Goal: Task Accomplishment & Management: Manage account settings

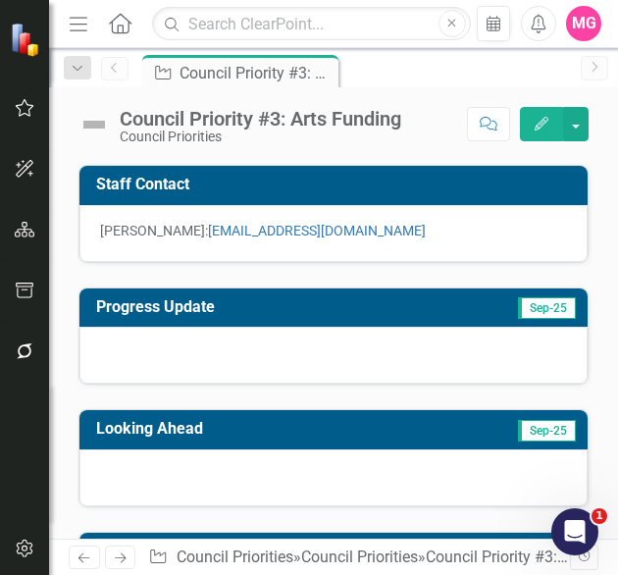
scroll to position [336, 0]
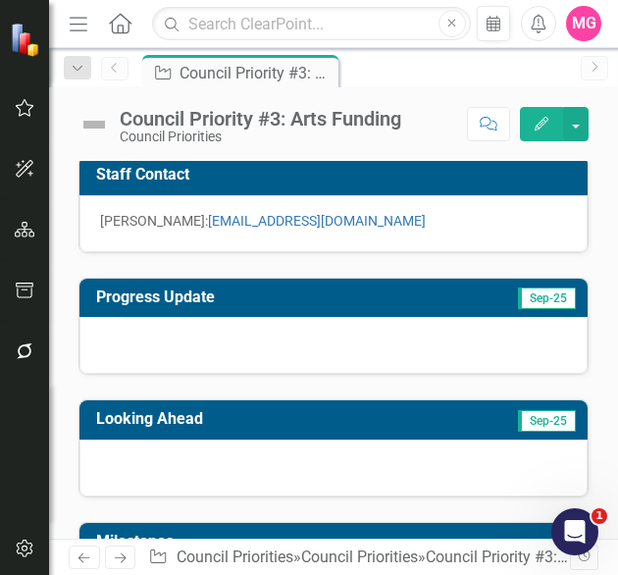
click at [472, 335] on div at bounding box center [333, 345] width 508 height 57
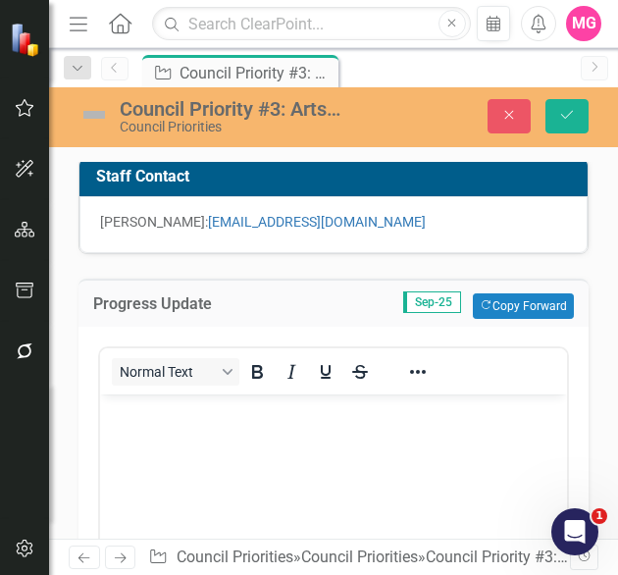
click at [375, 382] on div "Normal Text" at bounding box center [244, 371] width 289 height 38
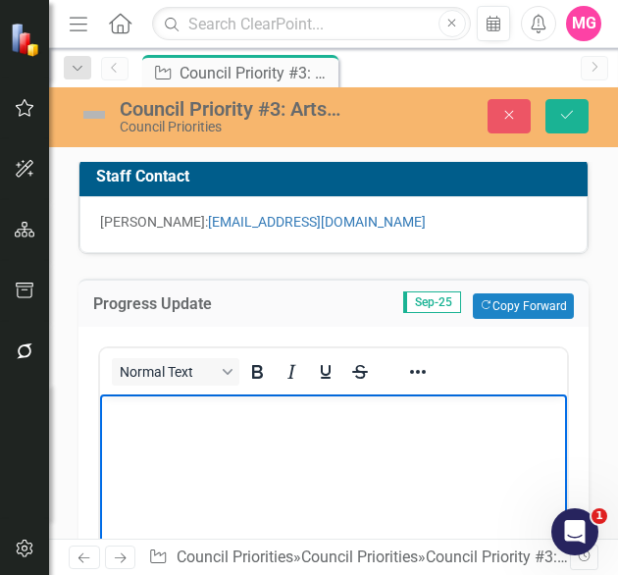
click at [330, 421] on p "Rich Text Area. Press ALT-0 for help." at bounding box center [333, 411] width 457 height 24
click at [202, 513] on body "Rich Text Area. Press ALT-0 for help." at bounding box center [333, 541] width 467 height 294
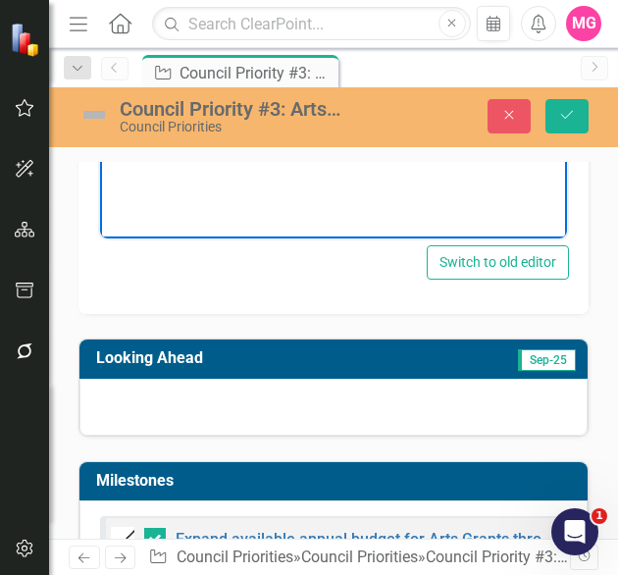
scroll to position [860, 0]
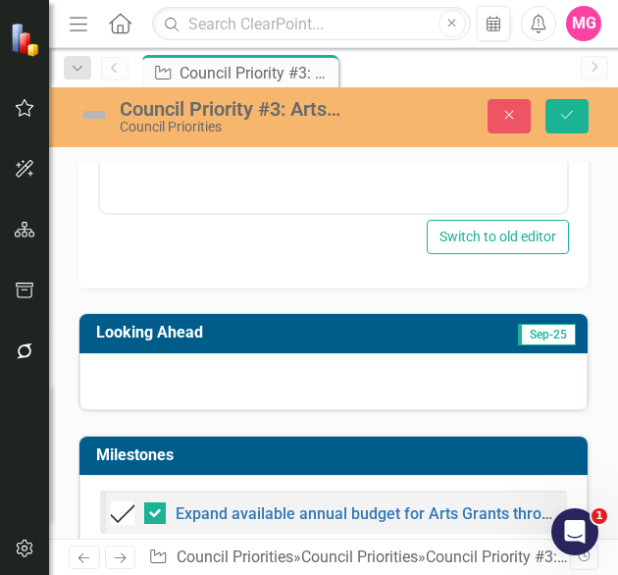
click at [394, 366] on div at bounding box center [333, 381] width 508 height 57
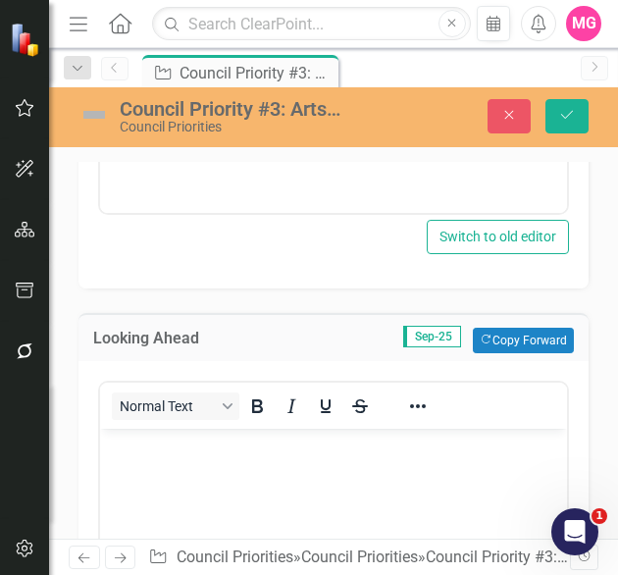
scroll to position [0, 0]
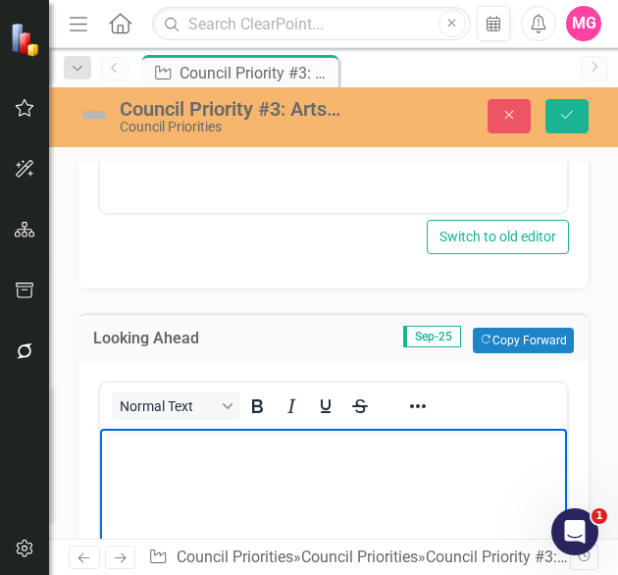
click at [278, 487] on body "Rich Text Area. Press ALT-0 for help." at bounding box center [333, 576] width 467 height 294
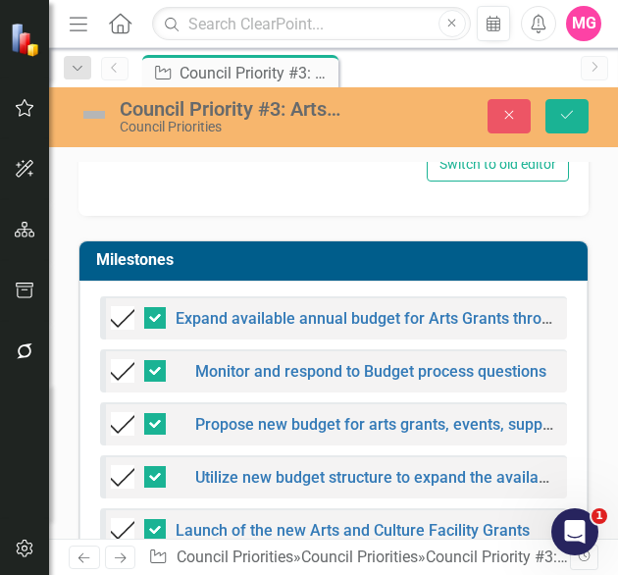
scroll to position [1493, 0]
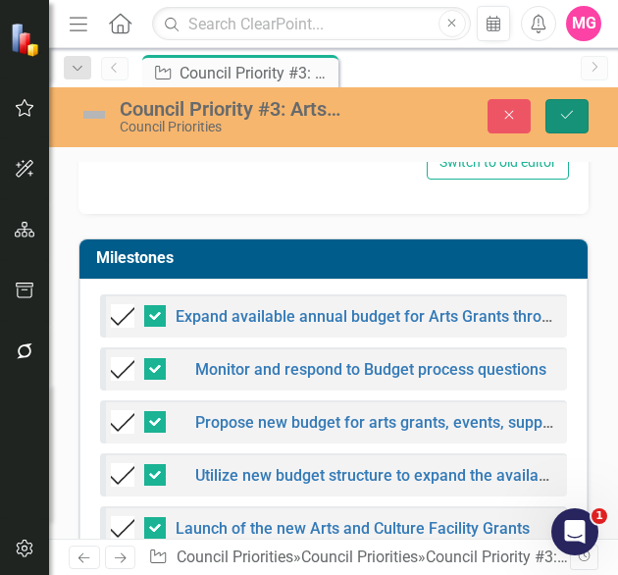
click at [581, 111] on button "Save" at bounding box center [566, 116] width 43 height 34
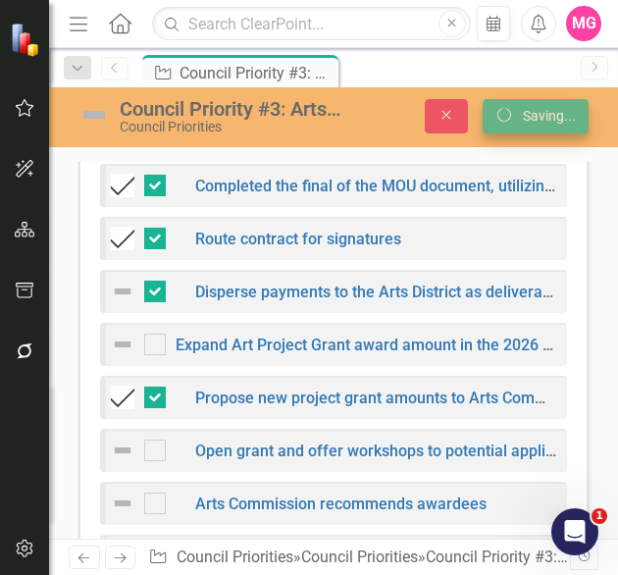
scroll to position [1050, 0]
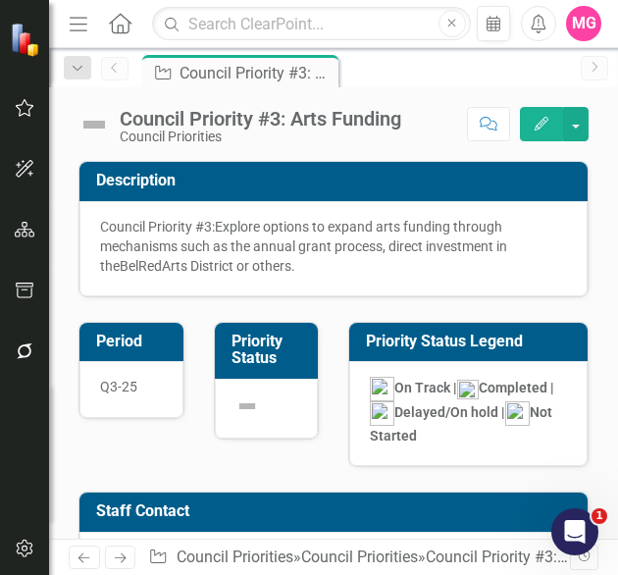
checkbox input "false"
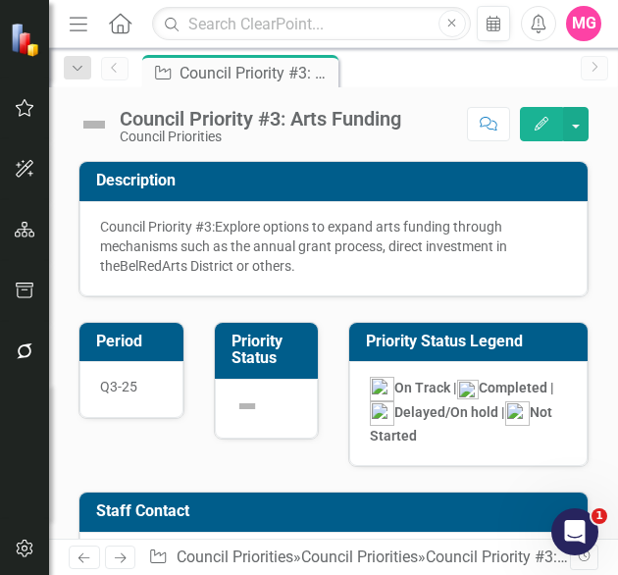
checkbox input "false"
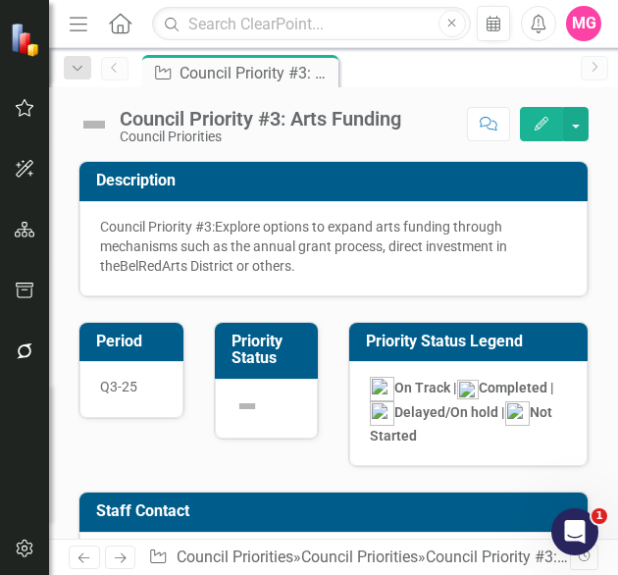
checkbox input "false"
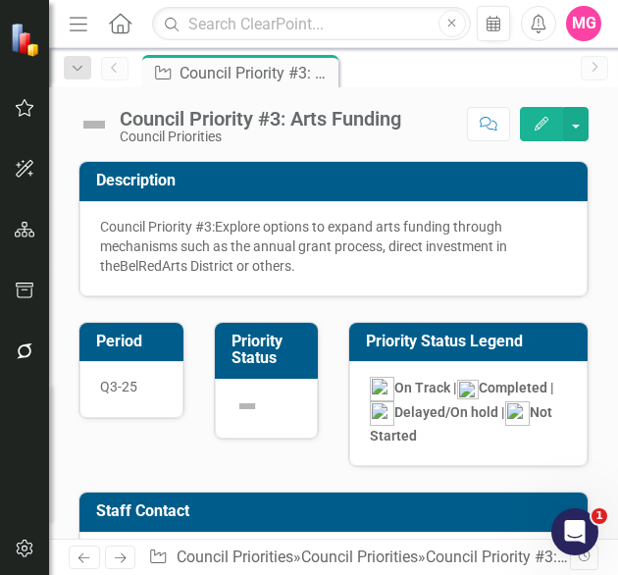
checkbox input "false"
checkbox input "true"
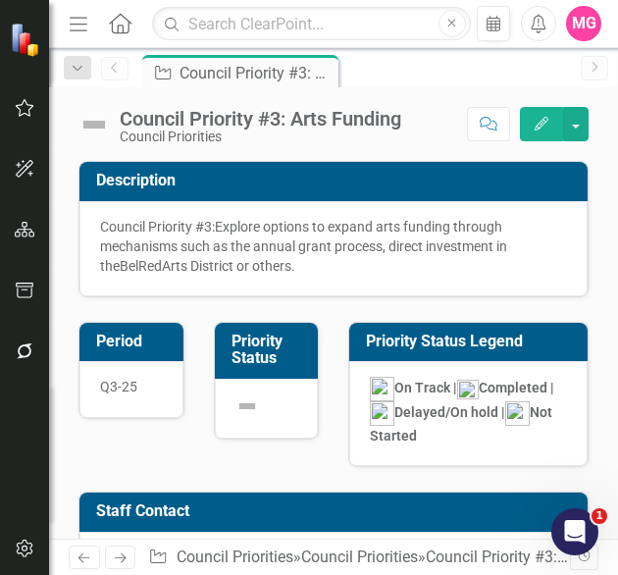
checkbox input "true"
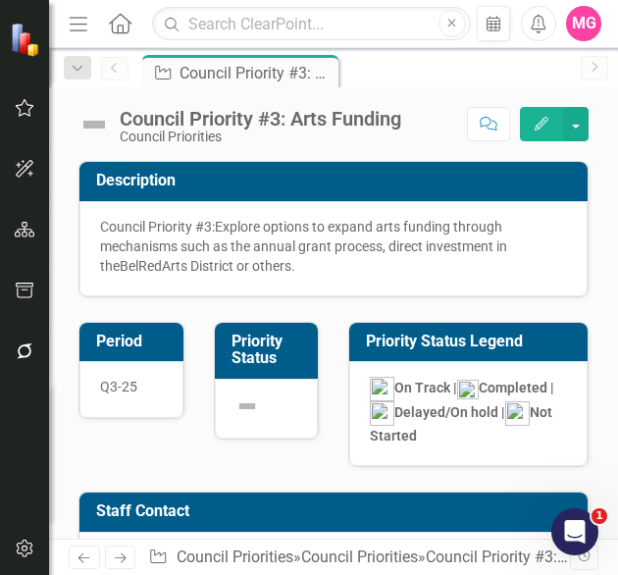
checkbox input "true"
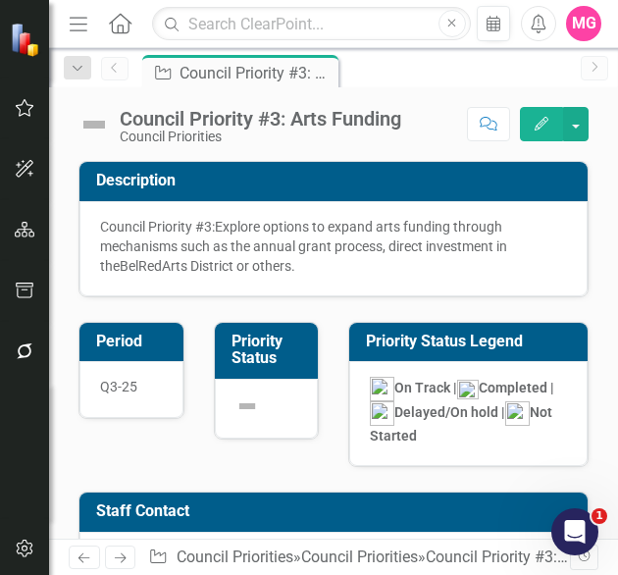
checkbox input "true"
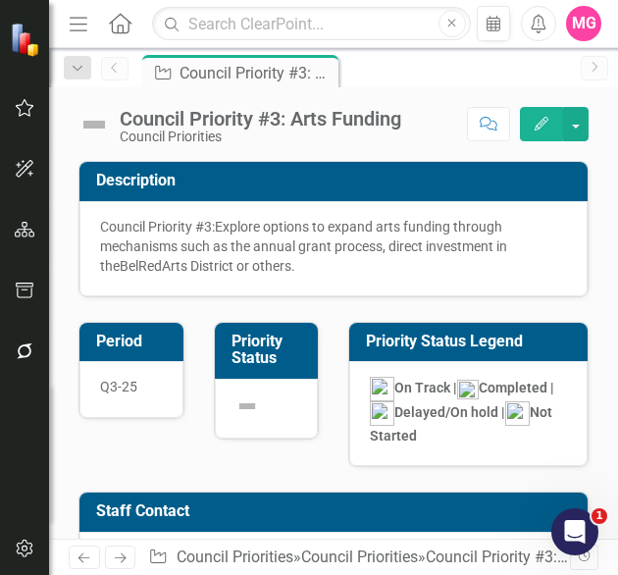
checkbox input "true"
checkbox input "false"
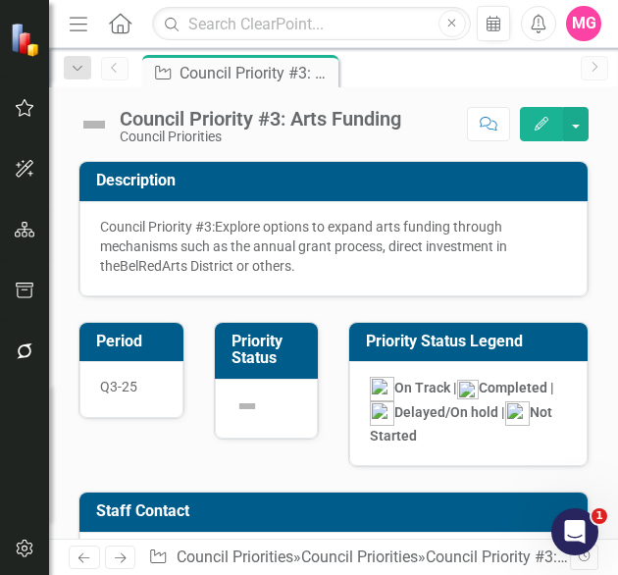
checkbox input "false"
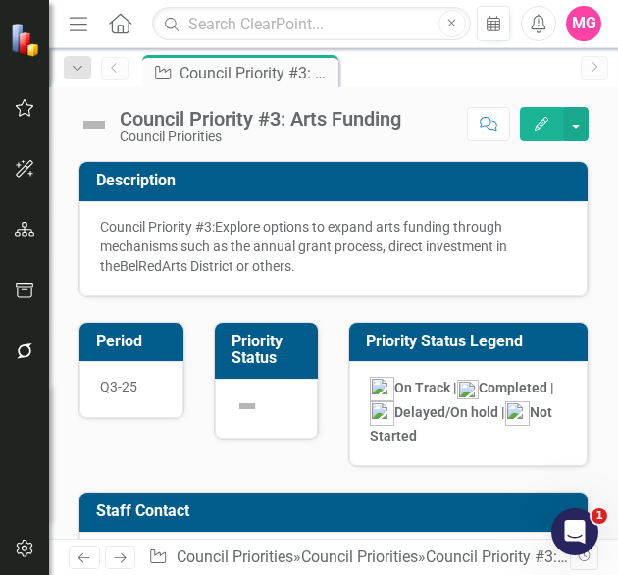
checkbox input "false"
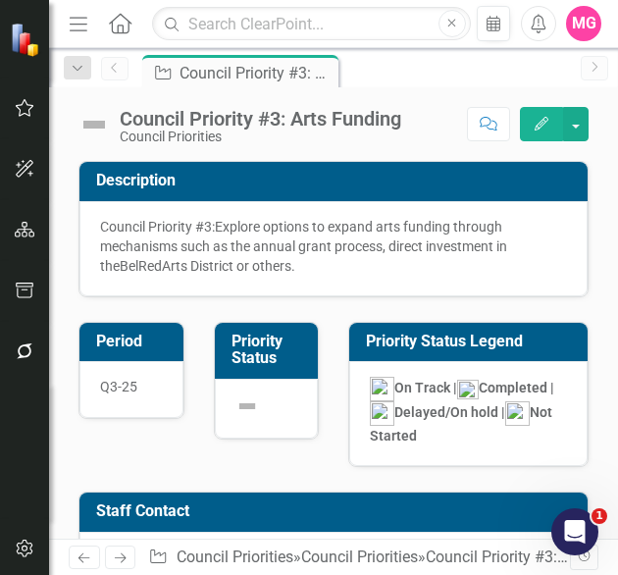
checkbox input "false"
checkbox input "true"
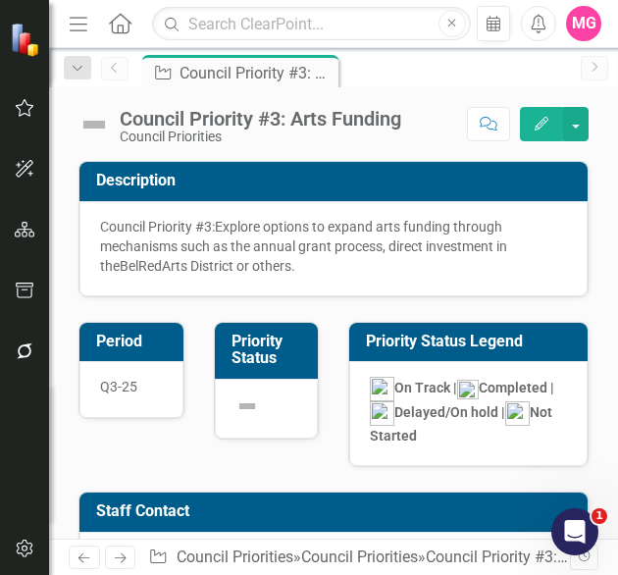
checkbox input "true"
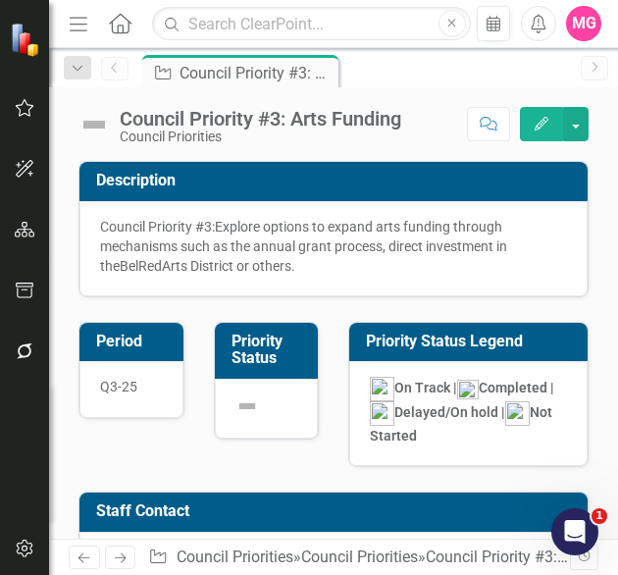
checkbox input "true"
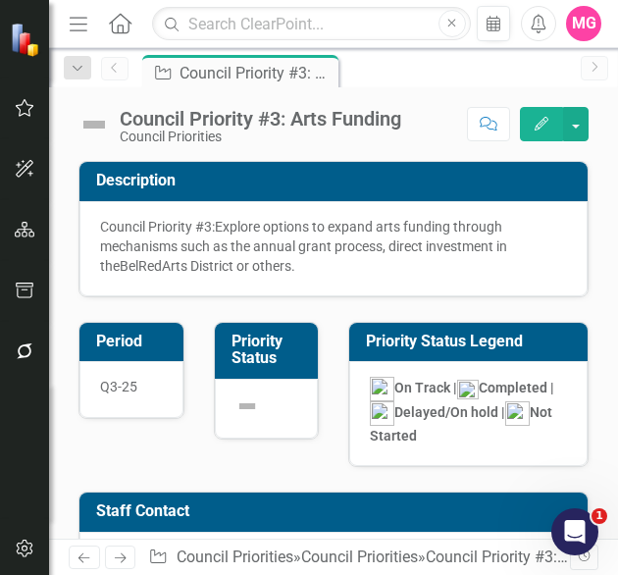
checkbox input "true"
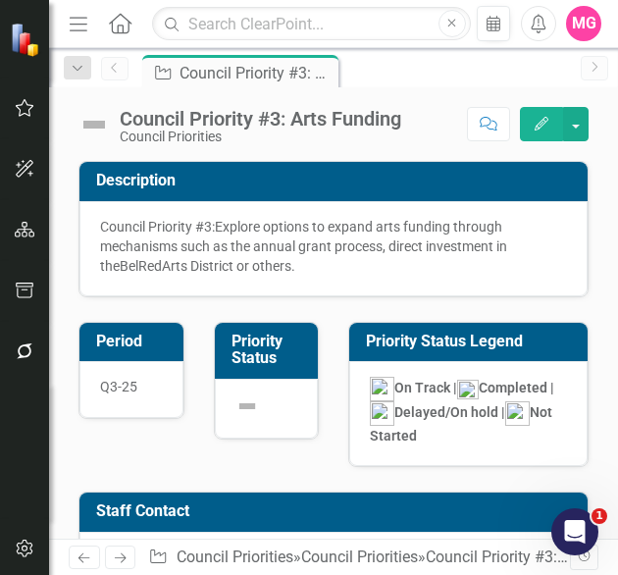
checkbox input "true"
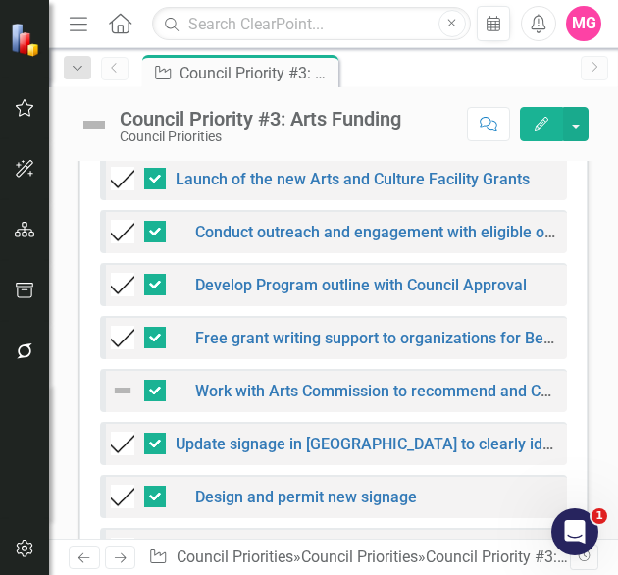
scroll to position [1027, 0]
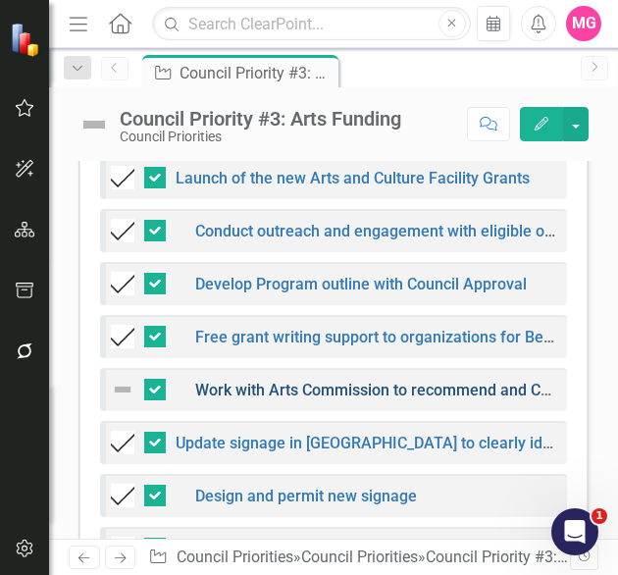
click at [448, 399] on link "Work with Arts Commission to recommend and Council to approval final grant awar…" at bounding box center [496, 390] width 602 height 19
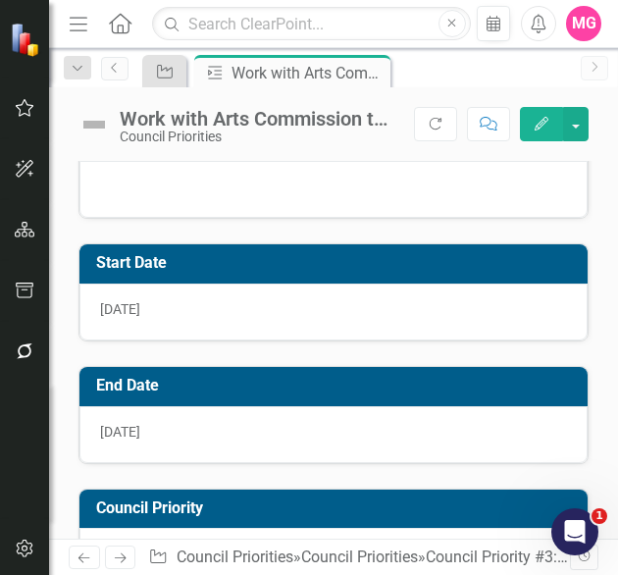
scroll to position [413, 0]
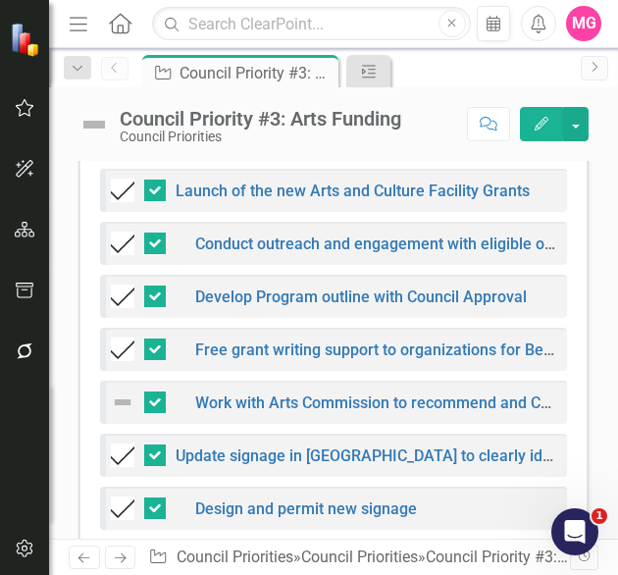
scroll to position [1127, 0]
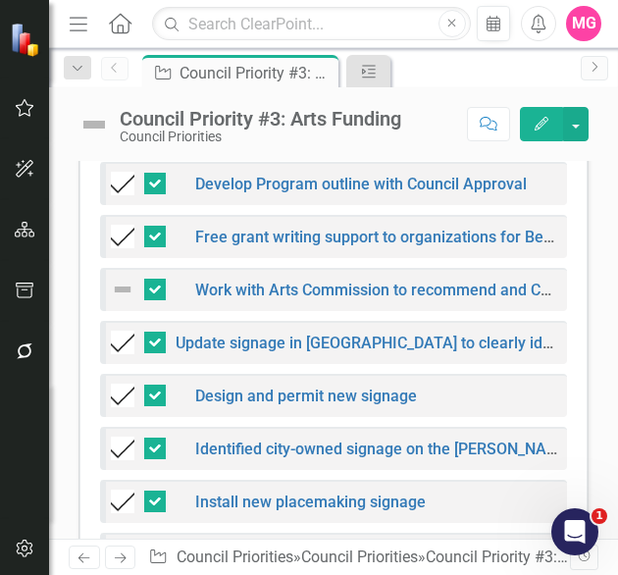
click at [122, 301] on img at bounding box center [123, 290] width 24 height 24
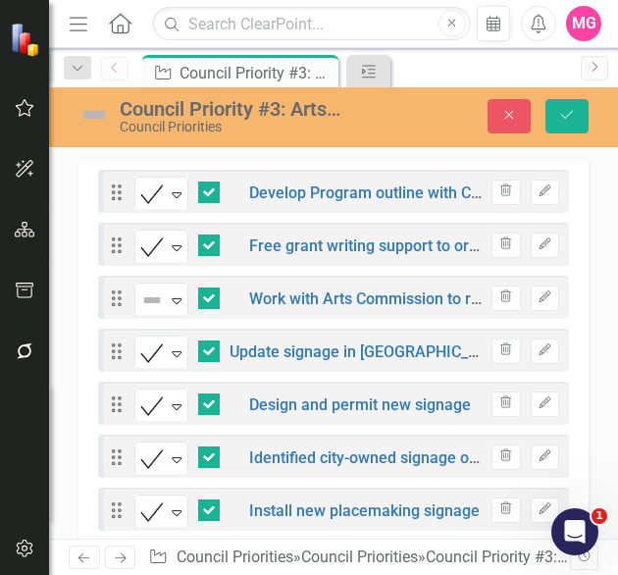
scroll to position [1135, 0]
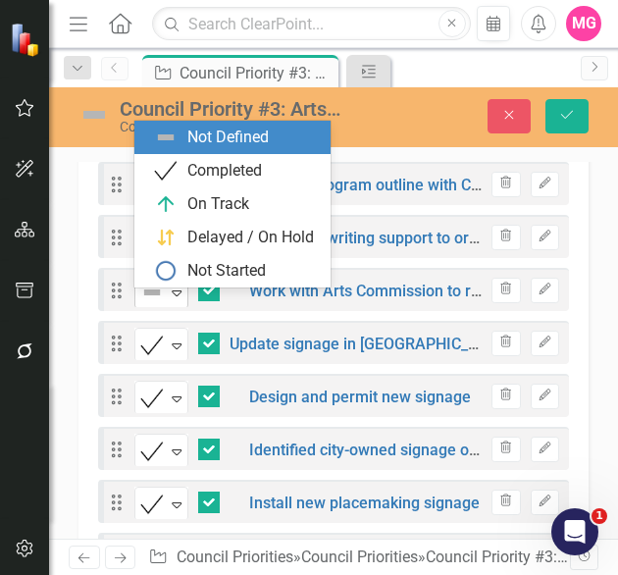
click at [157, 295] on img at bounding box center [152, 293] width 24 height 24
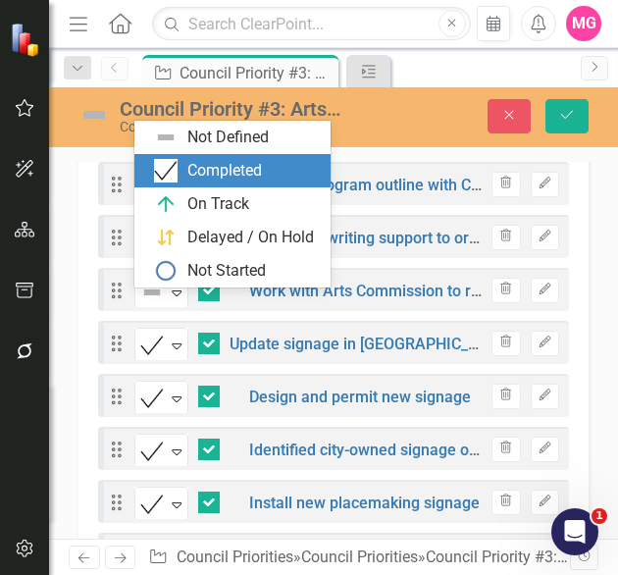
click at [207, 166] on div "Completed" at bounding box center [224, 171] width 75 height 23
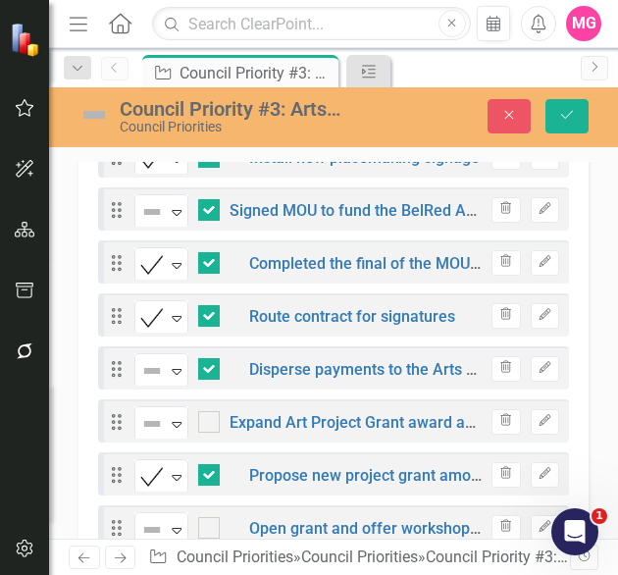
scroll to position [1480, 0]
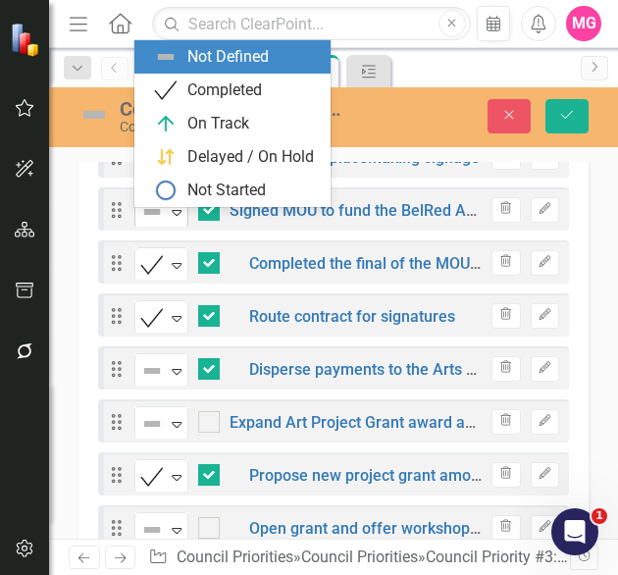
click at [167, 218] on icon "Expand" at bounding box center [177, 212] width 20 height 16
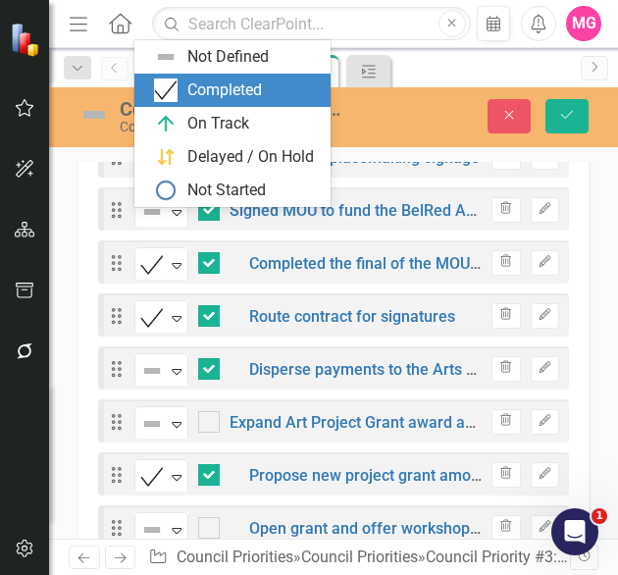
click at [187, 91] on div "Completed" at bounding box center [224, 90] width 75 height 23
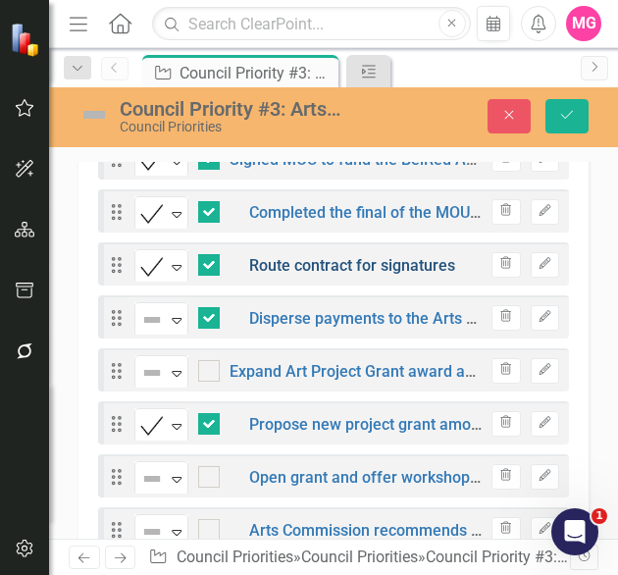
scroll to position [1533, 0]
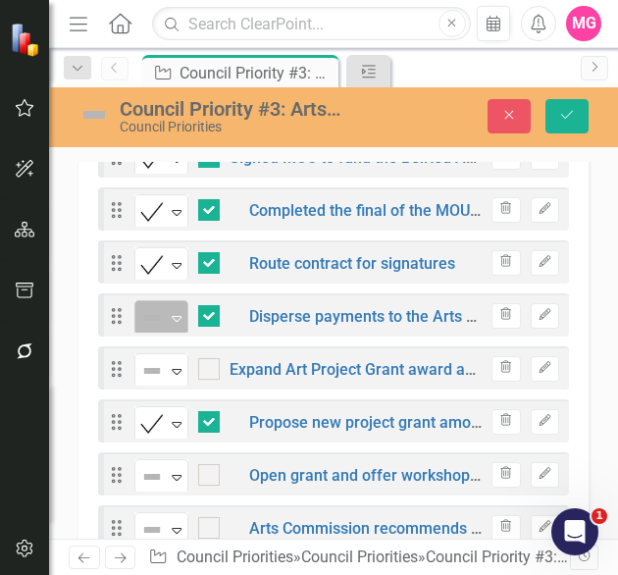
click at [151, 330] on img at bounding box center [152, 318] width 24 height 24
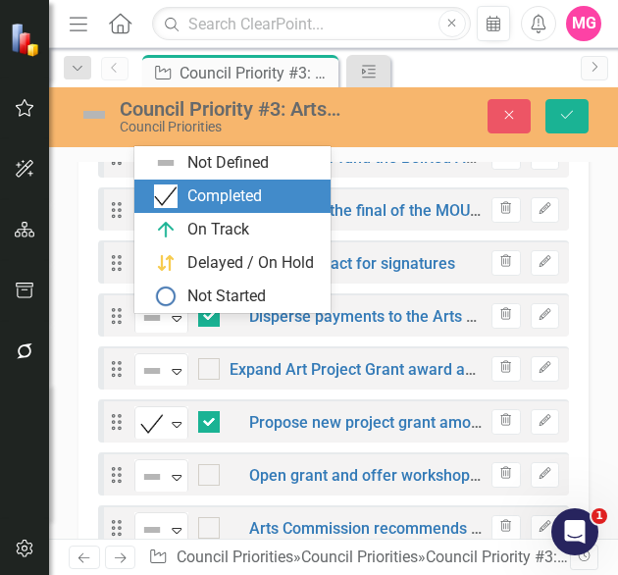
click at [208, 193] on div "Completed" at bounding box center [224, 196] width 75 height 23
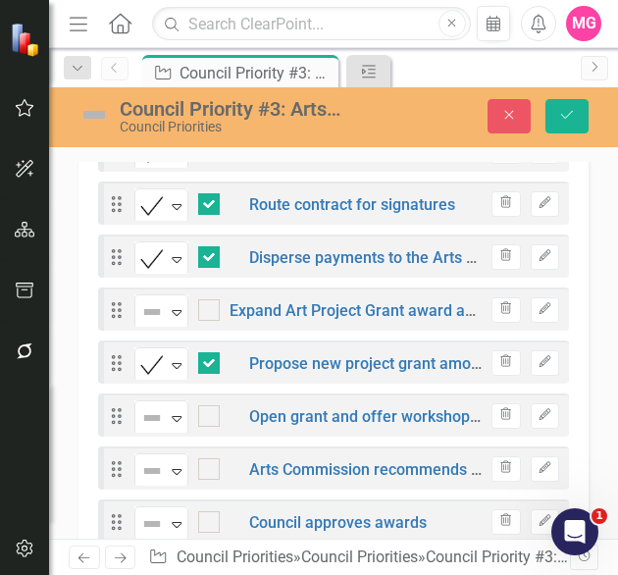
scroll to position [1594, 0]
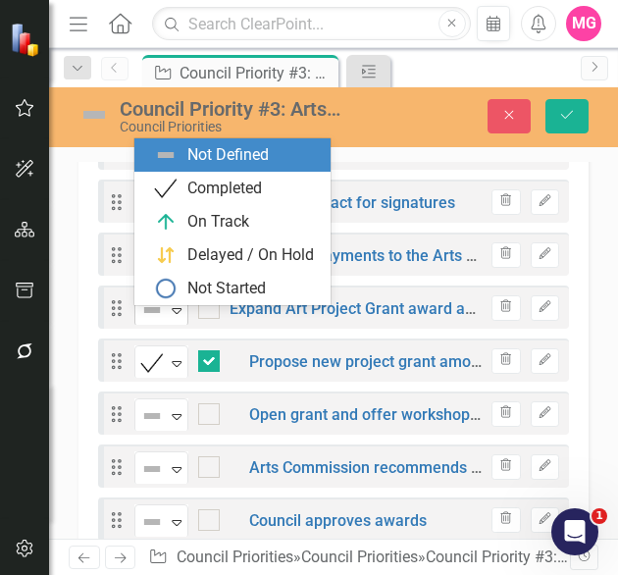
click at [179, 317] on icon "Expand" at bounding box center [177, 310] width 20 height 16
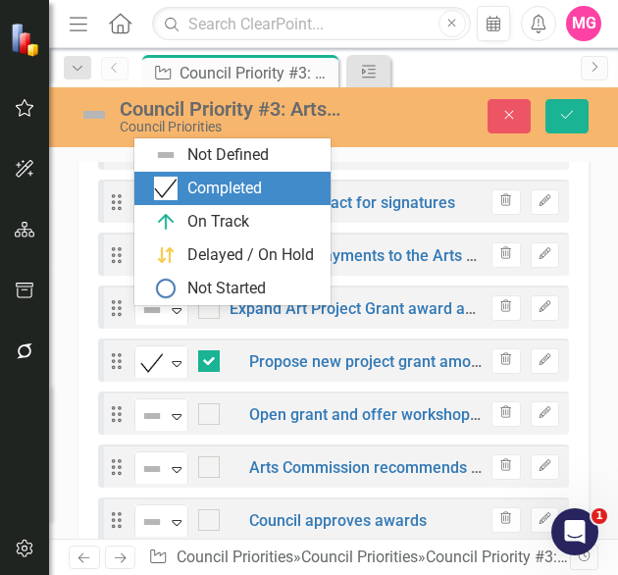
click at [177, 197] on div "Completed" at bounding box center [236, 189] width 165 height 24
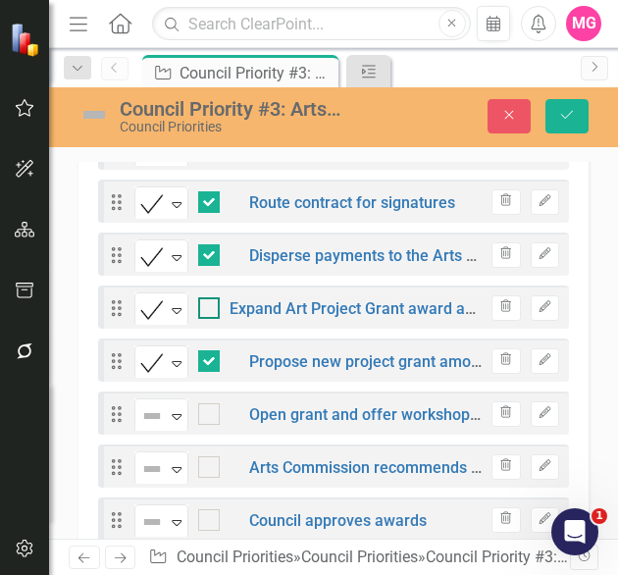
click at [206, 310] on input "checkbox" at bounding box center [204, 303] width 13 height 13
checkbox input "true"
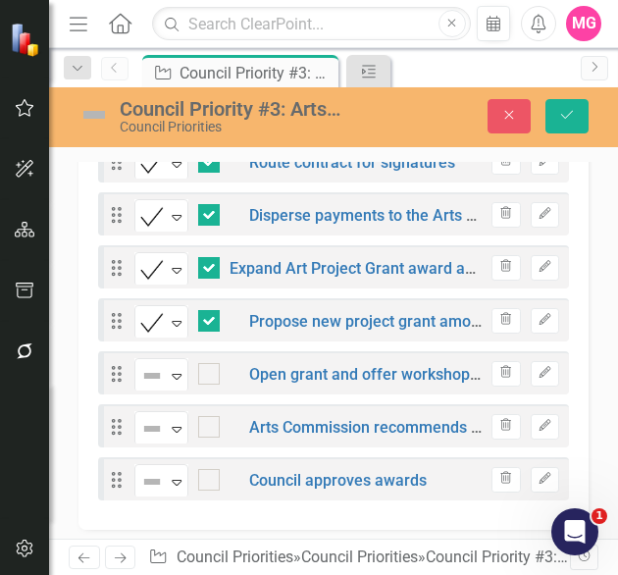
scroll to position [1657, 0]
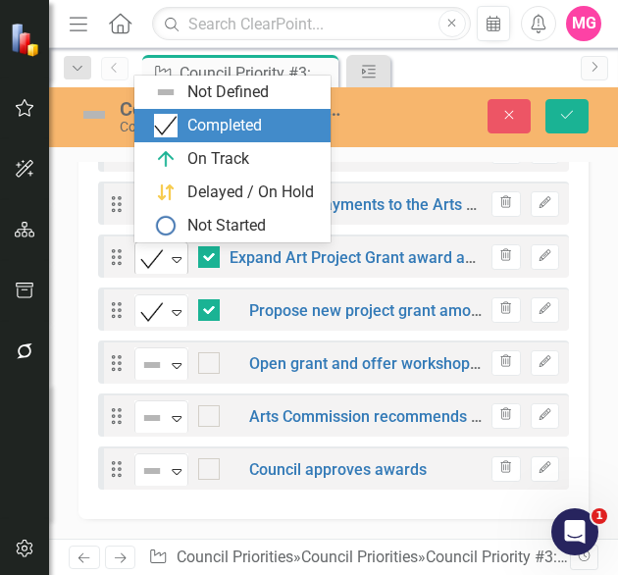
click at [181, 252] on icon "Expand" at bounding box center [177, 259] width 20 height 16
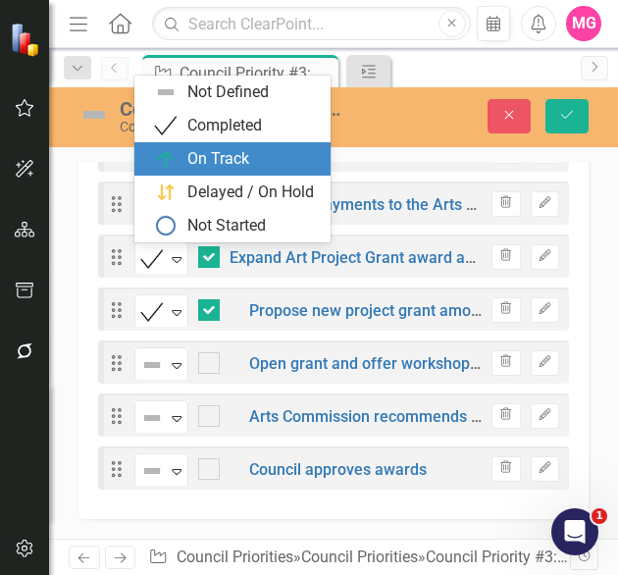
click at [185, 163] on div "On Track" at bounding box center [236, 159] width 165 height 24
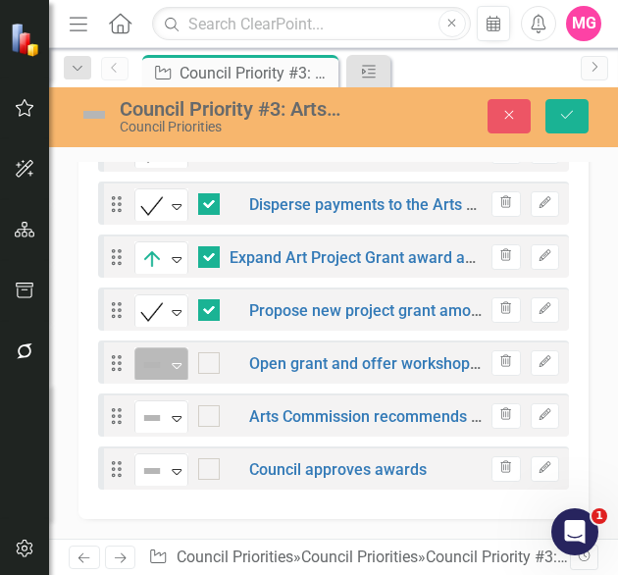
click at [179, 363] on icon "Expand" at bounding box center [177, 365] width 20 height 16
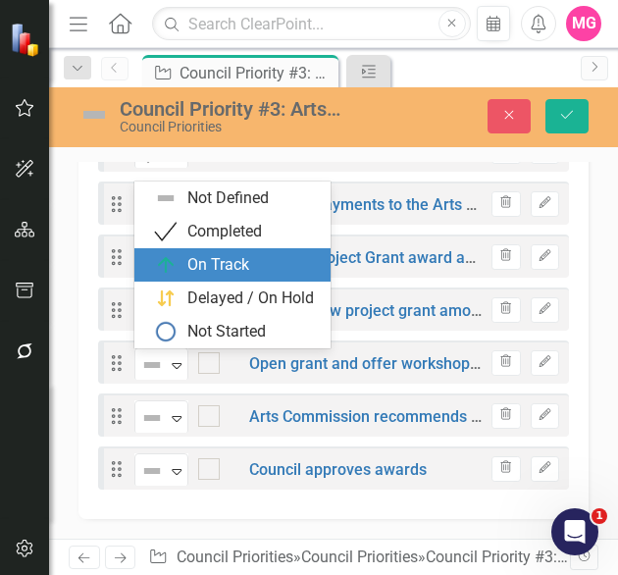
click at [187, 274] on div "On Track" at bounding box center [218, 265] width 62 height 23
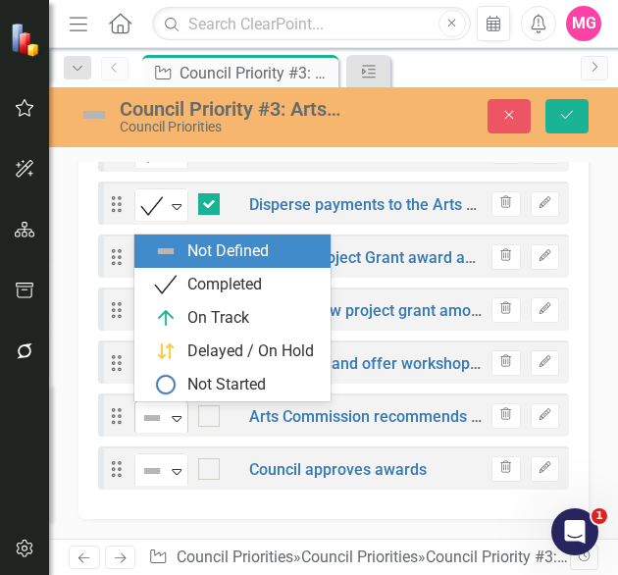
click at [153, 412] on img at bounding box center [152, 418] width 24 height 24
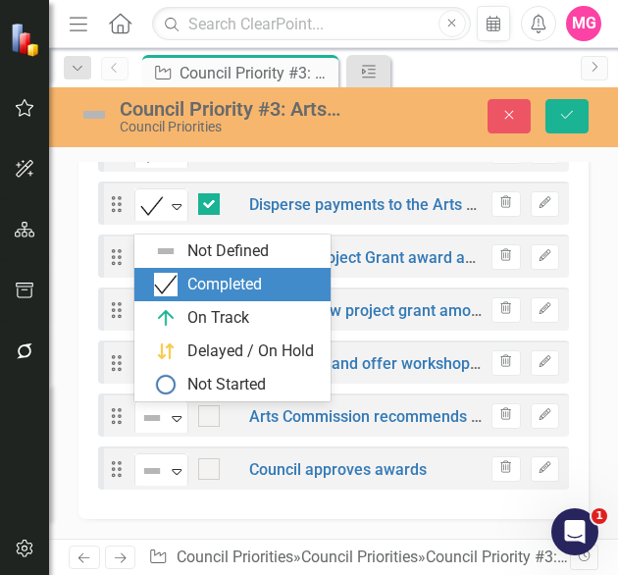
click at [226, 292] on div "Completed" at bounding box center [224, 285] width 75 height 23
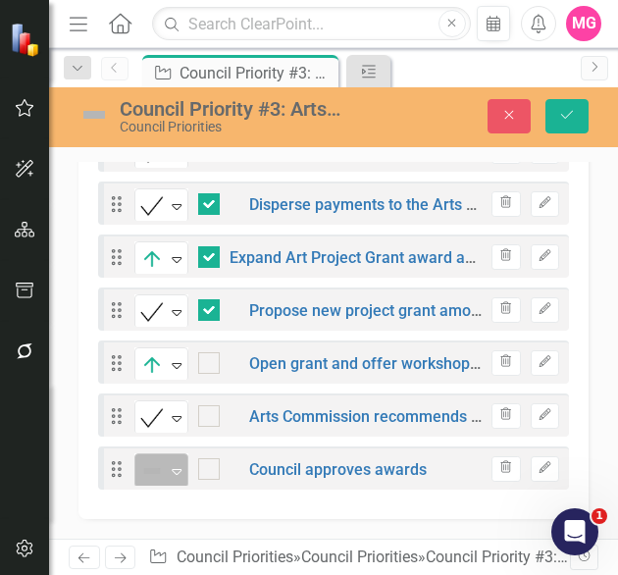
click at [153, 479] on img at bounding box center [152, 471] width 24 height 24
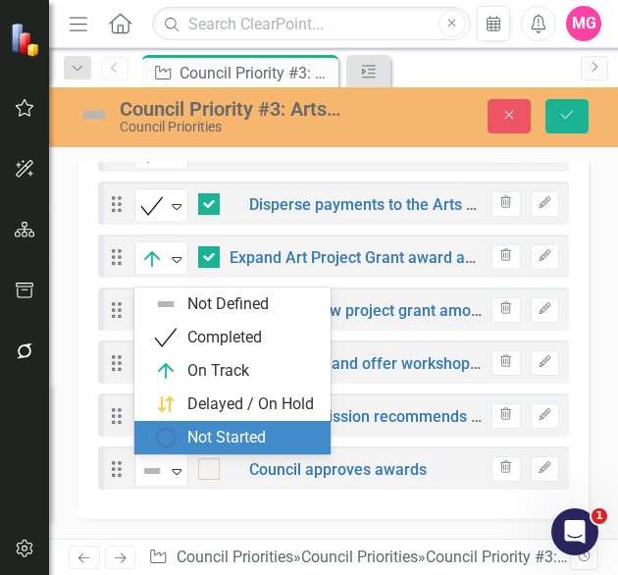
click at [250, 445] on div "Not Started" at bounding box center [226, 438] width 78 height 23
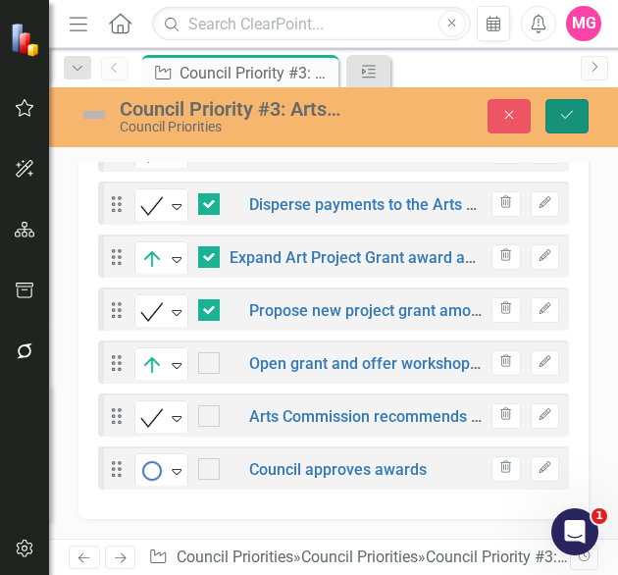
click at [565, 119] on icon "submit" at bounding box center [567, 115] width 12 height 8
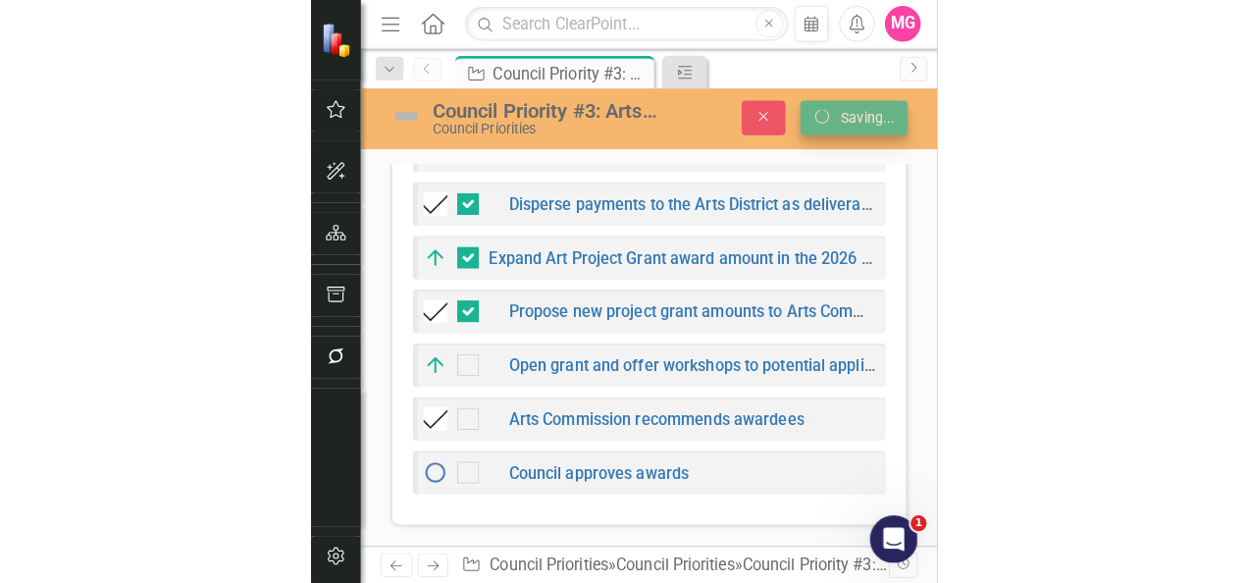
scroll to position [1649, 0]
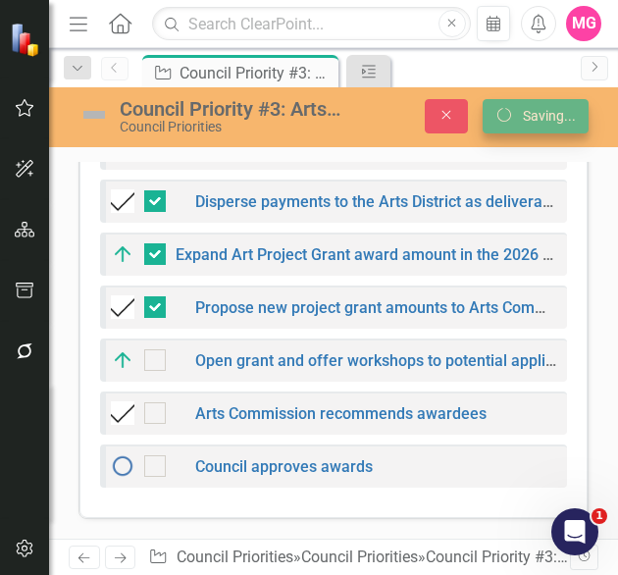
checkbox input "false"
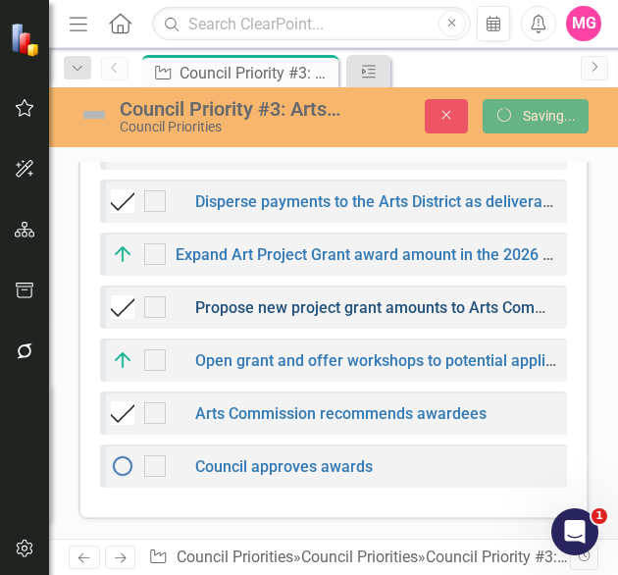
checkbox input "false"
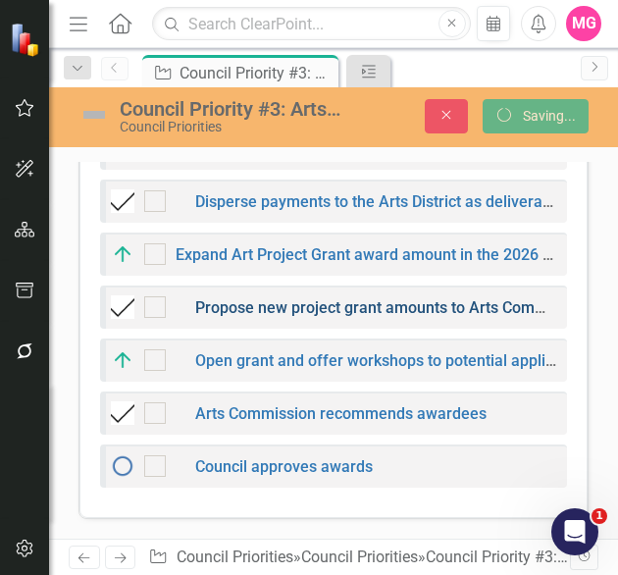
checkbox input "false"
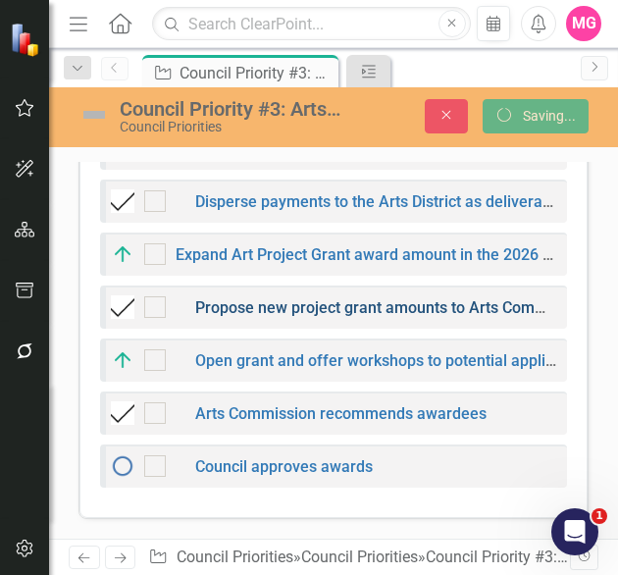
checkbox input "false"
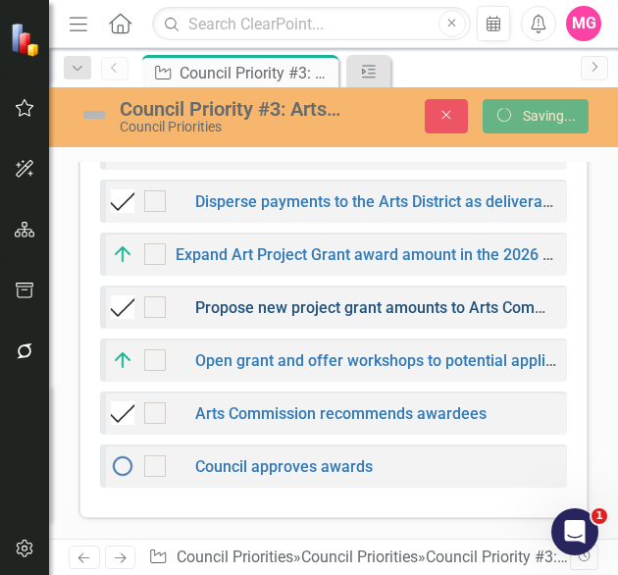
checkbox input "false"
checkbox input "true"
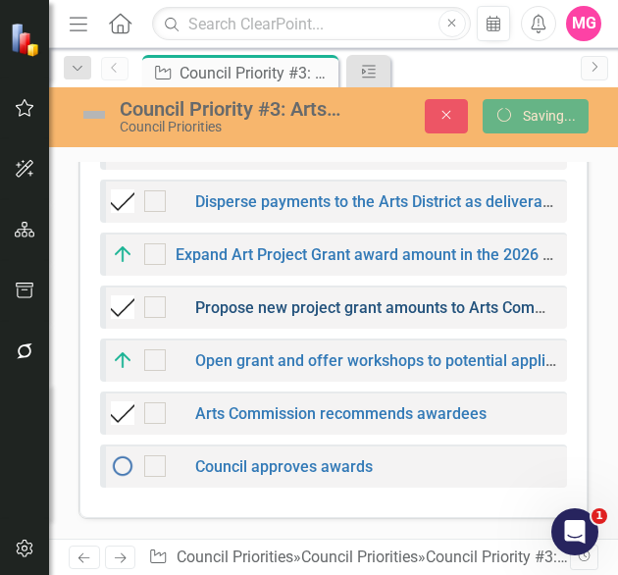
checkbox input "true"
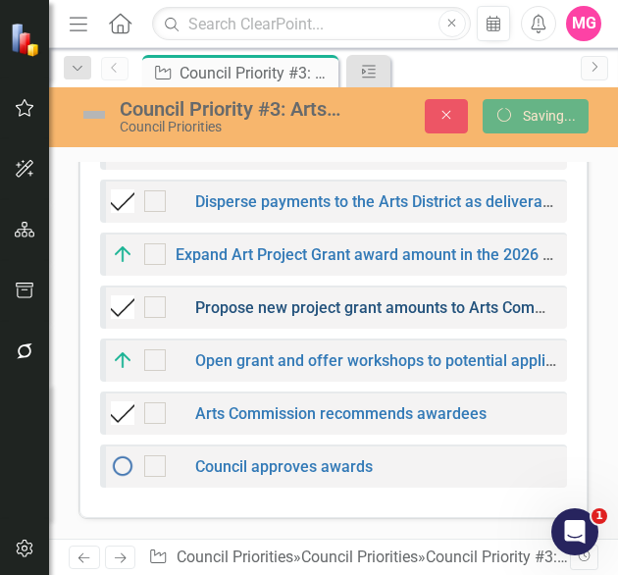
checkbox input "true"
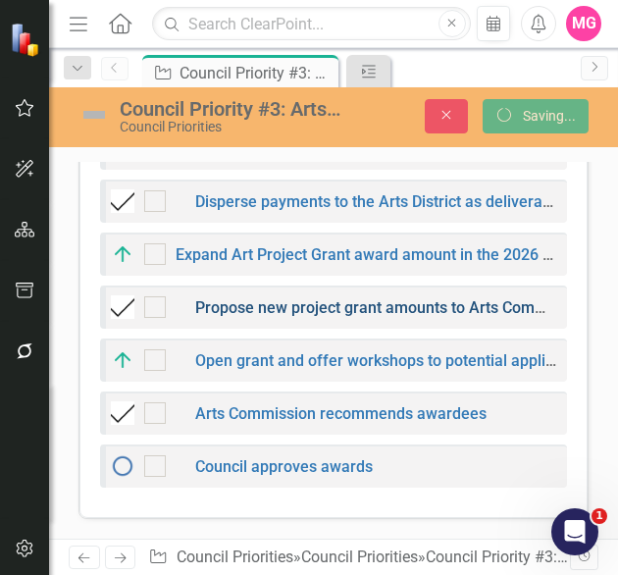
checkbox input "true"
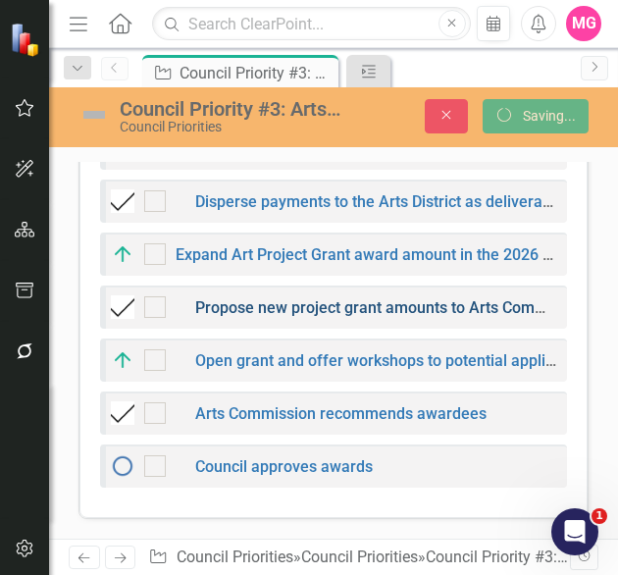
checkbox input "true"
checkbox input "false"
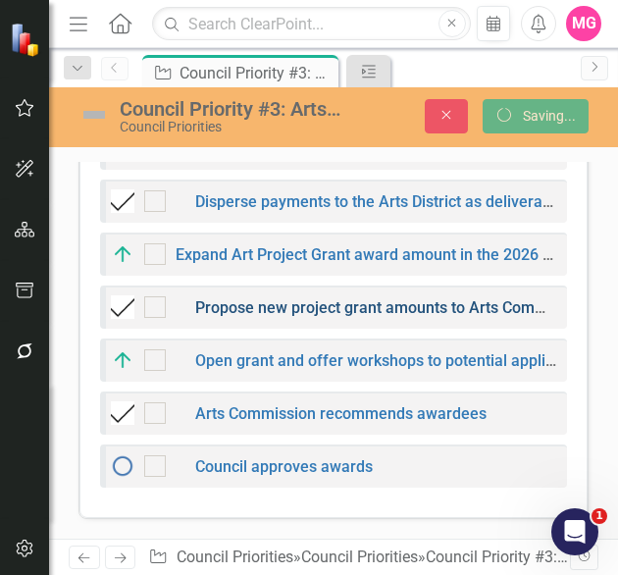
checkbox input "false"
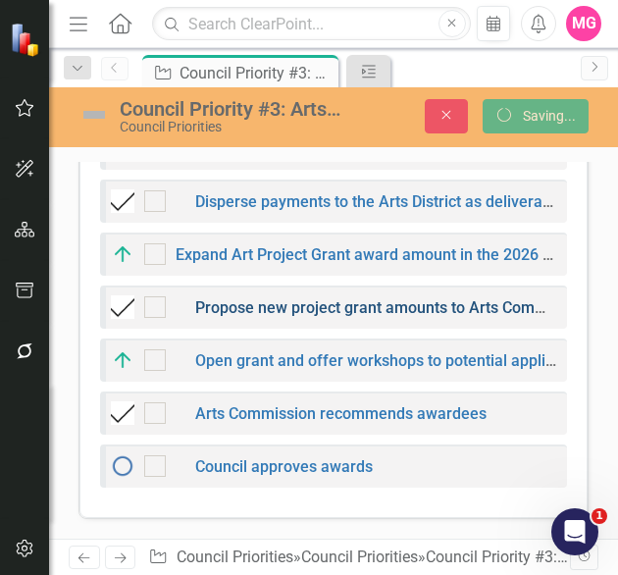
checkbox input "false"
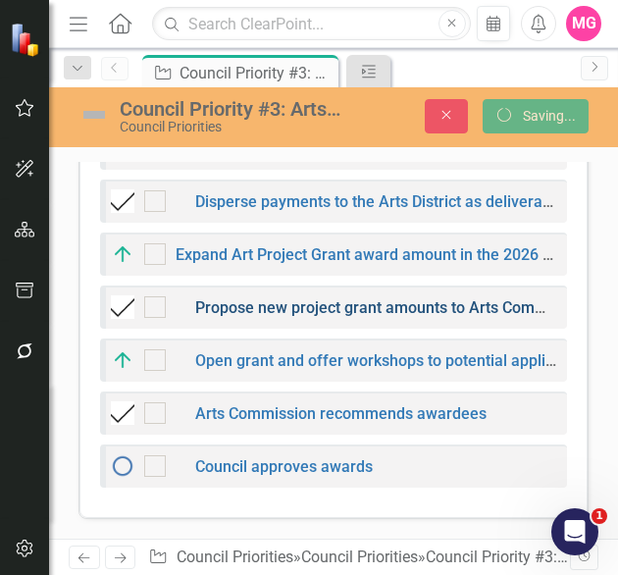
checkbox input "false"
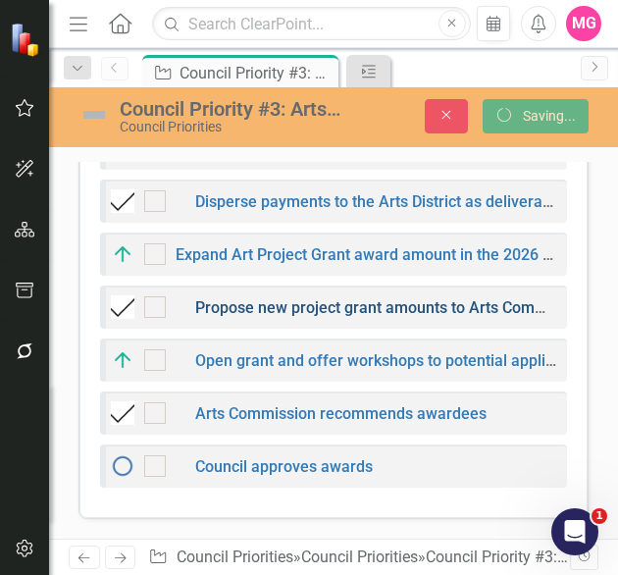
checkbox input "false"
checkbox input "true"
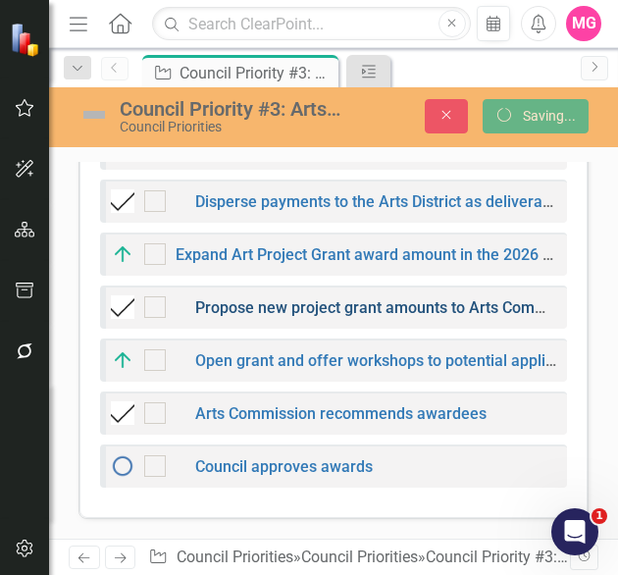
checkbox input "true"
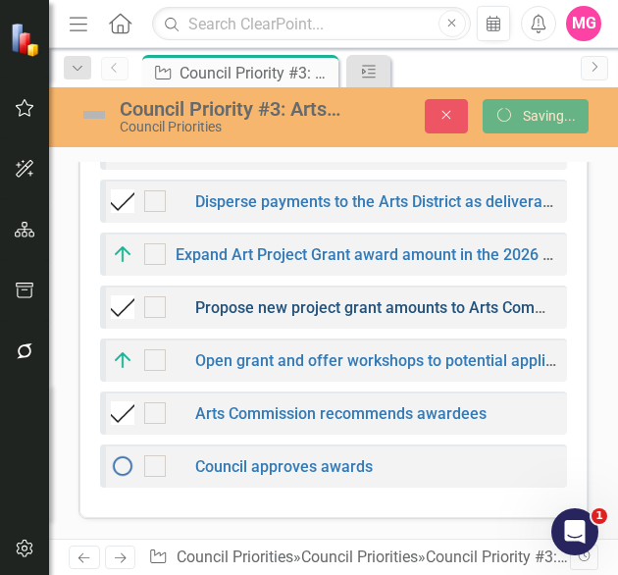
checkbox input "true"
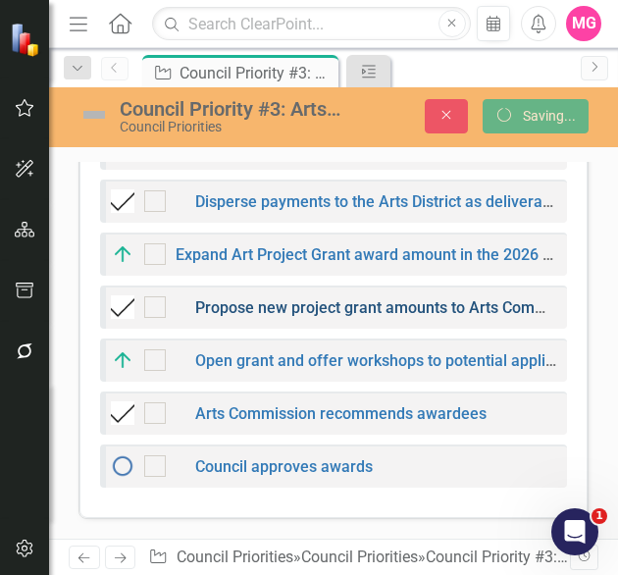
checkbox input "true"
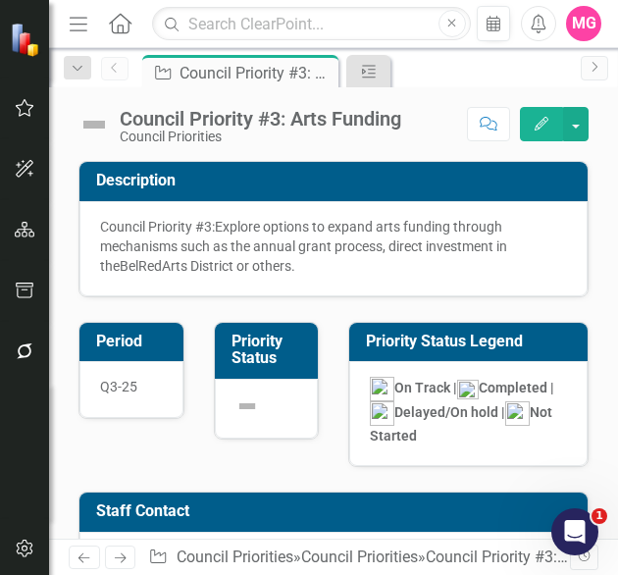
checkbox input "true"
checkbox input "false"
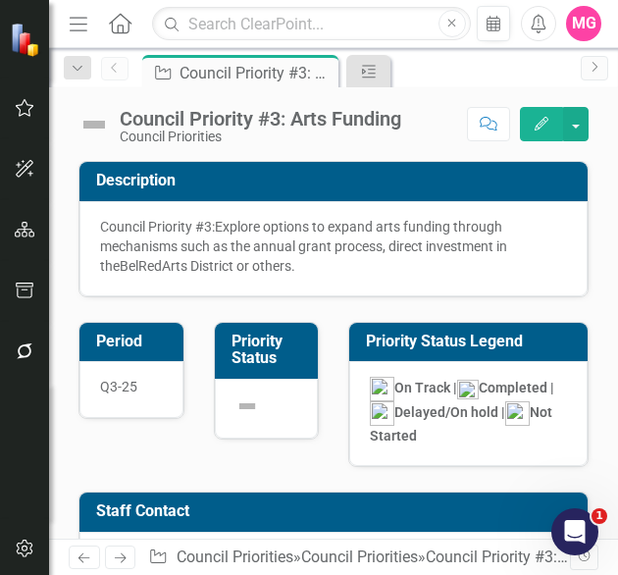
checkbox input "false"
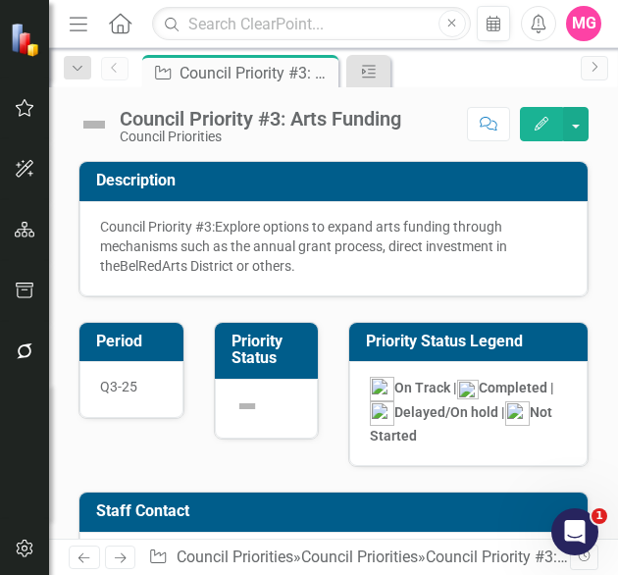
checkbox input "false"
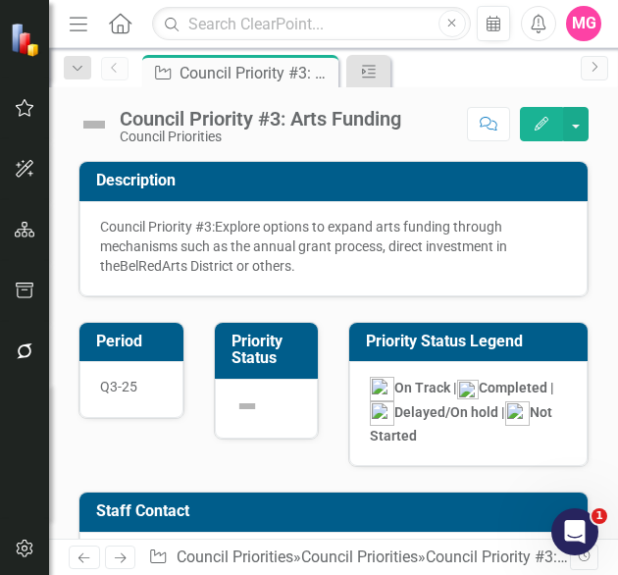
checkbox input "false"
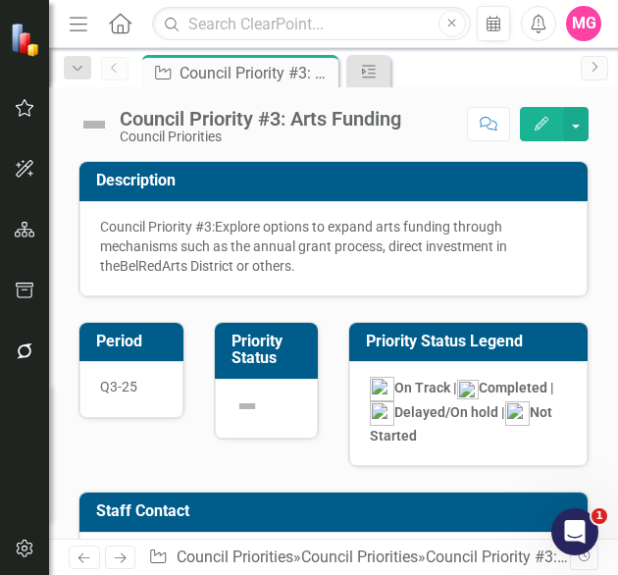
checkbox input "true"
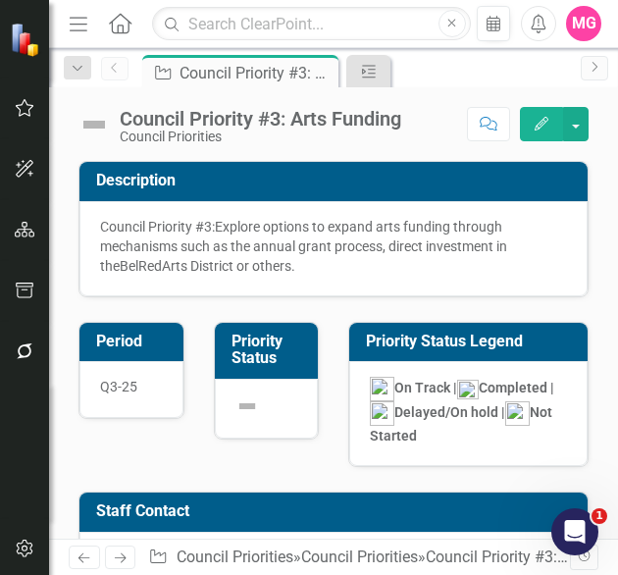
checkbox input "true"
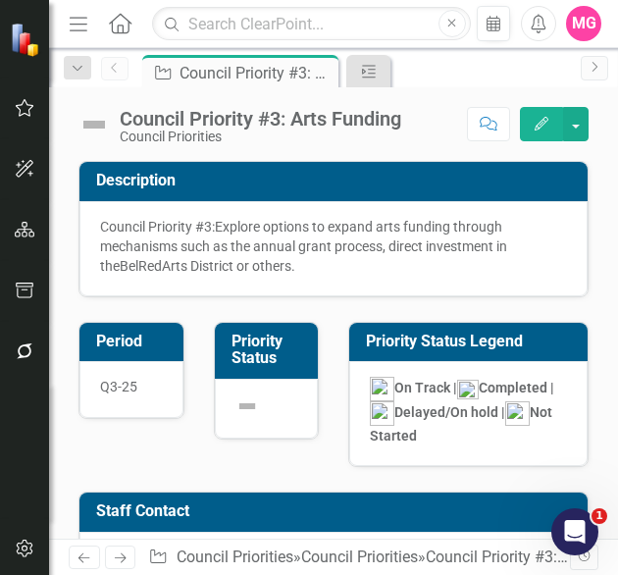
checkbox input "true"
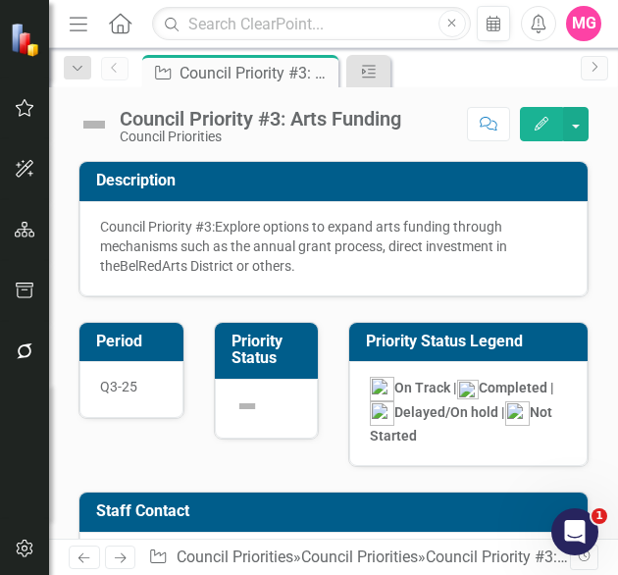
checkbox input "true"
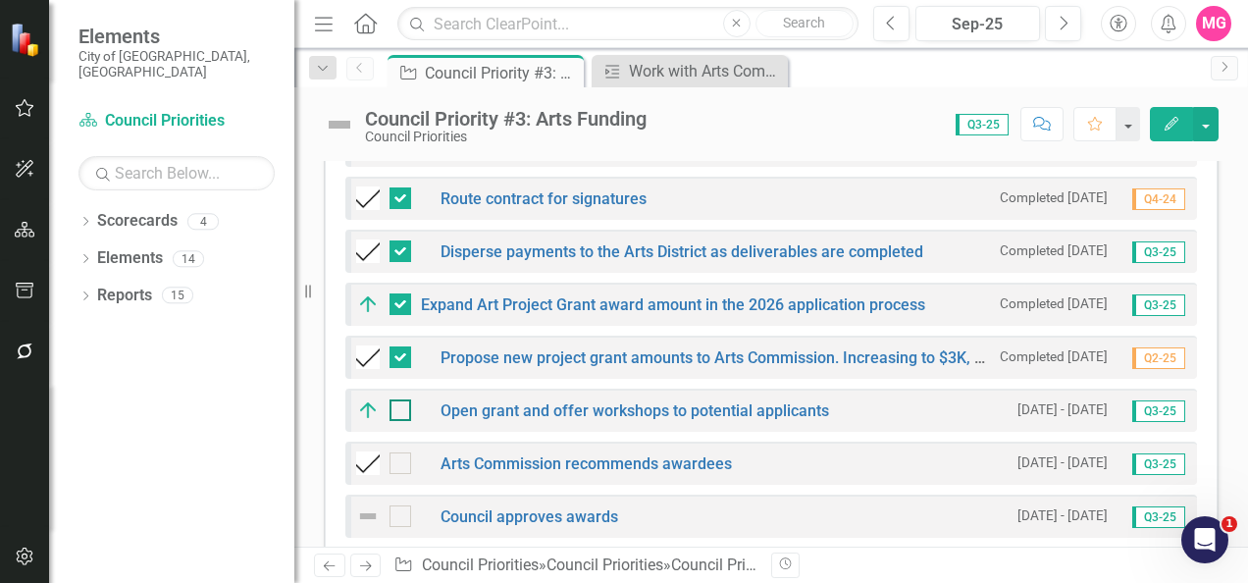
scroll to position [1558, 0]
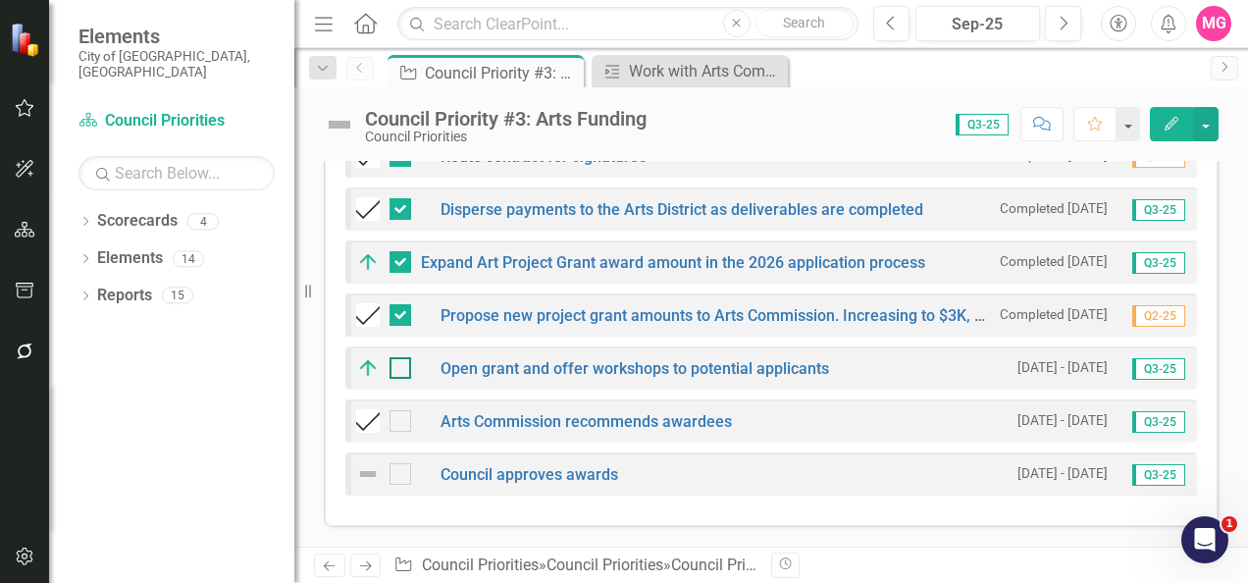
click at [396, 370] on input "checkbox" at bounding box center [395, 363] width 13 height 13
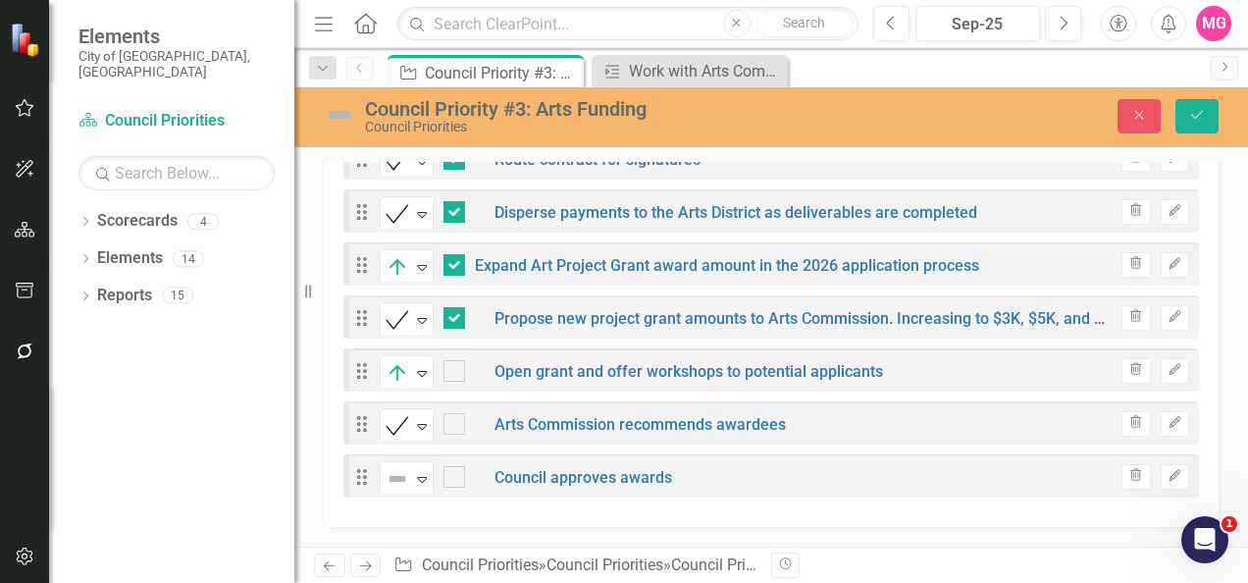
scroll to position [1566, 0]
checkbox input "true"
click at [455, 425] on input "checkbox" at bounding box center [449, 419] width 13 height 13
checkbox input "true"
click at [460, 480] on div at bounding box center [454, 477] width 22 height 22
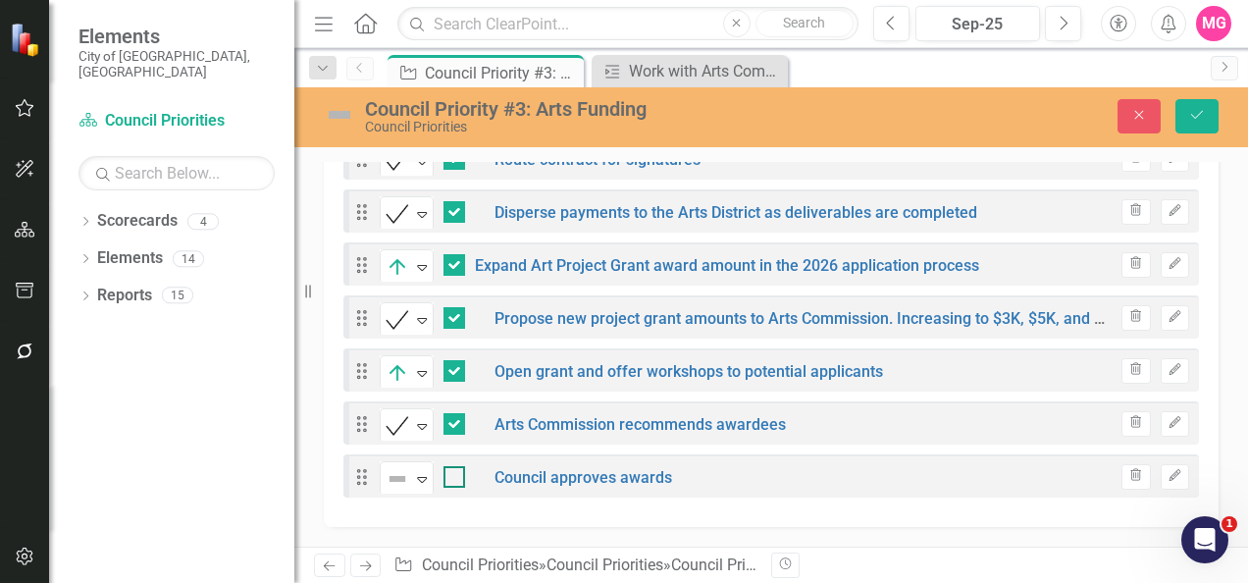
click at [456, 479] on input "checkbox" at bounding box center [449, 472] width 13 height 13
checkbox input "true"
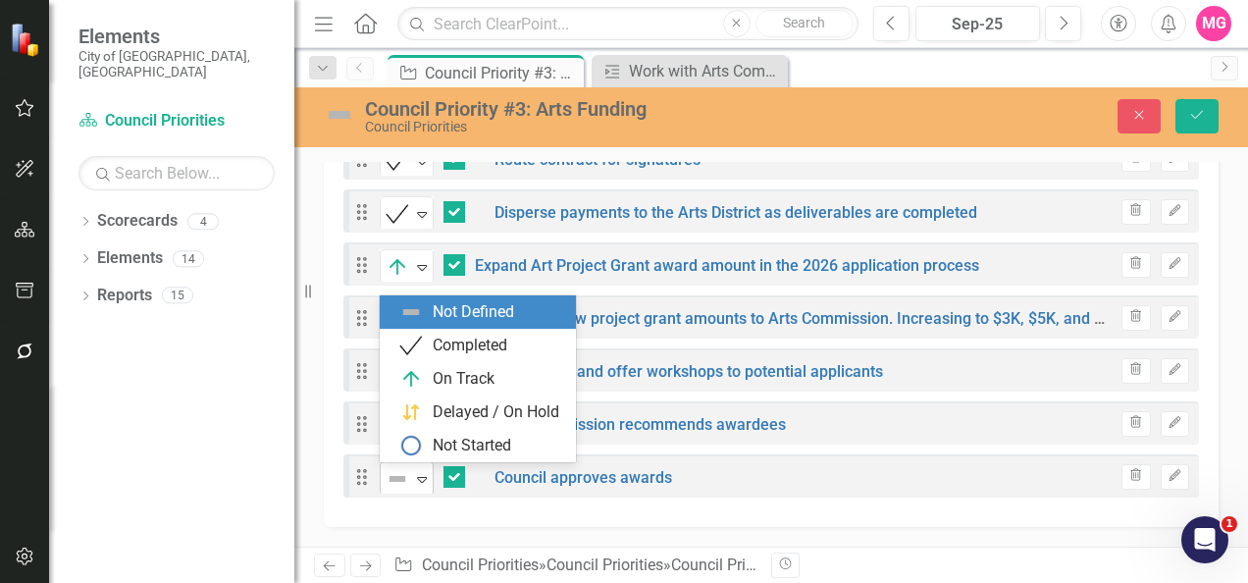
click at [404, 475] on img at bounding box center [398, 479] width 24 height 24
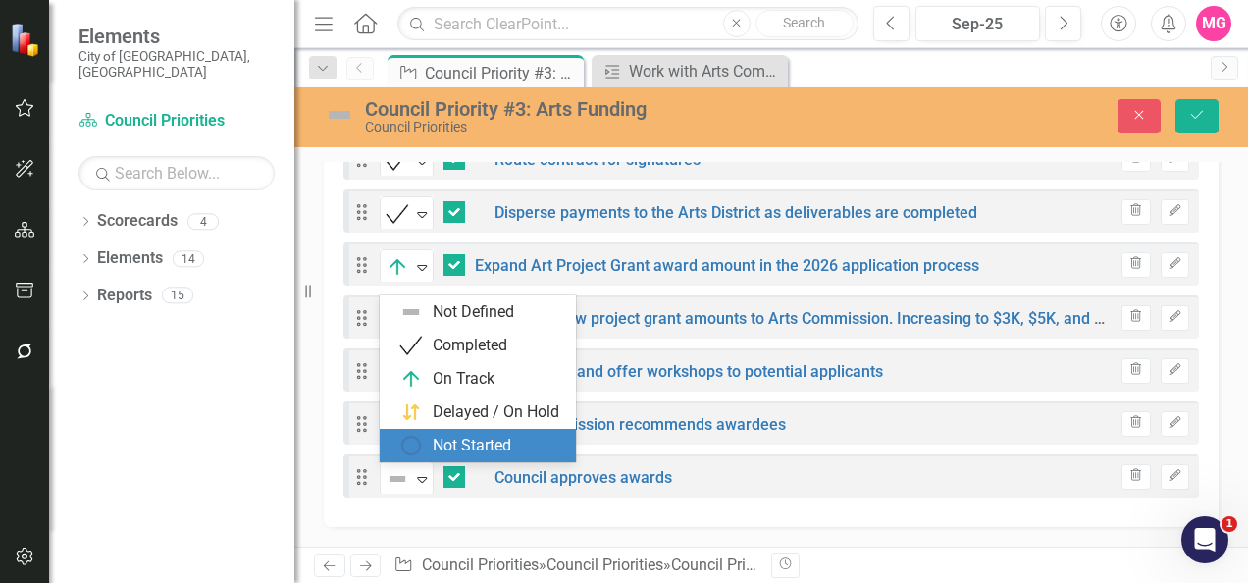
click at [455, 454] on div "Not Started" at bounding box center [472, 446] width 78 height 23
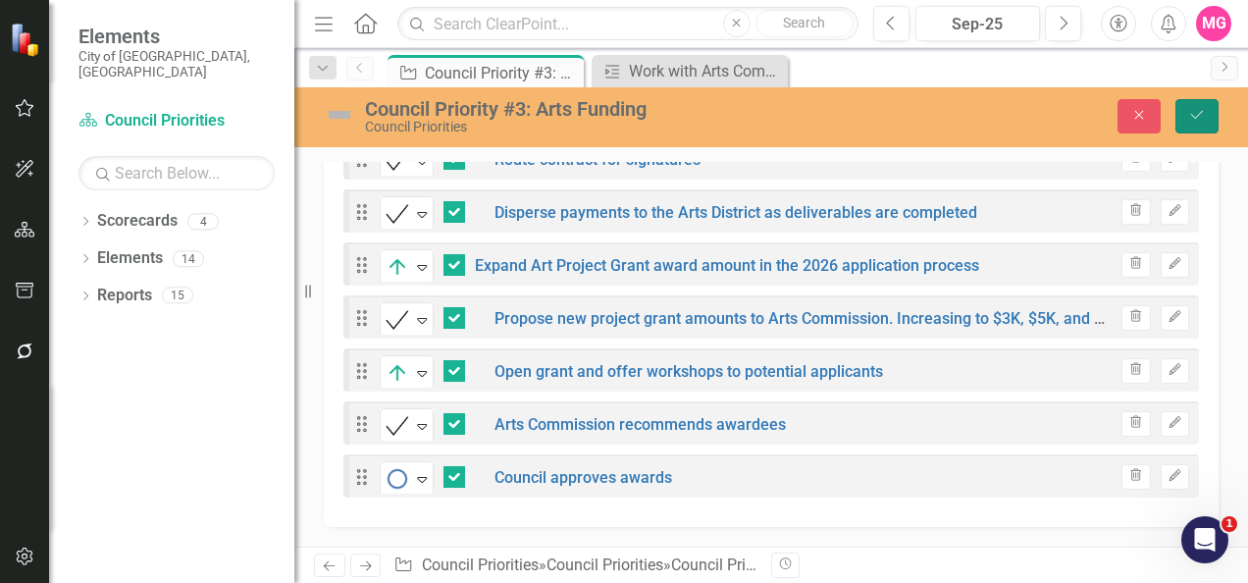
click at [1189, 113] on icon "Save" at bounding box center [1197, 115] width 18 height 14
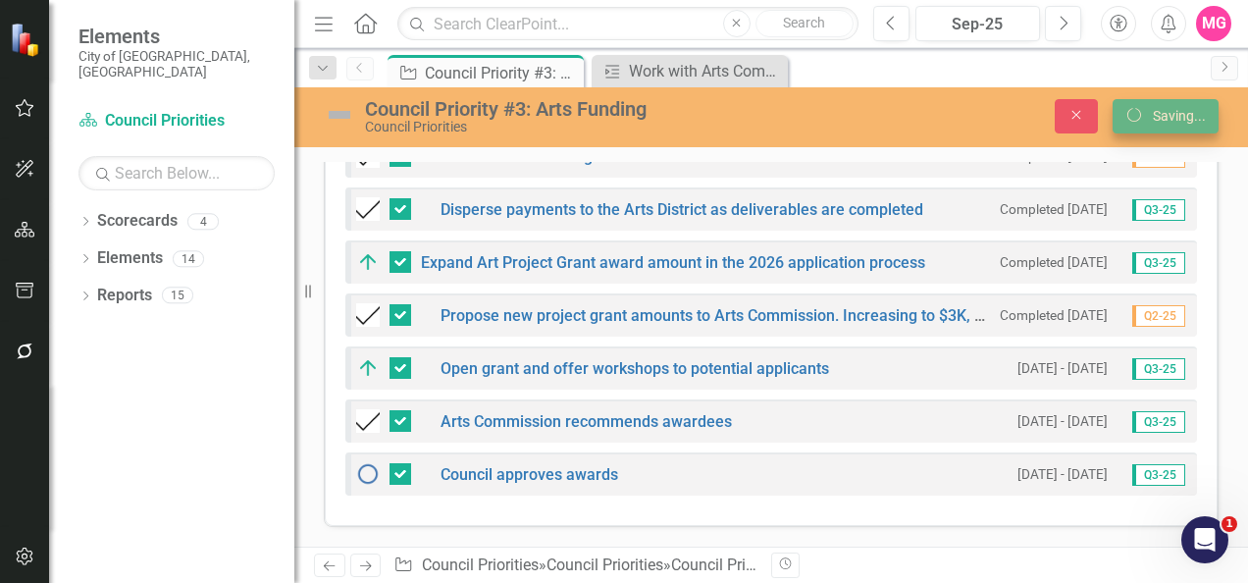
scroll to position [1558, 0]
checkbox input "false"
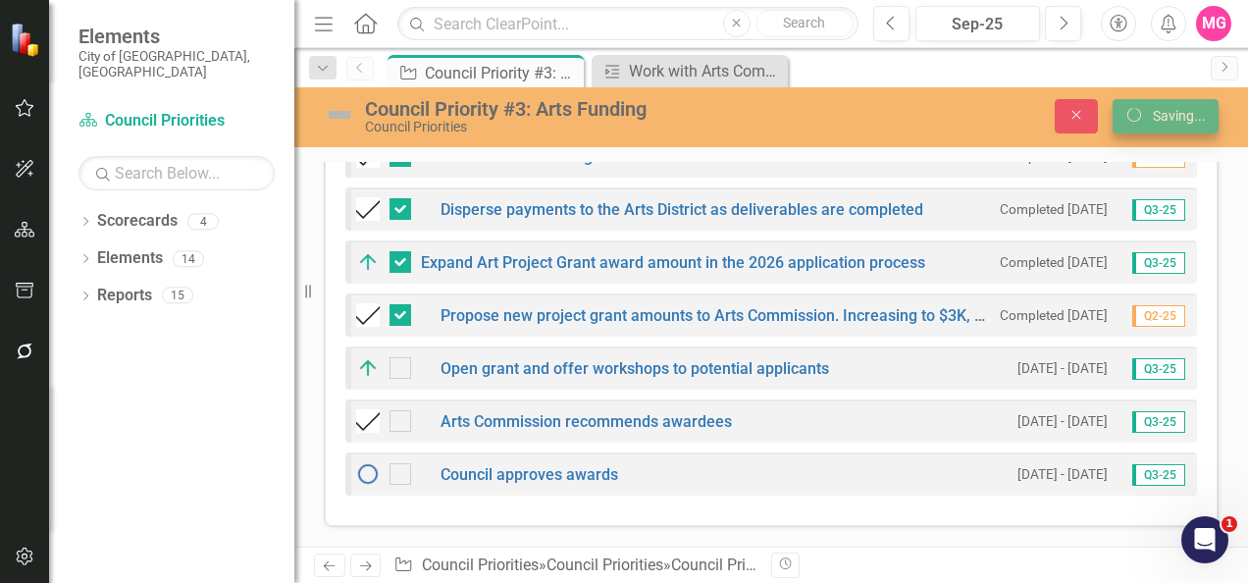
checkbox input "false"
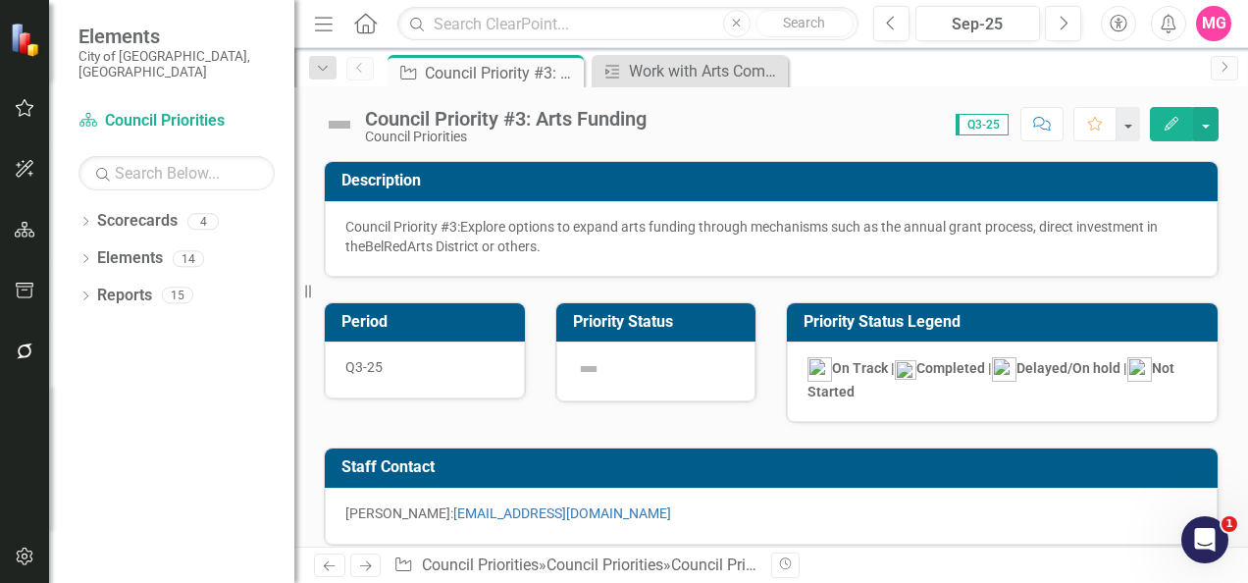
scroll to position [0, 0]
click at [359, 71] on icon "Previous" at bounding box center [360, 68] width 16 height 12
click at [119, 210] on link "Scorecards" at bounding box center [137, 221] width 80 height 23
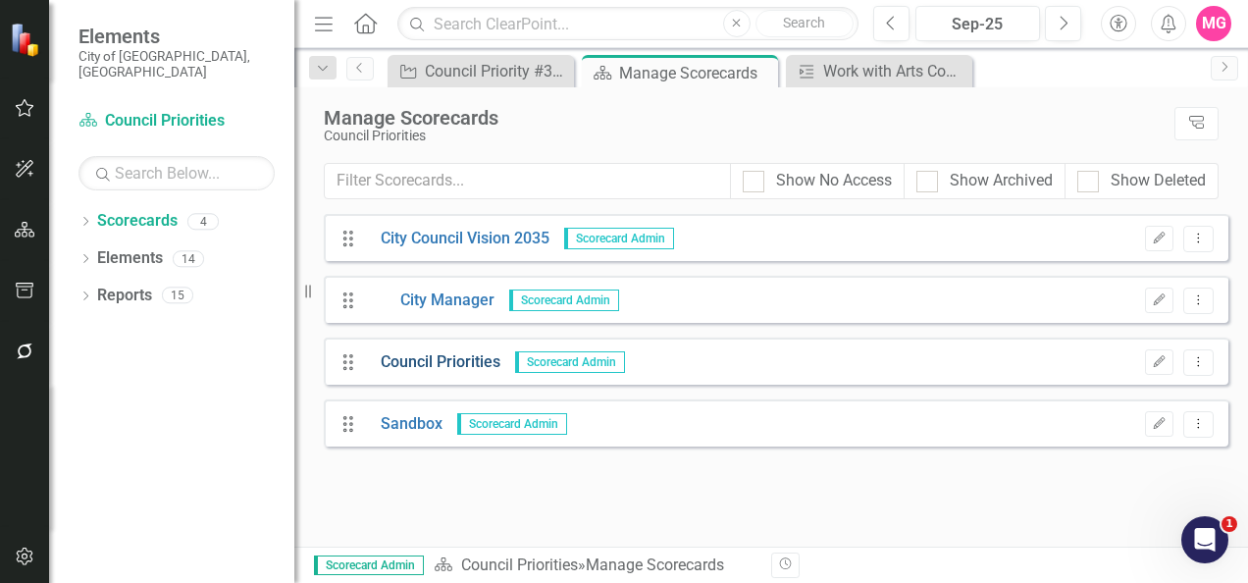
click at [462, 361] on link "Council Priorities" at bounding box center [433, 362] width 134 height 23
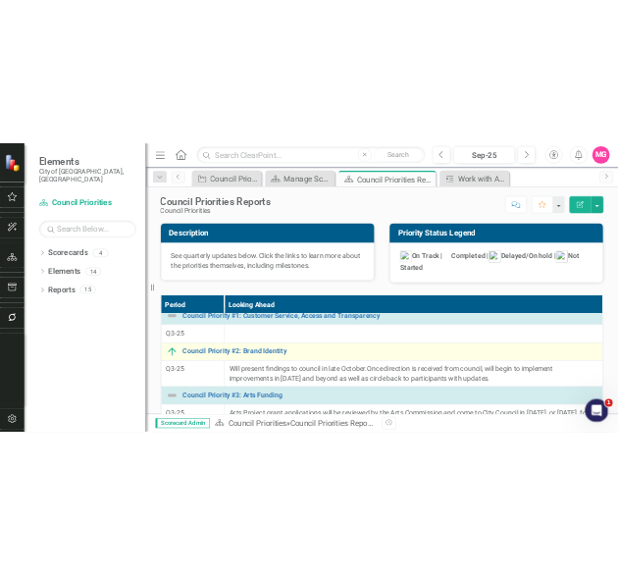
scroll to position [10, 0]
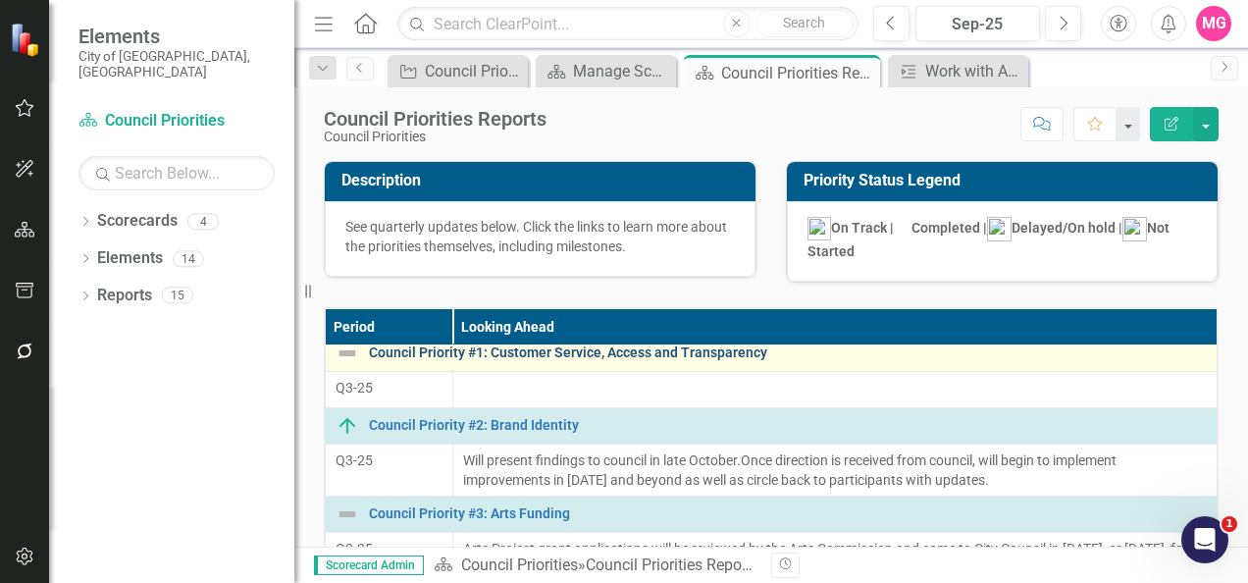
click at [498, 347] on link "Council Priority #1: Customer Service, Access and Transparency" at bounding box center [788, 352] width 838 height 15
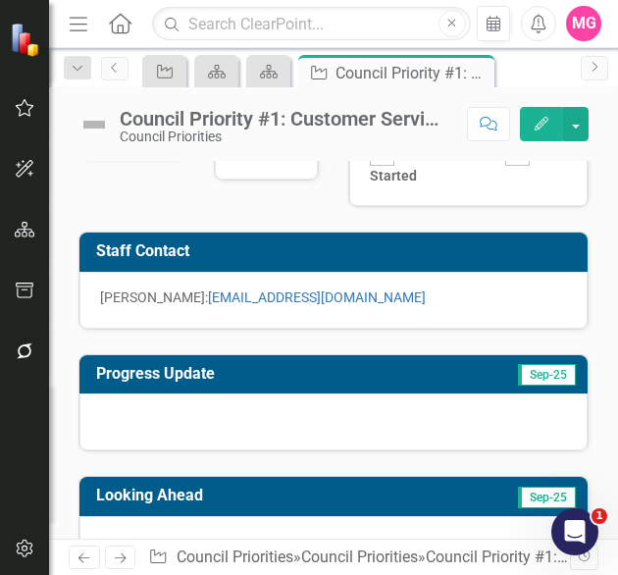
scroll to position [262, 0]
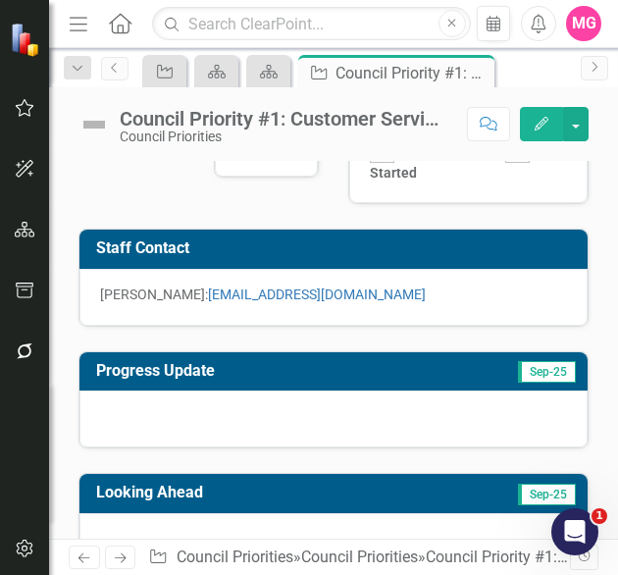
click at [423, 429] on div at bounding box center [333, 418] width 508 height 57
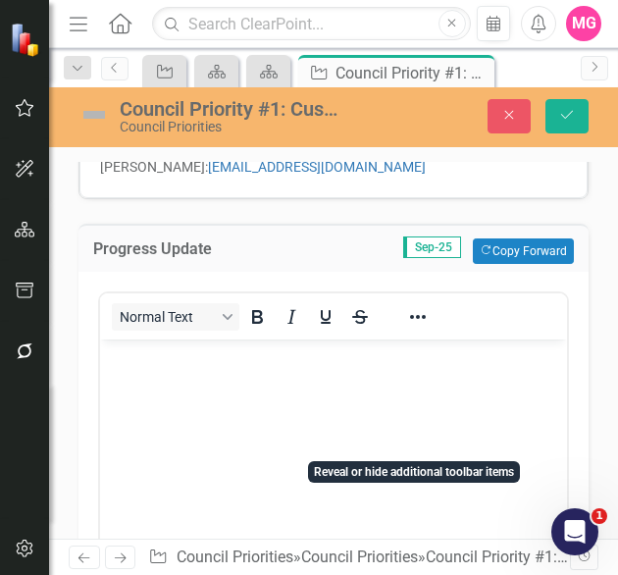
scroll to position [391, 0]
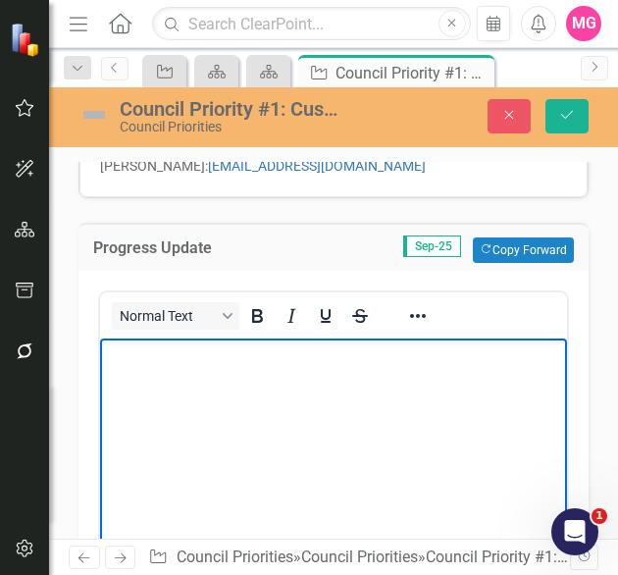
click at [380, 427] on body "Rich Text Area. Press ALT-0 for help." at bounding box center [333, 485] width 467 height 294
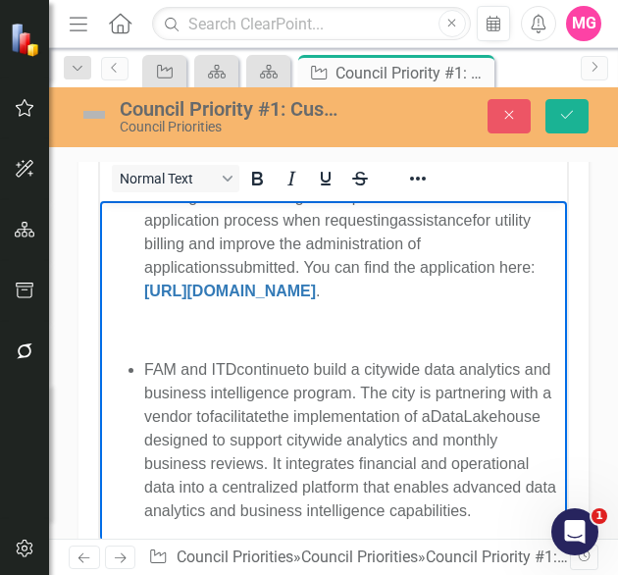
scroll to position [428, 0]
click at [262, 319] on p "Rich Text Area. Press ALT-0 for help." at bounding box center [333, 331] width 457 height 24
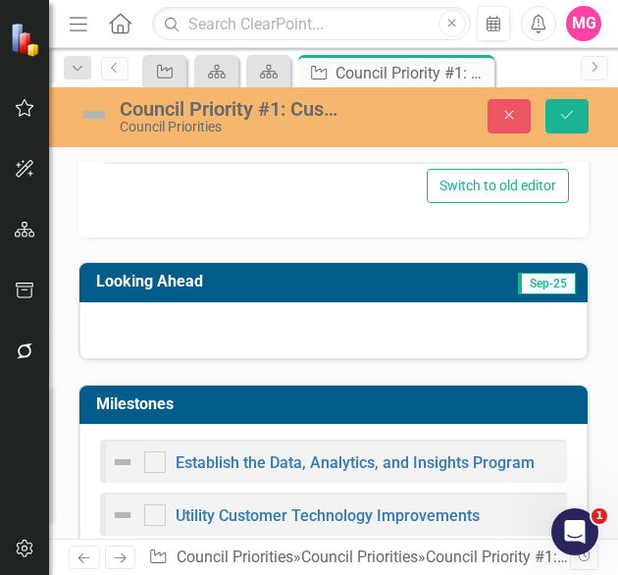
scroll to position [911, 0]
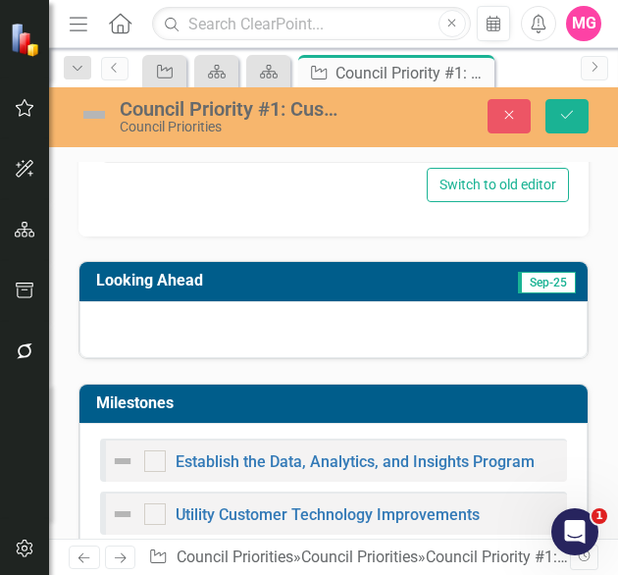
drag, startPoint x: 269, startPoint y: 128, endPoint x: 369, endPoint y: 325, distance: 221.1
click at [369, 325] on div at bounding box center [333, 329] width 508 height 57
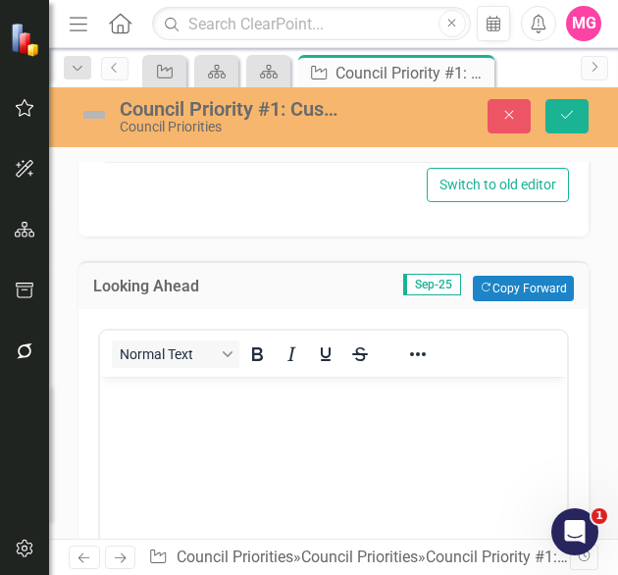
scroll to position [0, 0]
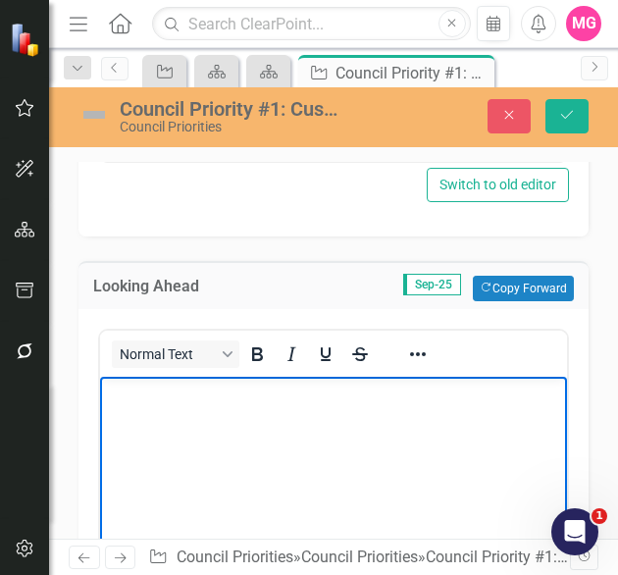
click at [294, 430] on body "Rich Text Area. Press ALT-0 for help." at bounding box center [333, 524] width 467 height 294
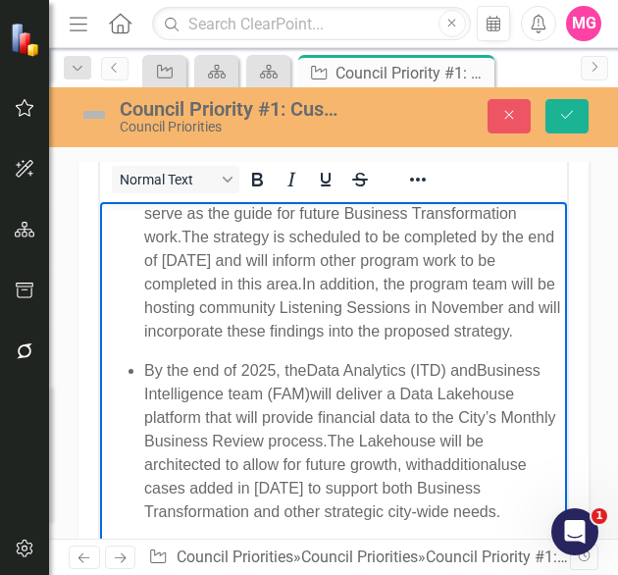
click at [475, 343] on p "Work is currently underway to develop an enterprise Customer and Service Manage…" at bounding box center [353, 237] width 418 height 212
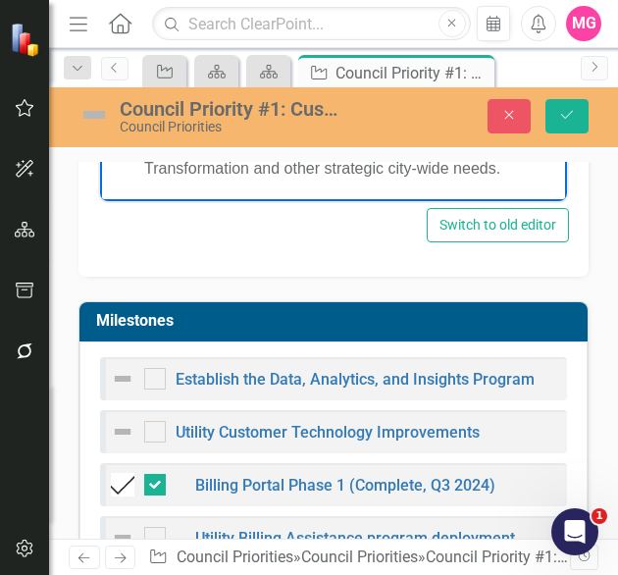
scroll to position [1431, 0]
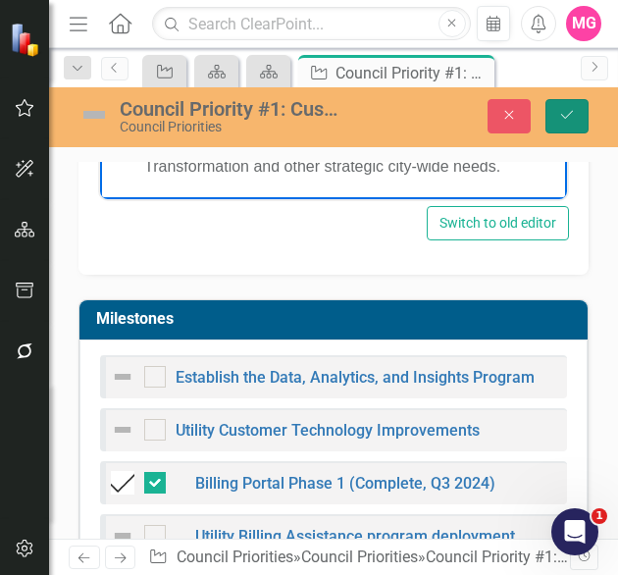
click at [562, 120] on icon "Save" at bounding box center [567, 115] width 18 height 14
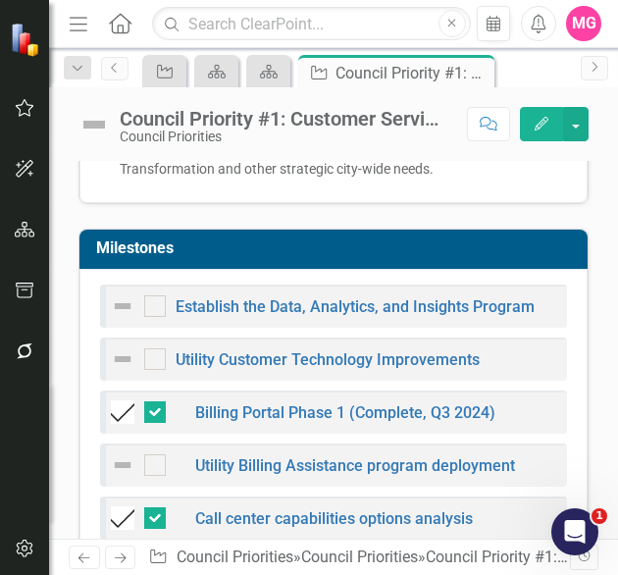
scroll to position [1315, 0]
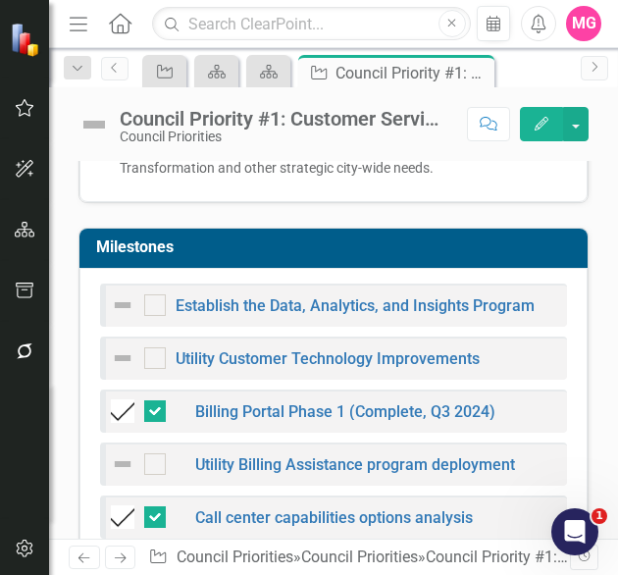
click at [124, 317] on img at bounding box center [123, 305] width 24 height 24
click at [126, 317] on img at bounding box center [123, 305] width 24 height 24
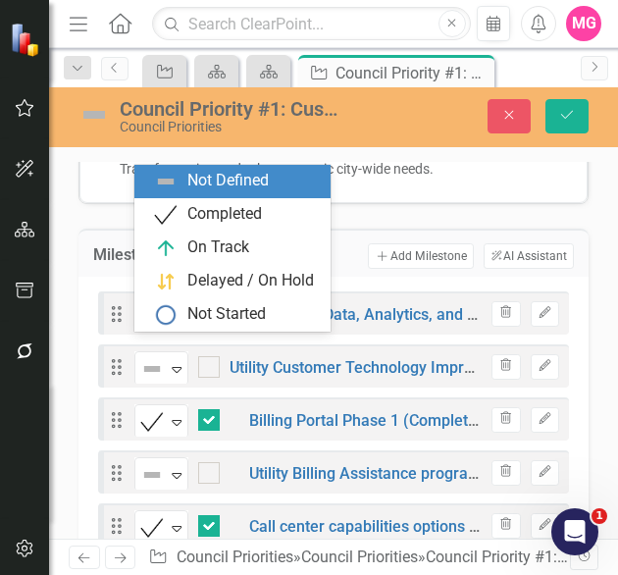
click at [157, 328] on img at bounding box center [152, 316] width 24 height 24
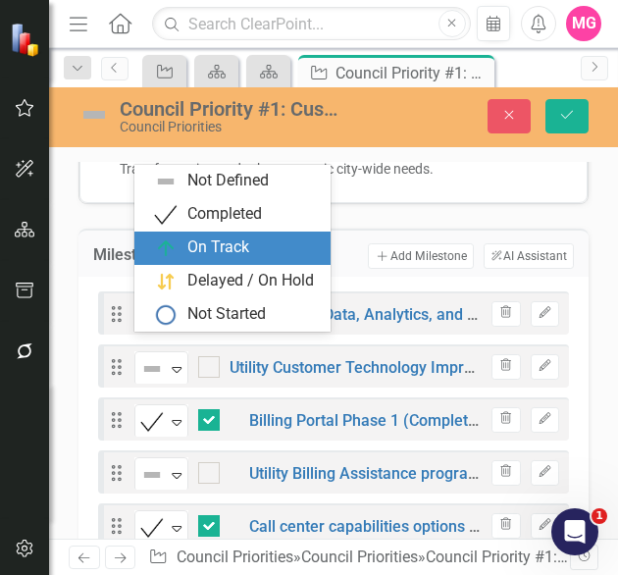
click at [241, 240] on div "On Track" at bounding box center [218, 247] width 62 height 23
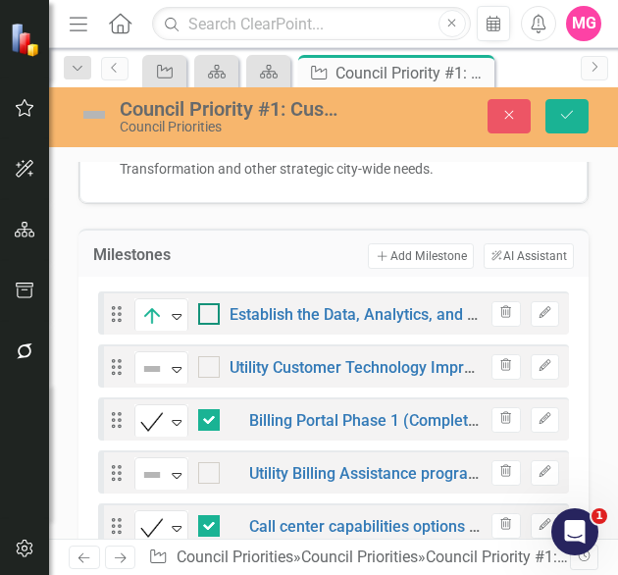
click at [207, 316] on input "checkbox" at bounding box center [204, 309] width 13 height 13
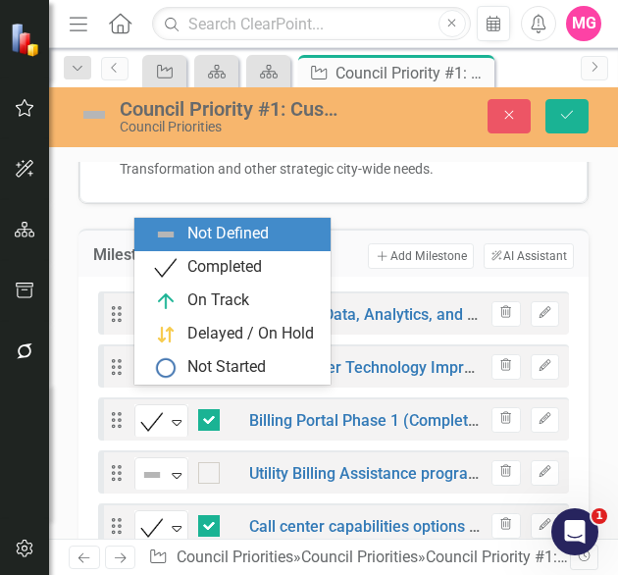
click at [170, 385] on div "Expand" at bounding box center [177, 368] width 20 height 32
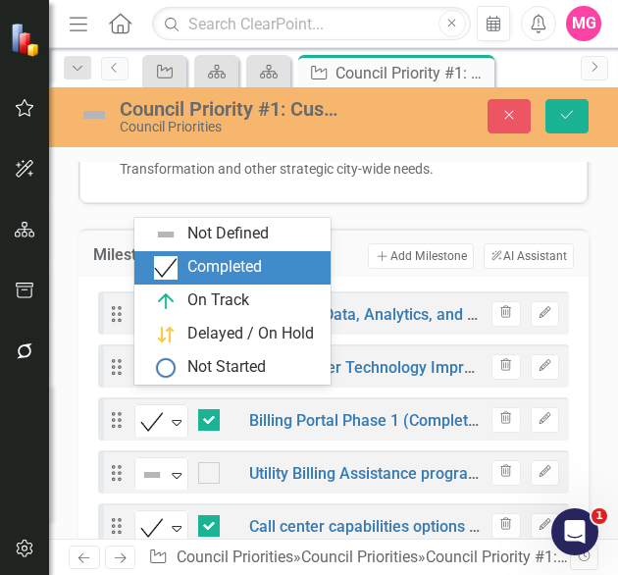
click at [214, 274] on div "Completed" at bounding box center [224, 267] width 75 height 23
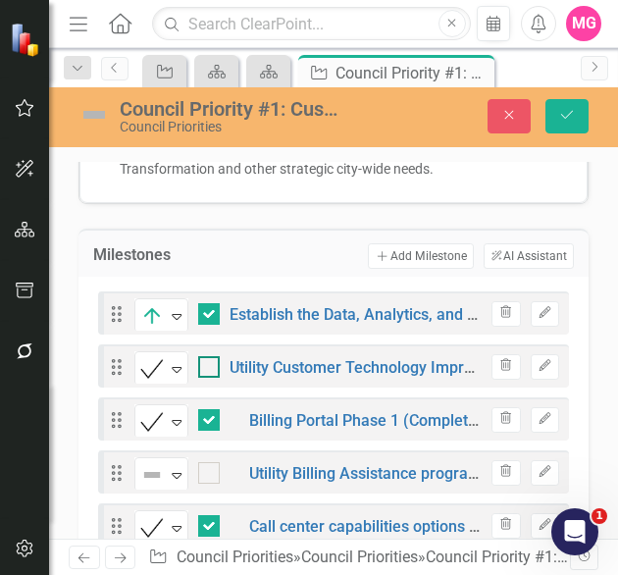
click at [208, 369] on input "checkbox" at bounding box center [204, 362] width 13 height 13
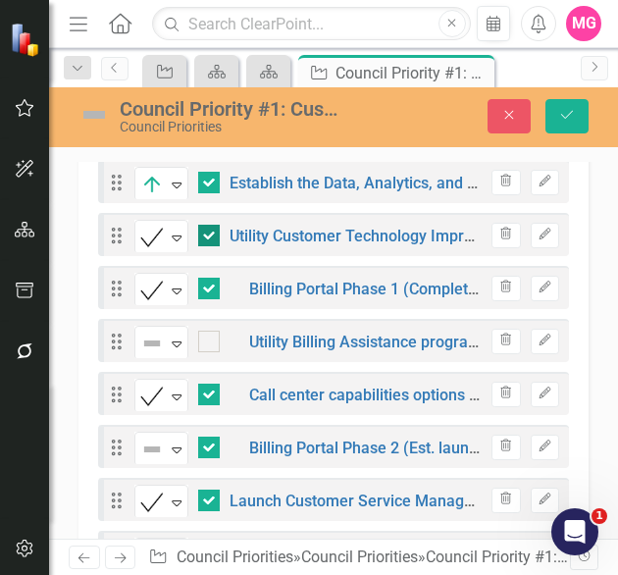
scroll to position [1463, 0]
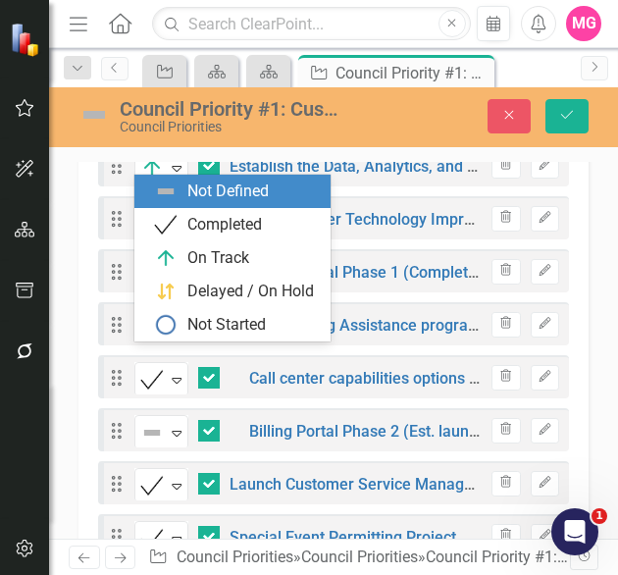
click at [159, 340] on div "Not Defined" at bounding box center [152, 326] width 29 height 27
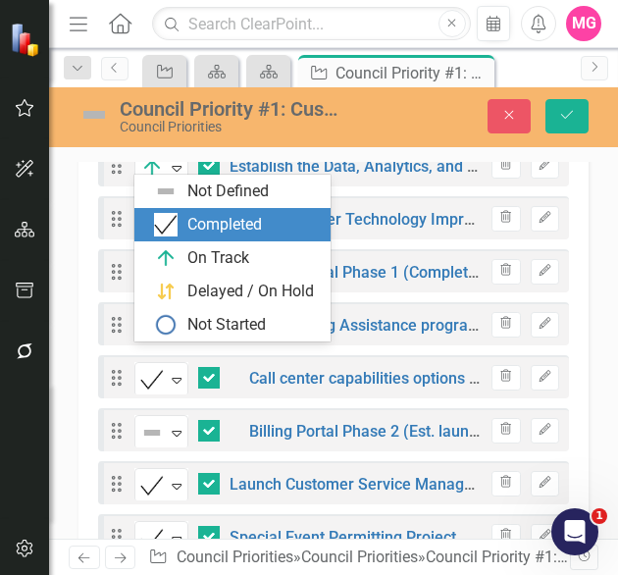
click at [222, 209] on div "Completed" at bounding box center [232, 224] width 196 height 33
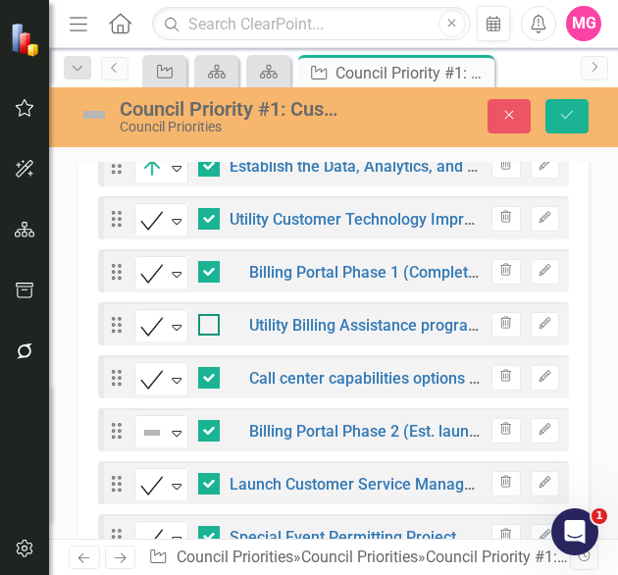
click at [205, 327] on input "checkbox" at bounding box center [204, 320] width 13 height 13
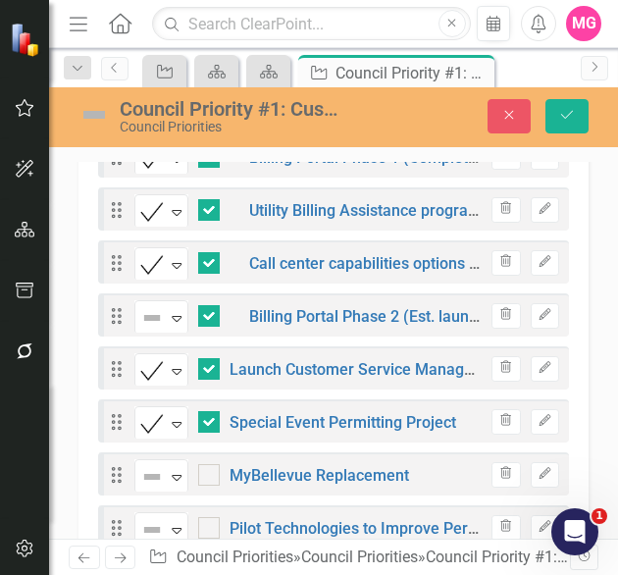
scroll to position [1580, 0]
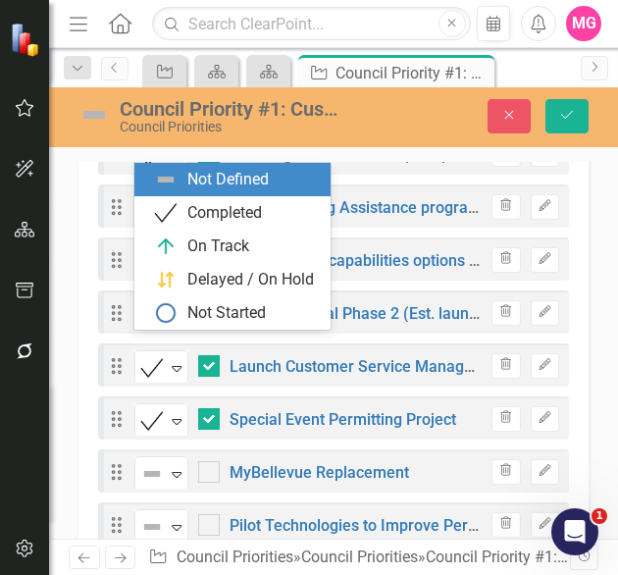
click at [155, 332] on div "Not Defined Expand" at bounding box center [161, 314] width 54 height 34
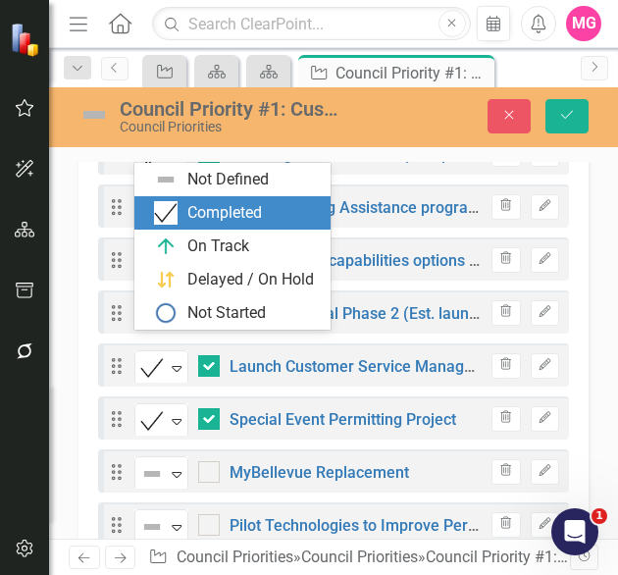
click at [192, 207] on div "Completed" at bounding box center [224, 213] width 75 height 23
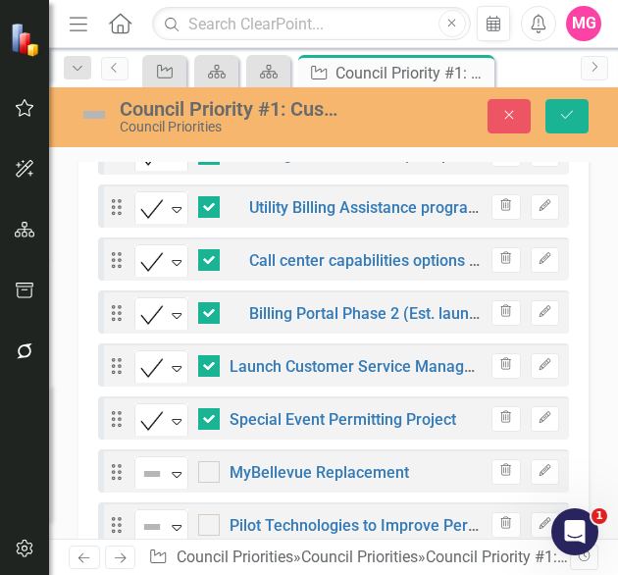
scroll to position [1668, 0]
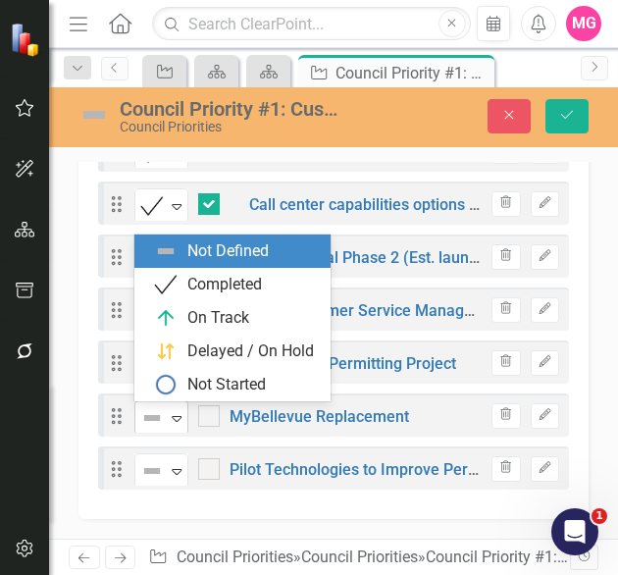
click at [174, 416] on icon "Expand" at bounding box center [177, 418] width 20 height 16
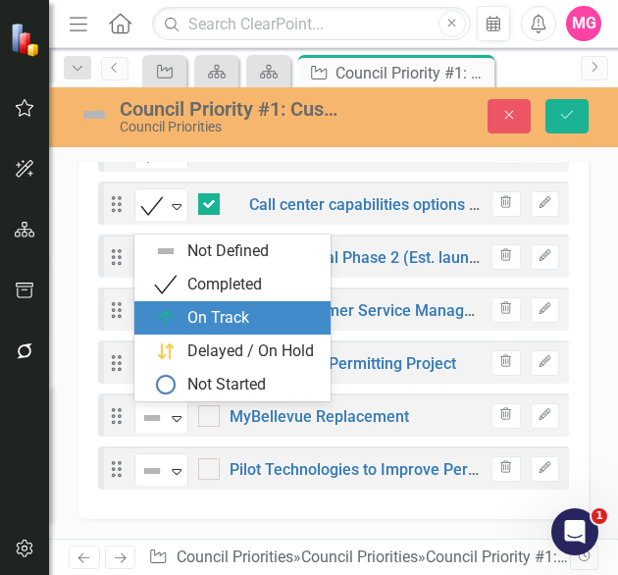
click at [230, 307] on div "On Track" at bounding box center [218, 318] width 62 height 23
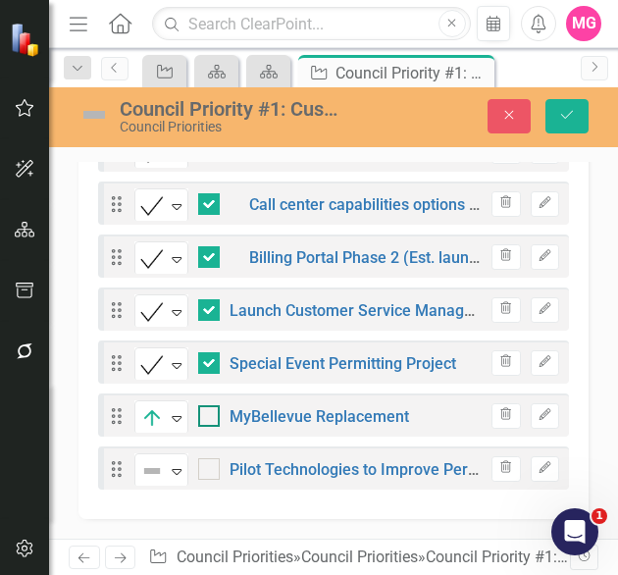
click at [216, 417] on div at bounding box center [209, 416] width 22 height 22
click at [211, 417] on input "checkbox" at bounding box center [204, 411] width 13 height 13
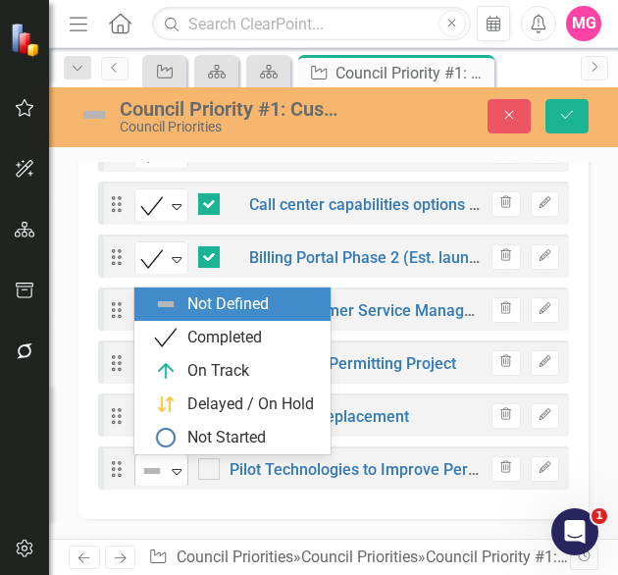
click at [167, 470] on div "Not Defined" at bounding box center [152, 470] width 29 height 27
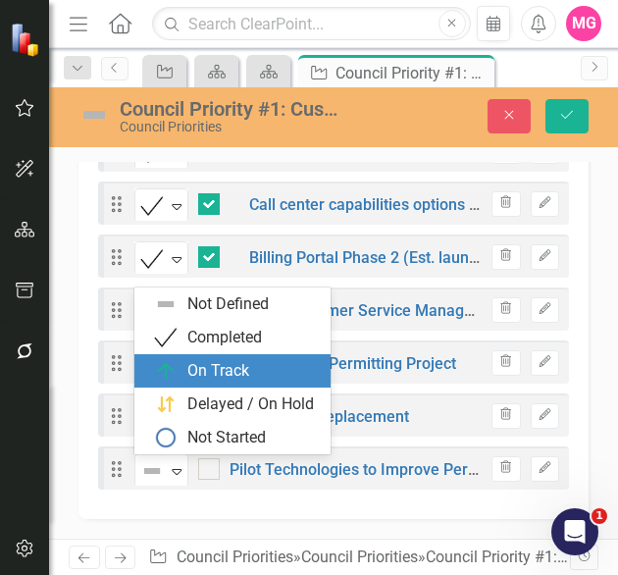
click at [232, 366] on div "On Track" at bounding box center [218, 371] width 62 height 23
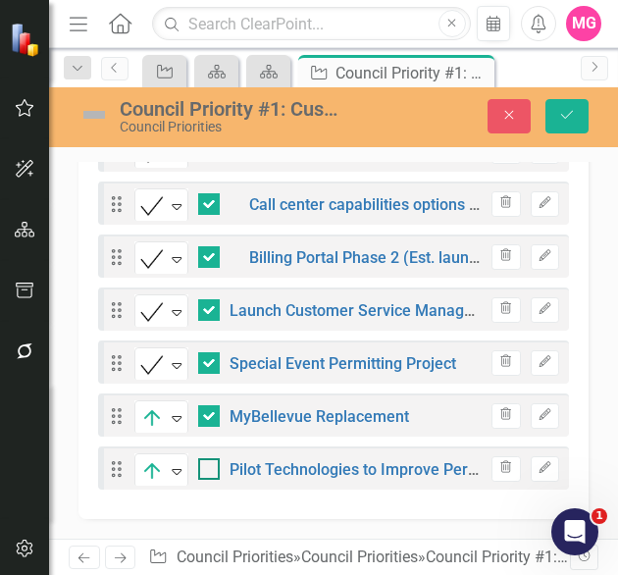
click at [213, 478] on div at bounding box center [209, 469] width 22 height 22
click at [211, 471] on input "checkbox" at bounding box center [204, 464] width 13 height 13
click at [567, 117] on icon "submit" at bounding box center [567, 115] width 12 height 8
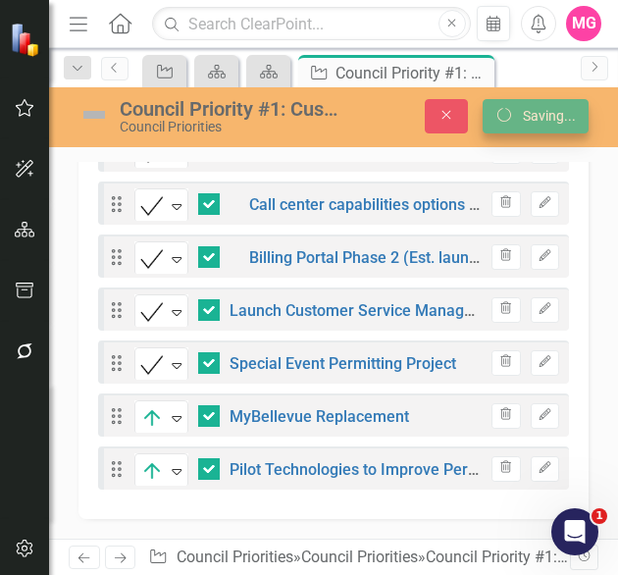
scroll to position [1660, 0]
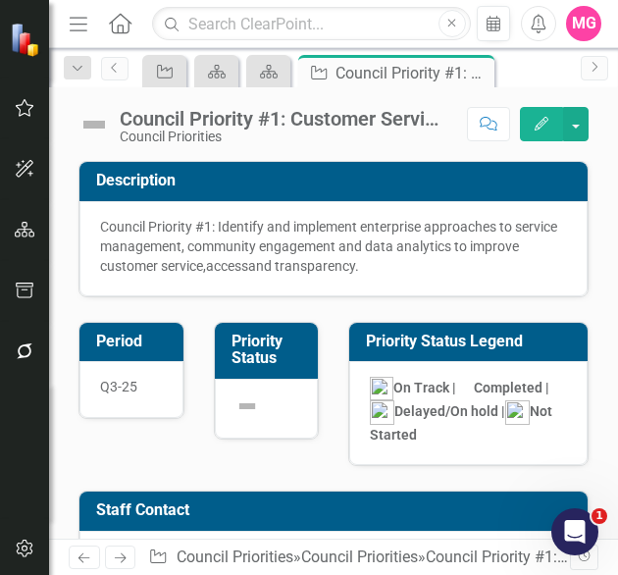
click at [247, 408] on img at bounding box center [247, 406] width 24 height 24
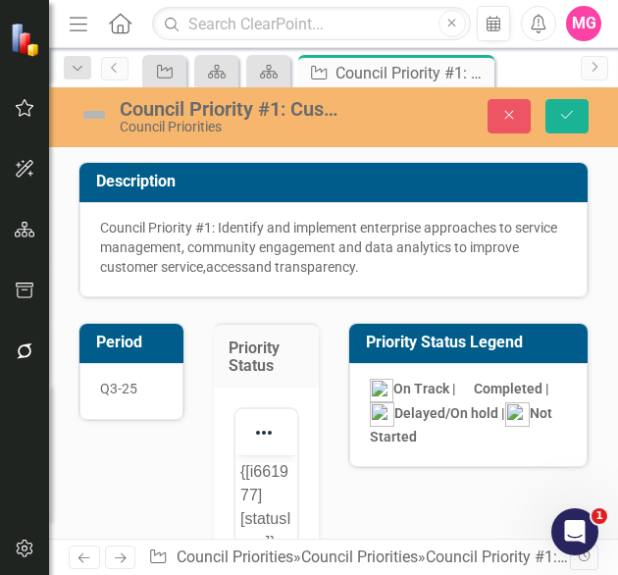
scroll to position [0, 0]
click at [556, 127] on button "Save" at bounding box center [566, 116] width 43 height 34
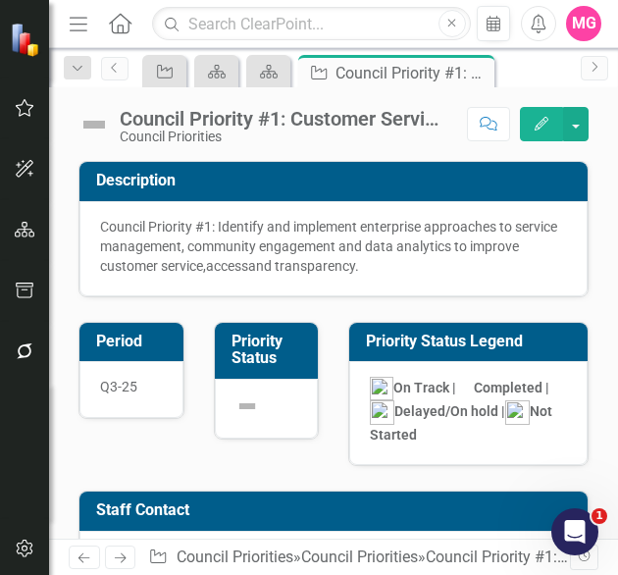
click at [96, 123] on img at bounding box center [93, 124] width 31 height 31
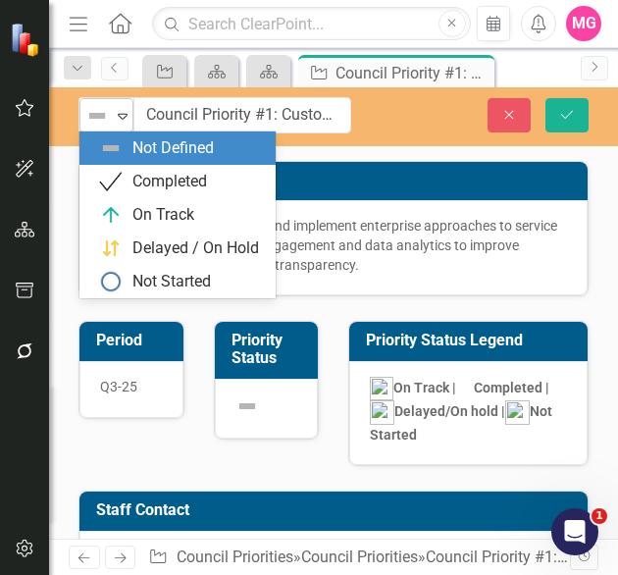
click at [121, 114] on icon at bounding box center [123, 117] width 10 height 6
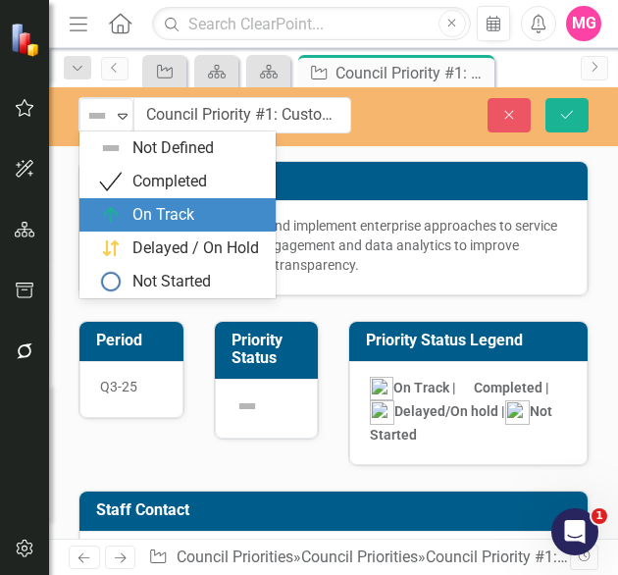
click at [186, 217] on div "On Track" at bounding box center [163, 215] width 62 height 23
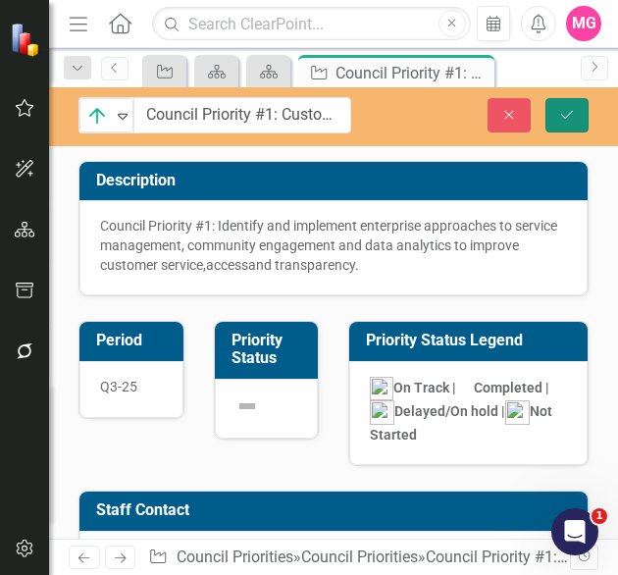
click at [566, 112] on icon "Save" at bounding box center [567, 115] width 18 height 14
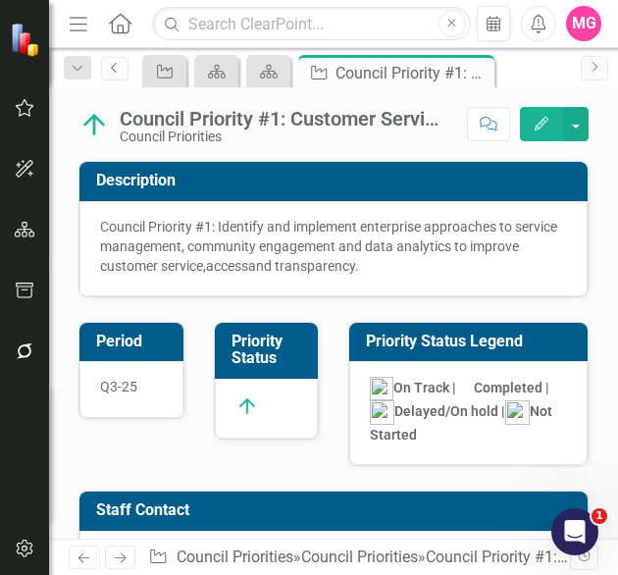
click at [118, 76] on link "Previous" at bounding box center [114, 69] width 27 height 24
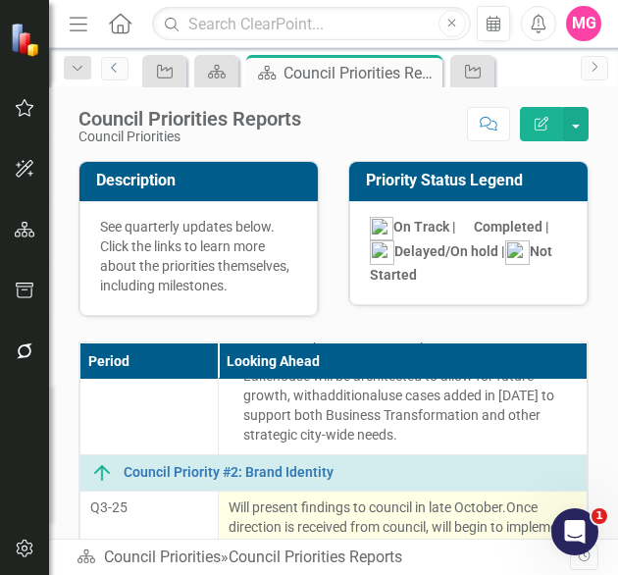
scroll to position [422, 0]
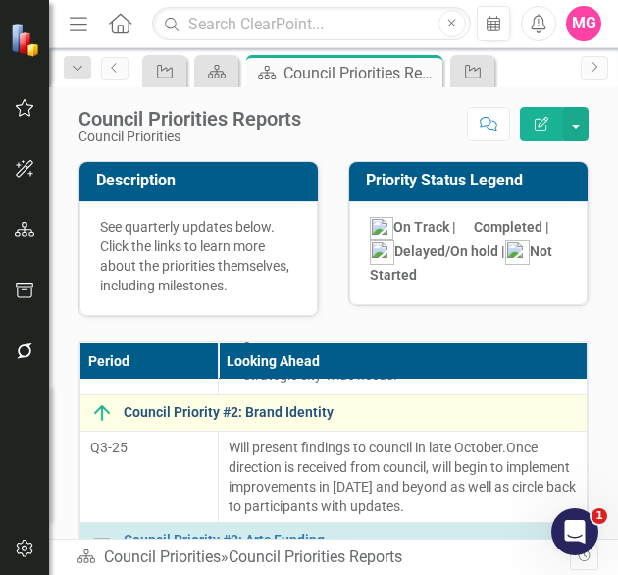
click at [184, 420] on link "Council Priority #2: Brand Identity" at bounding box center [350, 412] width 453 height 15
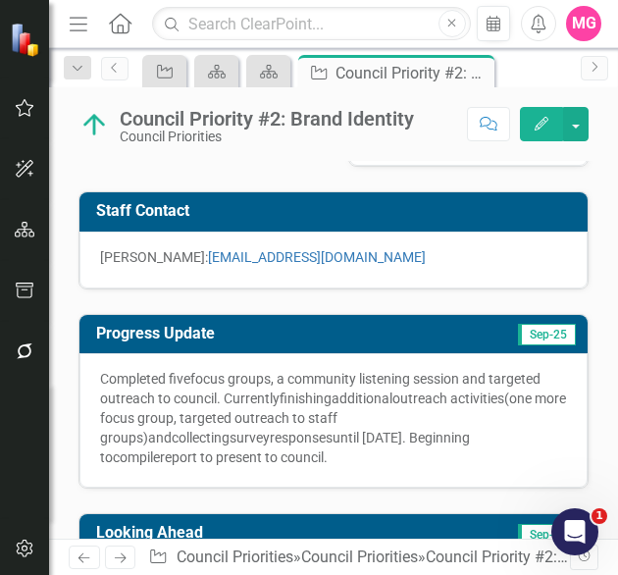
scroll to position [341, 0]
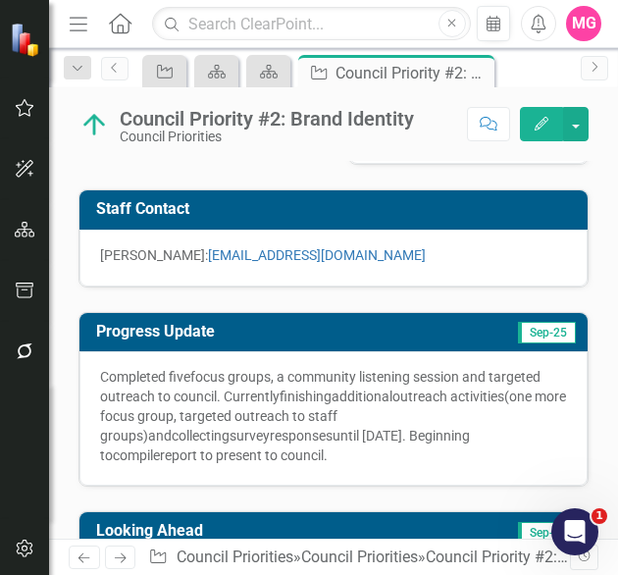
click at [187, 417] on span "(one more focus group, targeted outreach to staff groups)" at bounding box center [333, 415] width 466 height 55
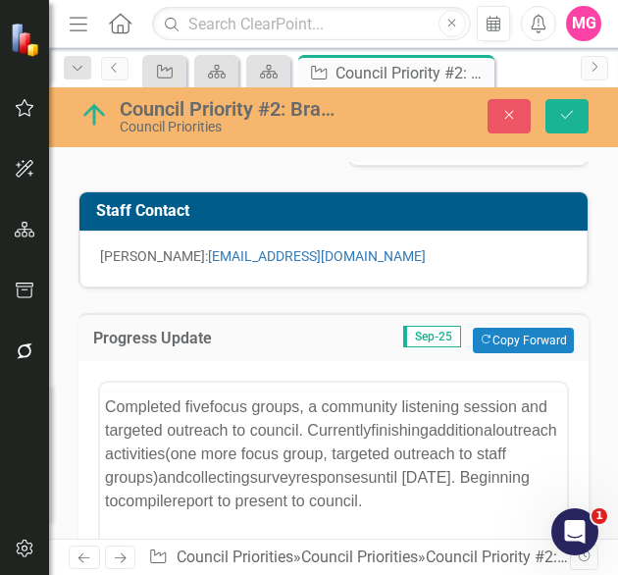
scroll to position [0, 0]
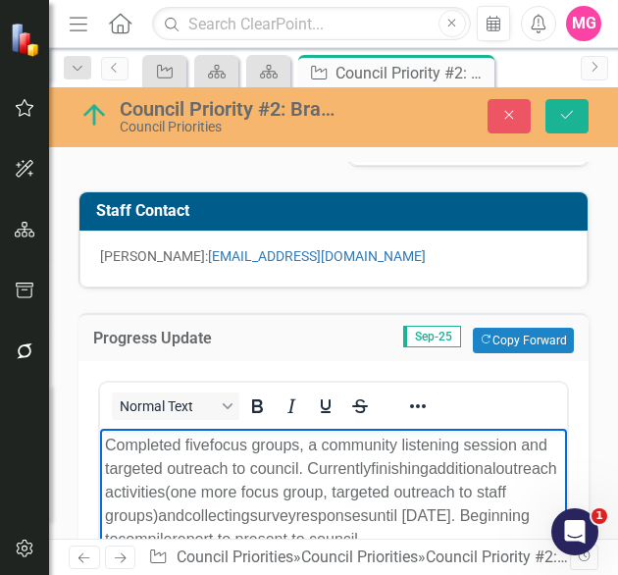
click at [264, 496] on span "(one more focus group, targeted outreach to staff groups)" at bounding box center [305, 504] width 401 height 40
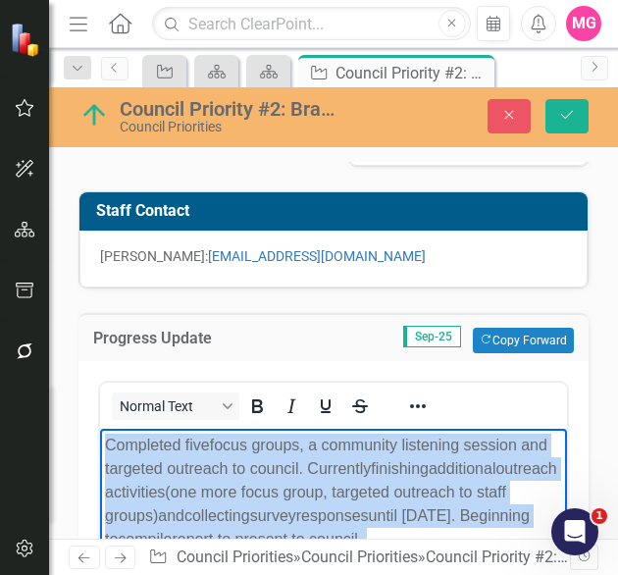
click at [264, 496] on span "(one more focus group, targeted outreach to staff groups)" at bounding box center [305, 504] width 401 height 40
paste body "Rich Text Area. Press ALT-0 for help."
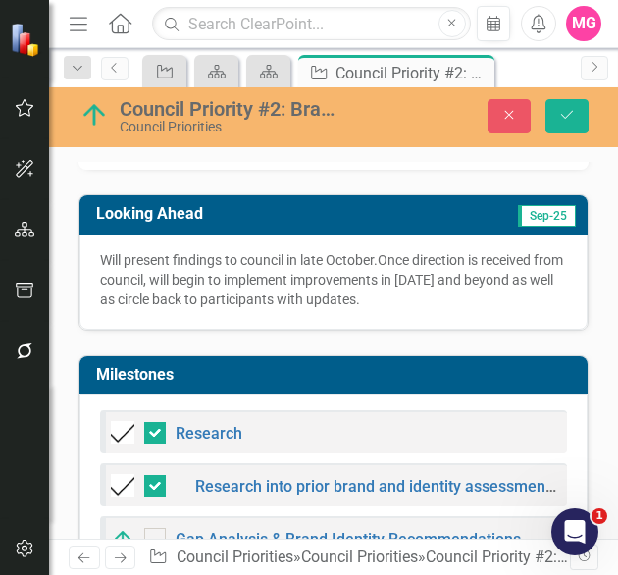
scroll to position [1019, 0]
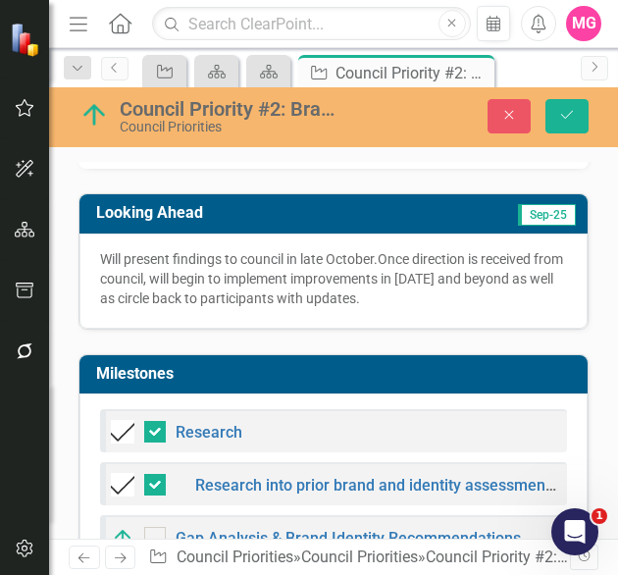
click at [171, 264] on span "om council, will begin to implement improvements in [DATE] and beyond as well a…" at bounding box center [331, 278] width 463 height 55
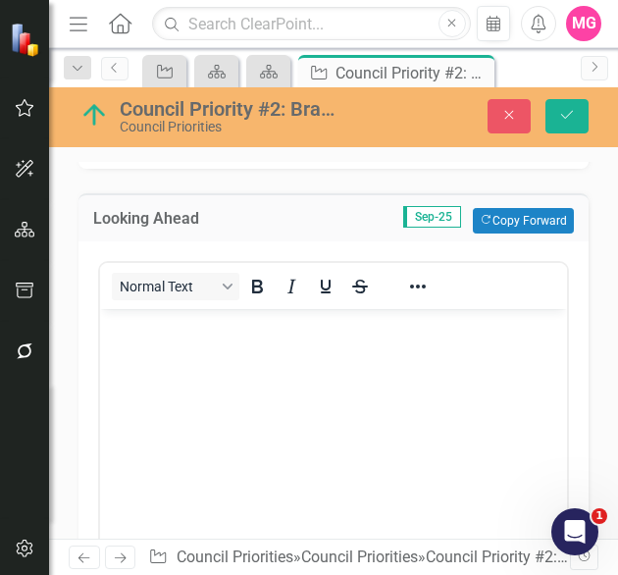
click at [171, 264] on div "Normal Text" at bounding box center [333, 286] width 467 height 46
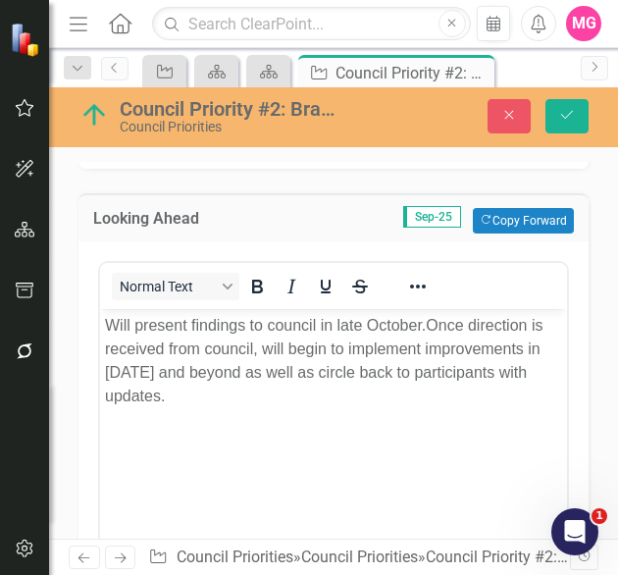
scroll to position [0, 0]
click at [231, 385] on p "Will present findings to council in late October. Once direction is received fr…" at bounding box center [333, 361] width 457 height 94
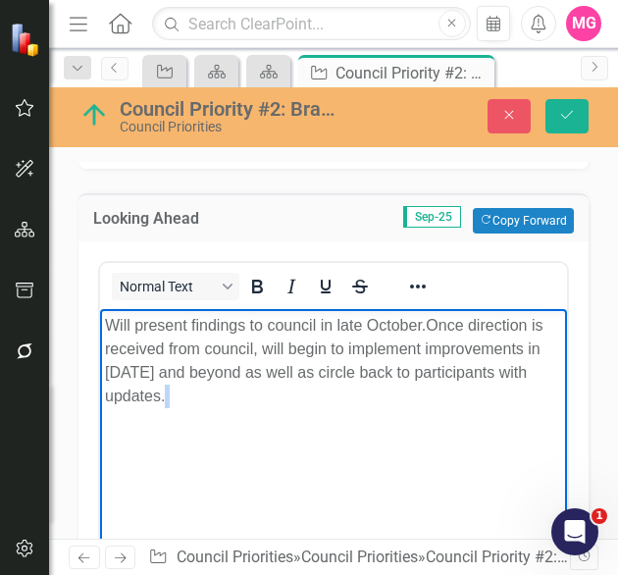
click at [231, 385] on p "Will present findings to council in late October. Once direction is received fr…" at bounding box center [333, 361] width 457 height 94
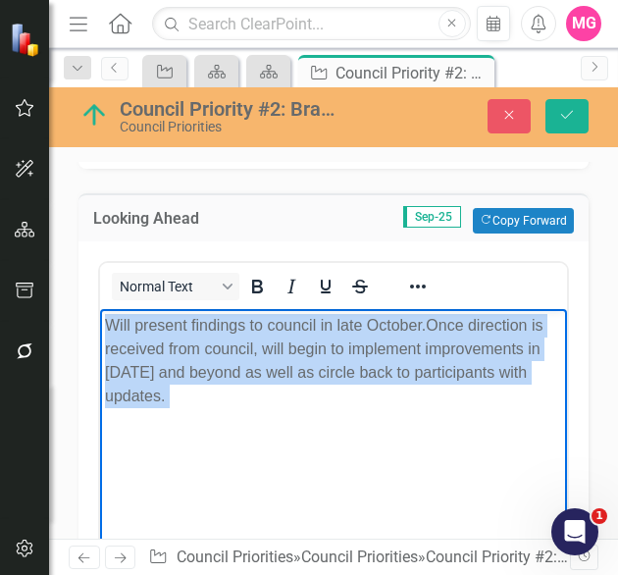
click at [231, 385] on p "Will present findings to council in late October. Once direction is received fr…" at bounding box center [333, 361] width 457 height 94
paste body "Rich Text Area. Press ALT-0 for help."
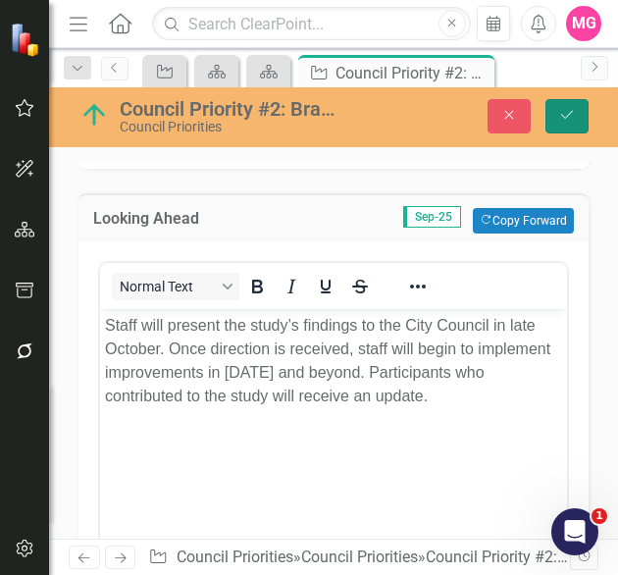
click at [554, 113] on button "Save" at bounding box center [566, 116] width 43 height 34
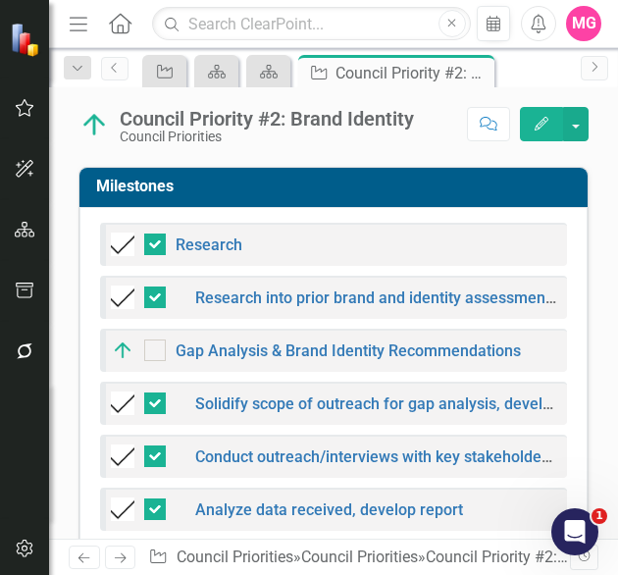
scroll to position [887, 0]
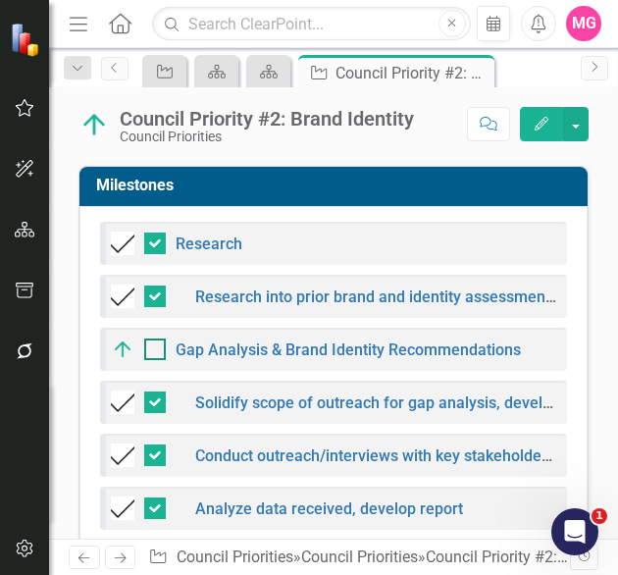
click at [157, 346] on div at bounding box center [155, 349] width 22 height 22
click at [157, 346] on input "checkbox" at bounding box center [150, 344] width 13 height 13
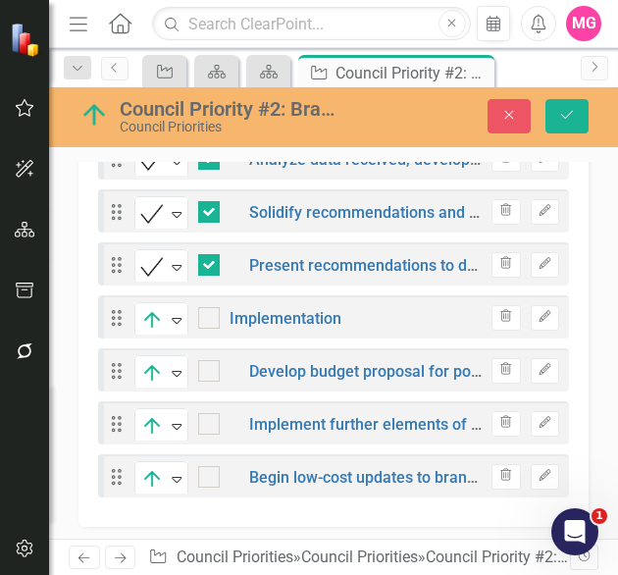
scroll to position [1245, 0]
click at [216, 311] on div at bounding box center [209, 318] width 22 height 22
click at [211, 311] on input "checkbox" at bounding box center [204, 313] width 13 height 13
click at [214, 370] on div at bounding box center [209, 371] width 22 height 22
click at [211, 370] on input "checkbox" at bounding box center [204, 366] width 13 height 13
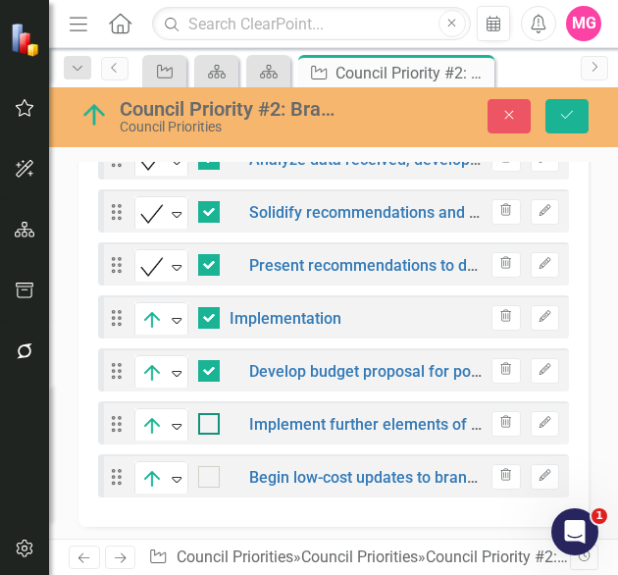
drag, startPoint x: 220, startPoint y: 444, endPoint x: 208, endPoint y: 426, distance: 22.0
click at [208, 426] on div "Drag Completed Expand Research Trash Edit Drag Completed Expand Research into p…" at bounding box center [333, 184] width 471 height 626
click at [208, 426] on div at bounding box center [209, 424] width 22 height 22
click at [208, 426] on input "checkbox" at bounding box center [204, 419] width 13 height 13
click at [212, 477] on div at bounding box center [209, 477] width 22 height 22
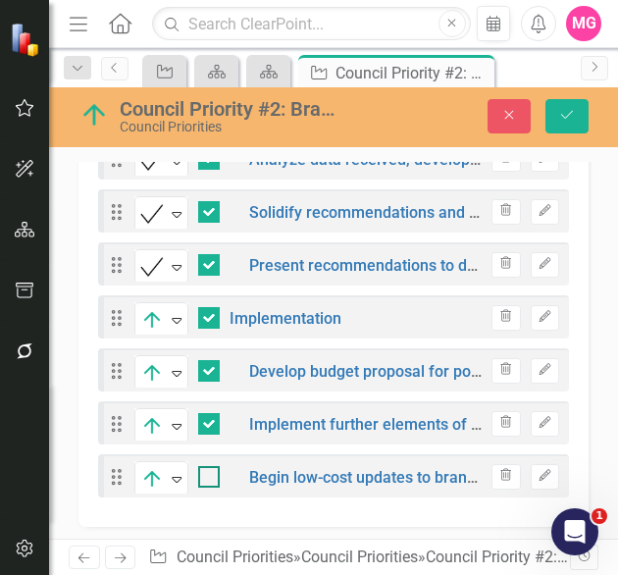
click at [211, 477] on input "checkbox" at bounding box center [204, 472] width 13 height 13
click at [567, 121] on icon "Save" at bounding box center [567, 115] width 18 height 14
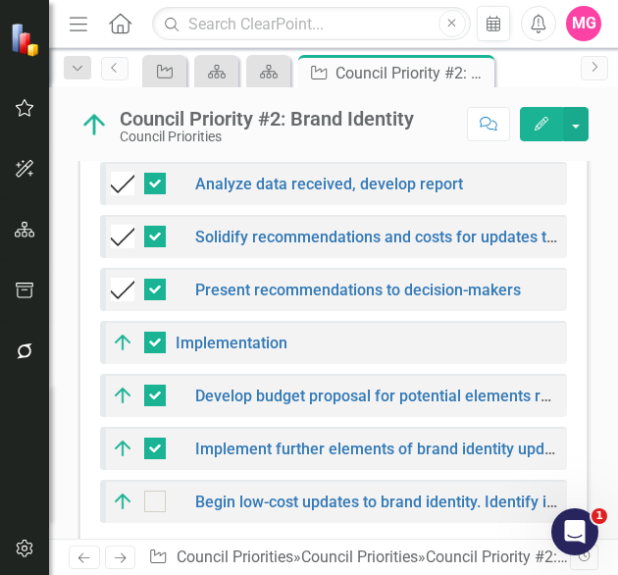
scroll to position [1238, 0]
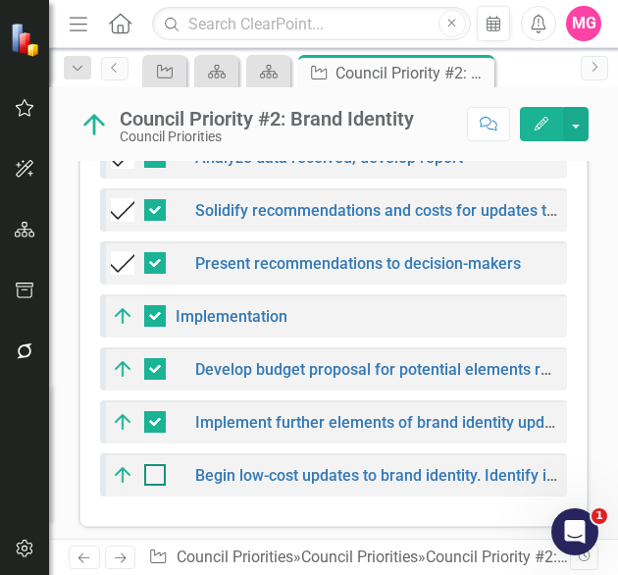
click at [159, 465] on div at bounding box center [155, 475] width 22 height 22
click at [157, 465] on input "checkbox" at bounding box center [150, 470] width 13 height 13
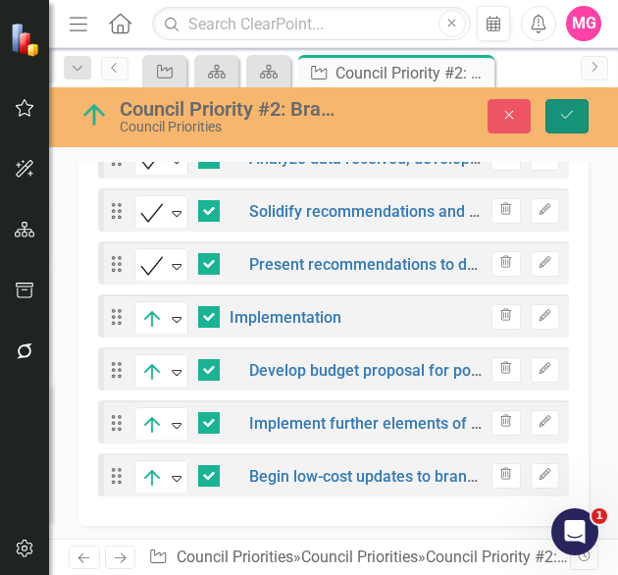
click at [562, 112] on icon "Save" at bounding box center [567, 115] width 18 height 14
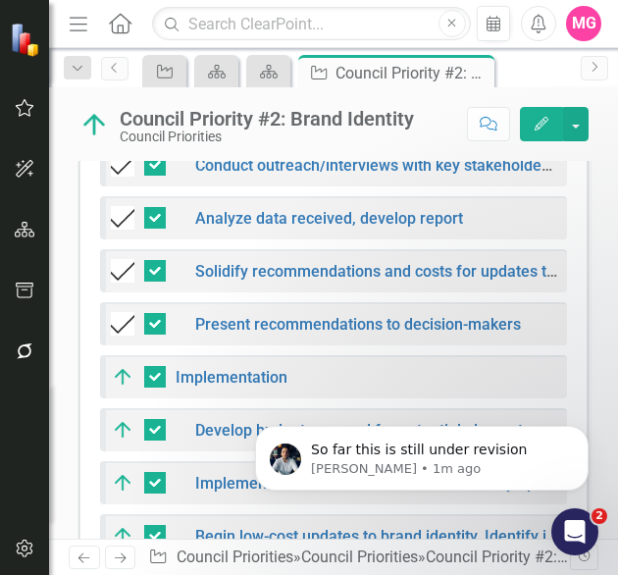
scroll to position [1238, 0]
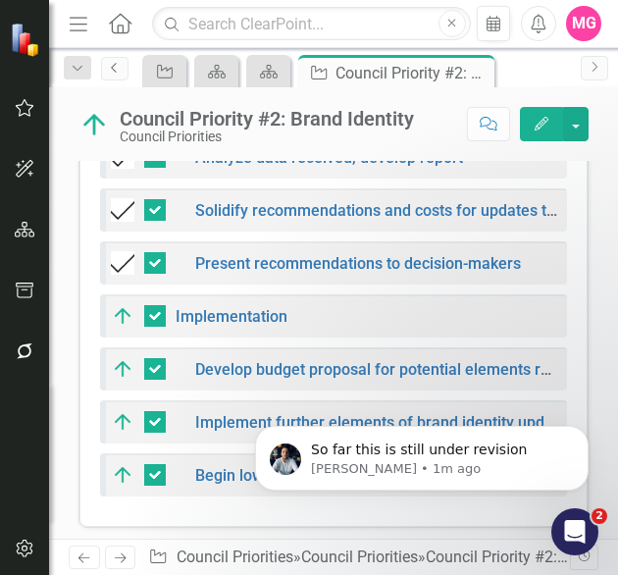
click at [127, 76] on link "Previous" at bounding box center [114, 69] width 27 height 24
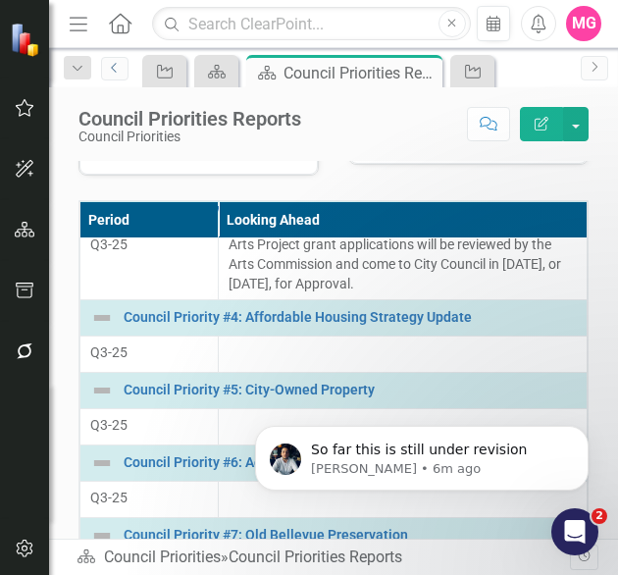
scroll to position [634, 0]
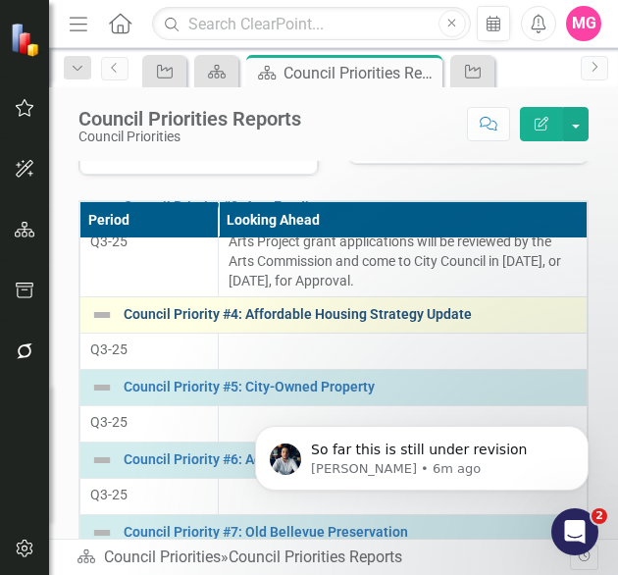
click at [340, 322] on link "Council Priority #4: Affordable Housing Strategy Update" at bounding box center [350, 314] width 453 height 15
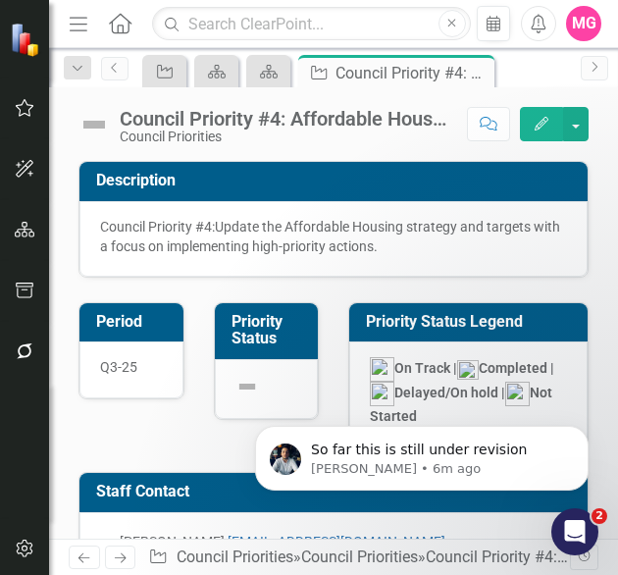
click at [104, 124] on img at bounding box center [93, 124] width 31 height 31
click at [92, 125] on img at bounding box center [93, 124] width 31 height 31
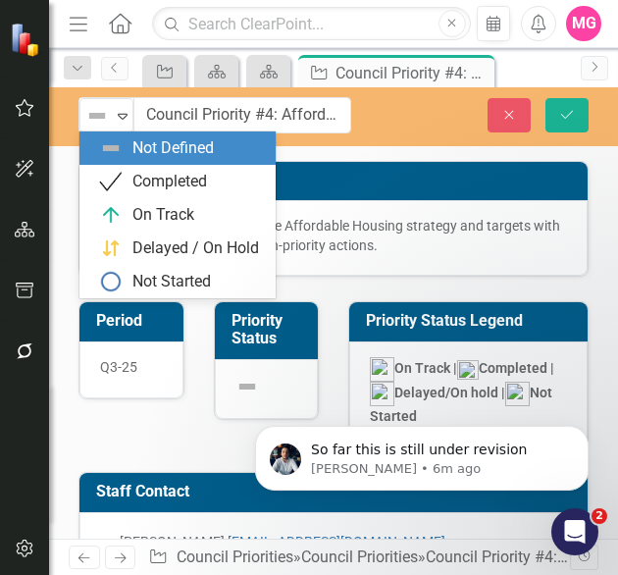
click at [92, 125] on img at bounding box center [97, 116] width 24 height 24
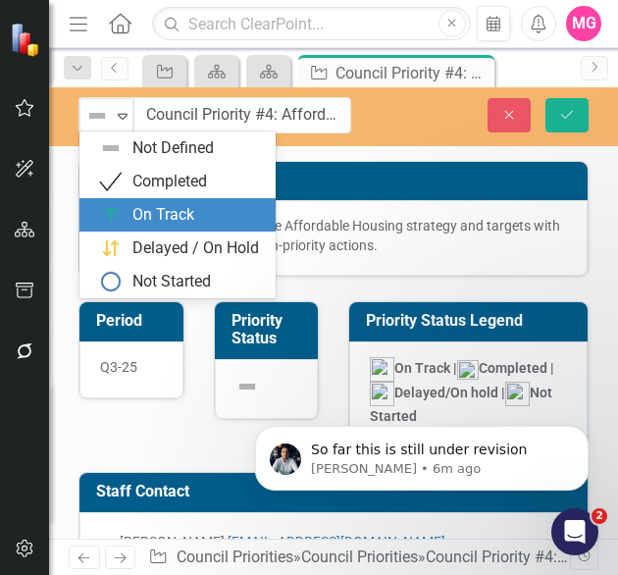
click at [154, 205] on div "On Track" at bounding box center [163, 215] width 62 height 23
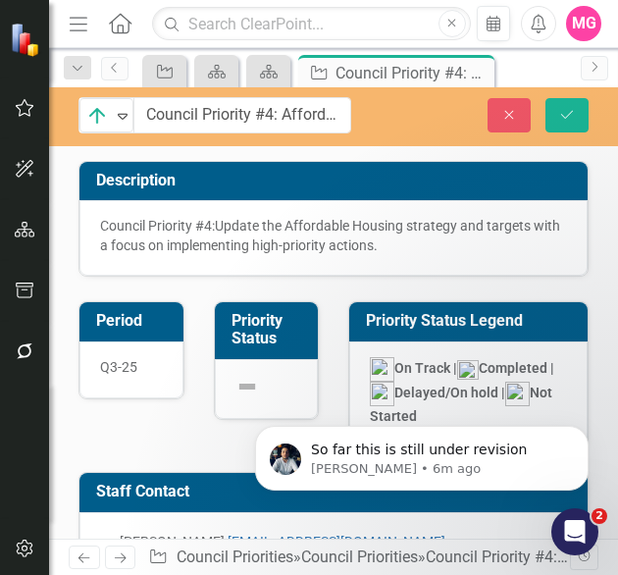
click at [121, 404] on div "Period Q3-25 Priority Status Priority Status Legend On Track | Completed | Dela…" at bounding box center [334, 560] width 540 height 567
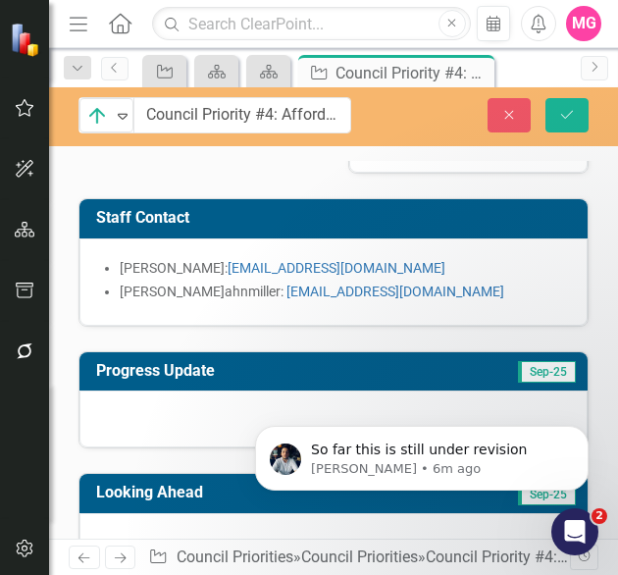
scroll to position [275, 0]
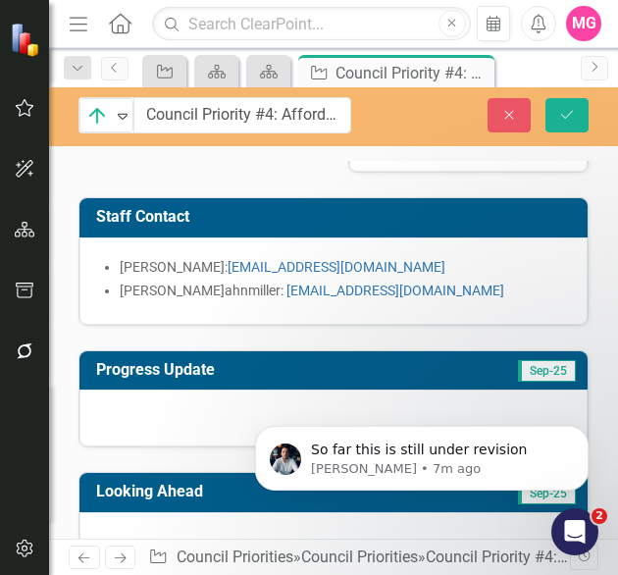
click at [212, 410] on div at bounding box center [333, 417] width 508 height 57
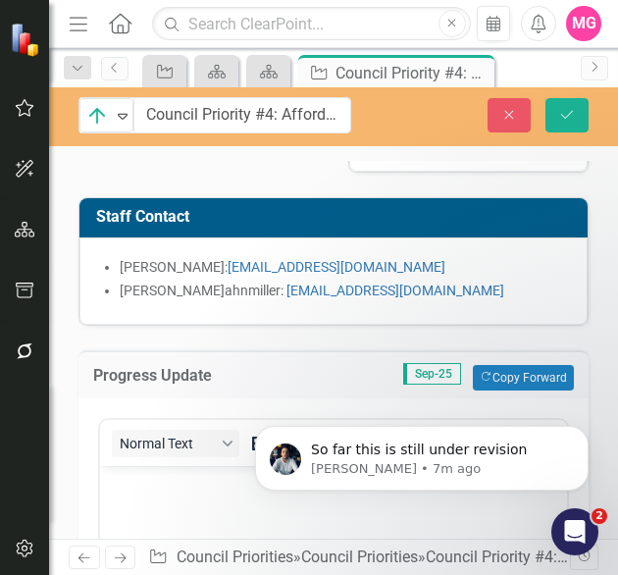
scroll to position [0, 0]
click at [185, 490] on p "Rich Text Area. Press ALT-0 for help." at bounding box center [333, 482] width 457 height 24
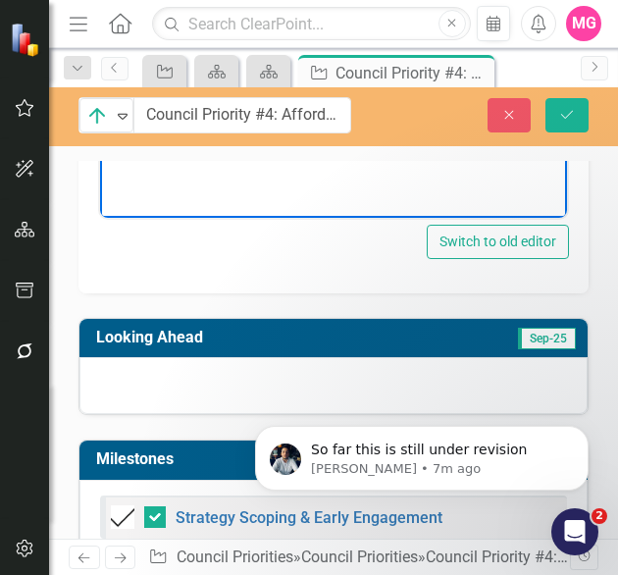
scroll to position [866, 0]
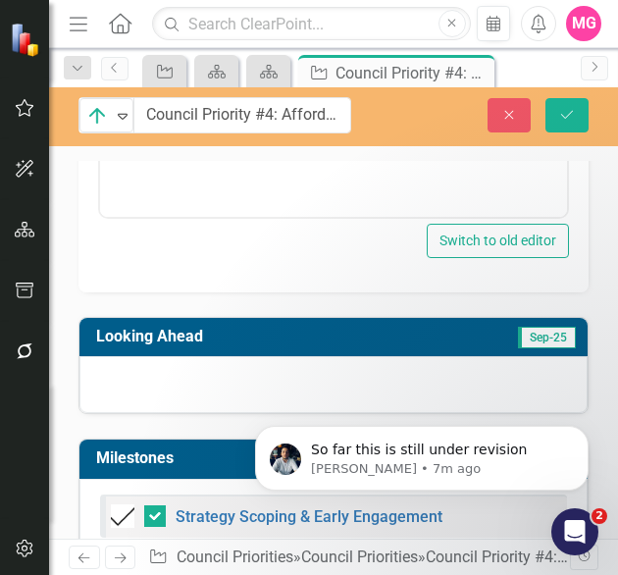
click at [181, 356] on div at bounding box center [333, 384] width 508 height 57
click at [182, 372] on div at bounding box center [333, 384] width 508 height 57
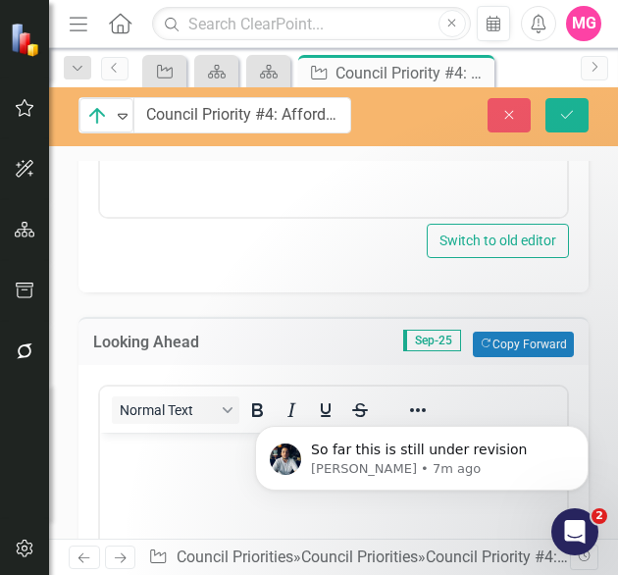
scroll to position [0, 0]
click at [171, 488] on body "Rich Text Area. Press ALT-0 for help." at bounding box center [333, 579] width 467 height 294
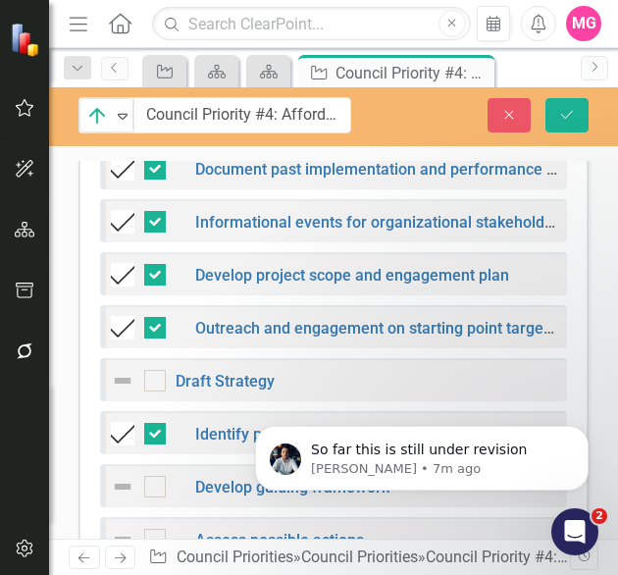
scroll to position [1813, 0]
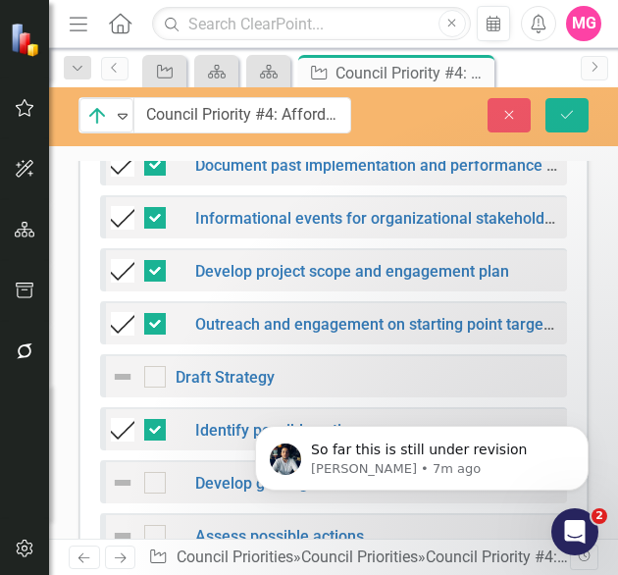
click at [114, 370] on img at bounding box center [123, 377] width 24 height 24
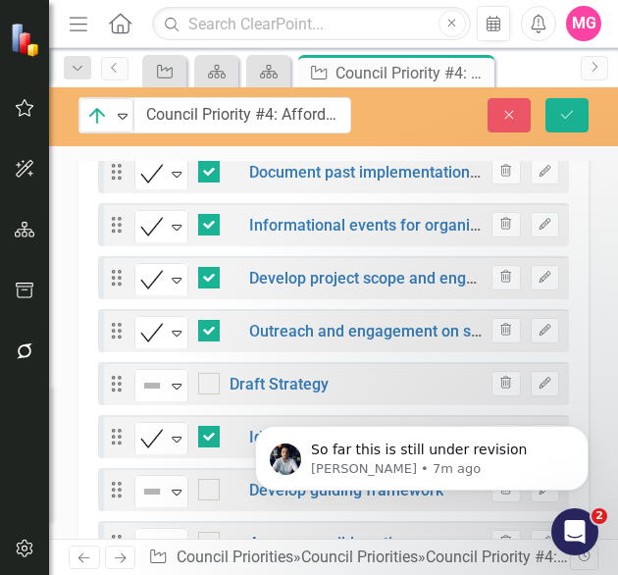
scroll to position [1821, 0]
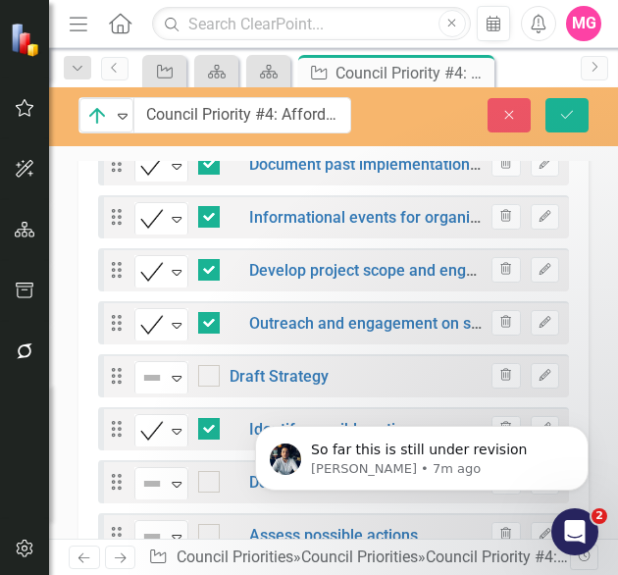
click at [114, 370] on icon at bounding box center [117, 376] width 10 height 16
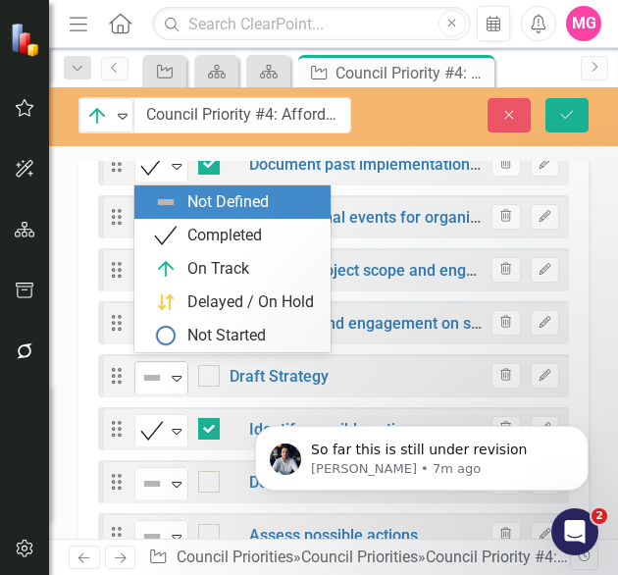
click at [155, 372] on img at bounding box center [152, 378] width 24 height 24
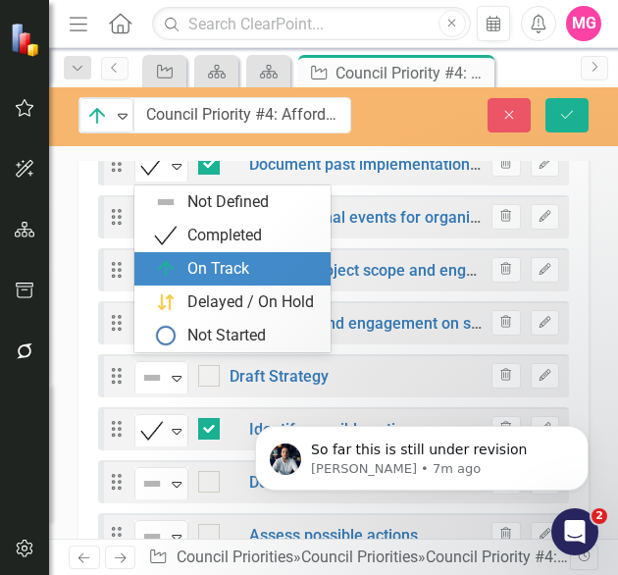
click at [223, 260] on div "On Track" at bounding box center [218, 269] width 62 height 23
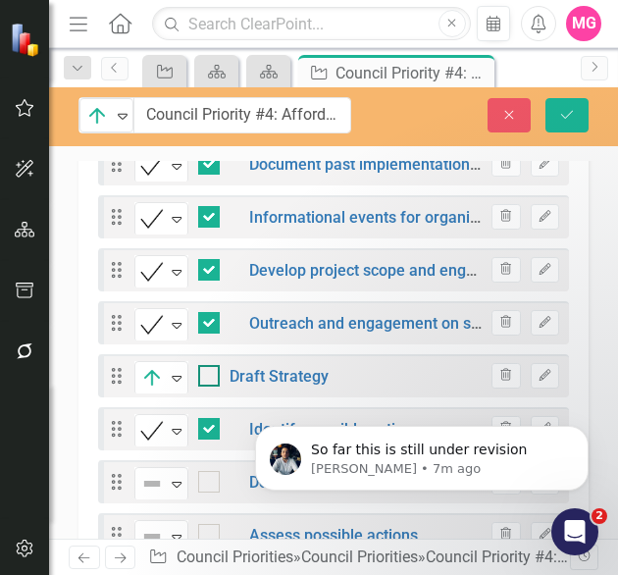
click at [201, 374] on div at bounding box center [209, 376] width 22 height 22
click at [201, 374] on input "checkbox" at bounding box center [204, 371] width 13 height 13
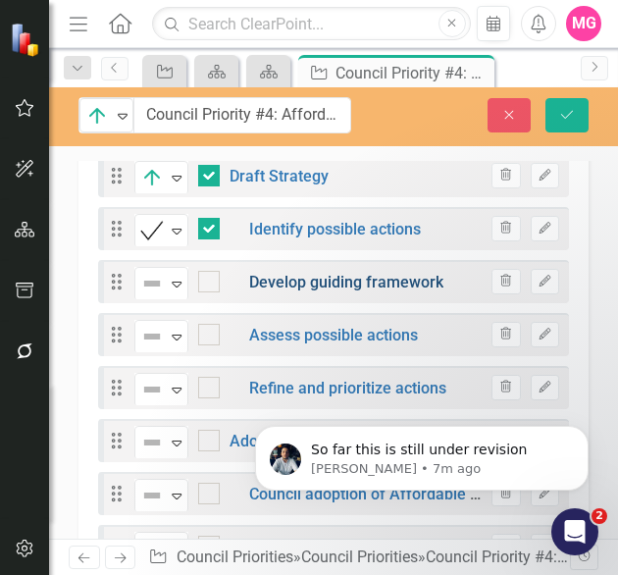
scroll to position [2019, 0]
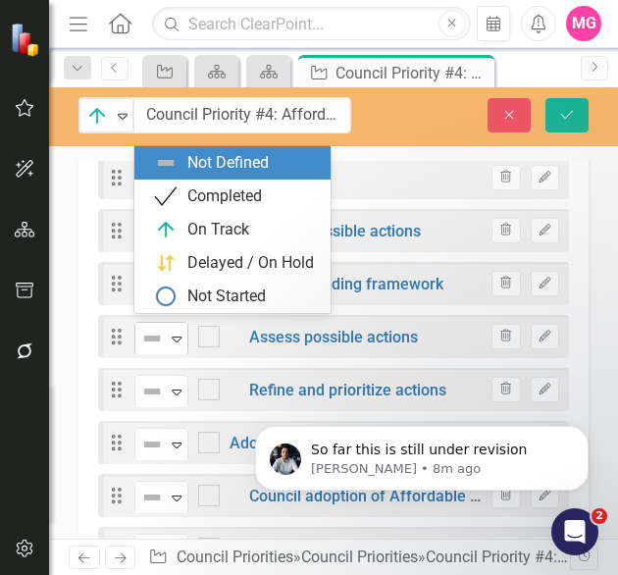
click at [166, 331] on div "Not Defined" at bounding box center [152, 338] width 29 height 27
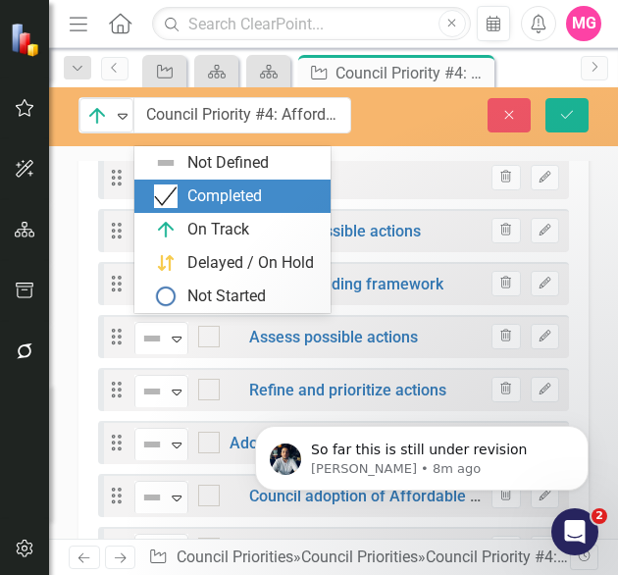
click at [204, 199] on div "Completed" at bounding box center [224, 196] width 75 height 23
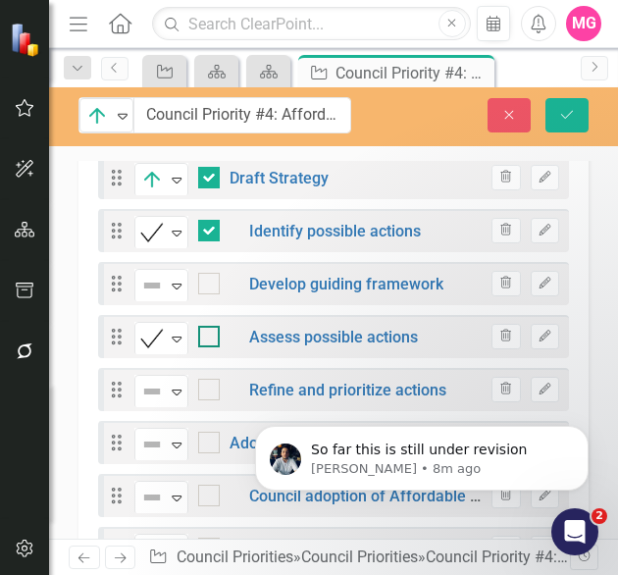
click at [216, 332] on div at bounding box center [209, 337] width 22 height 22
click at [211, 332] on input "checkbox" at bounding box center [204, 332] width 13 height 13
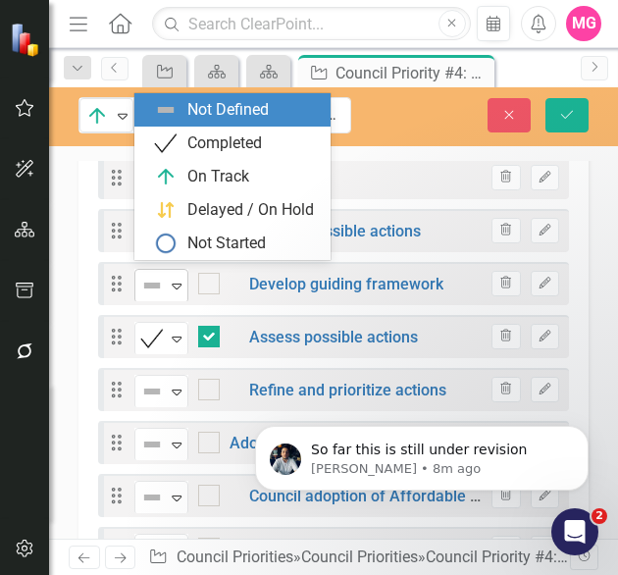
click at [153, 289] on div "Not Defined" at bounding box center [152, 285] width 29 height 27
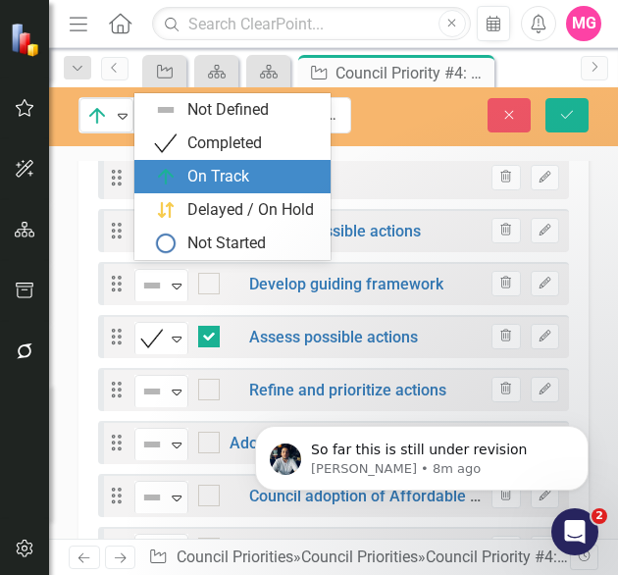
click at [204, 183] on div "On Track" at bounding box center [218, 177] width 62 height 23
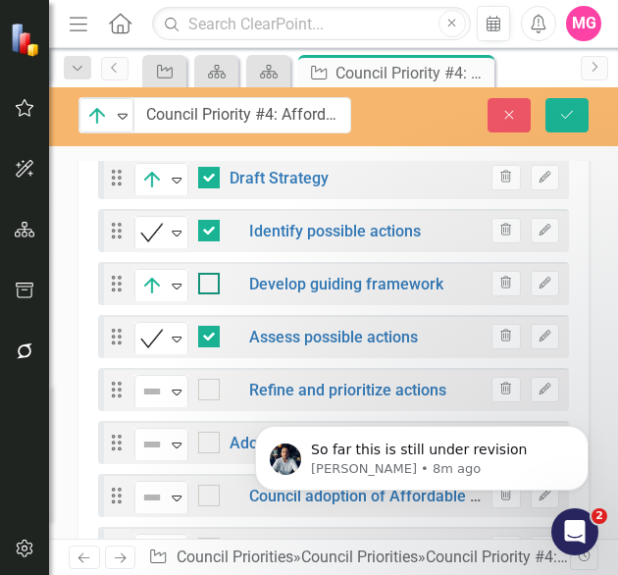
click at [209, 276] on input "checkbox" at bounding box center [204, 279] width 13 height 13
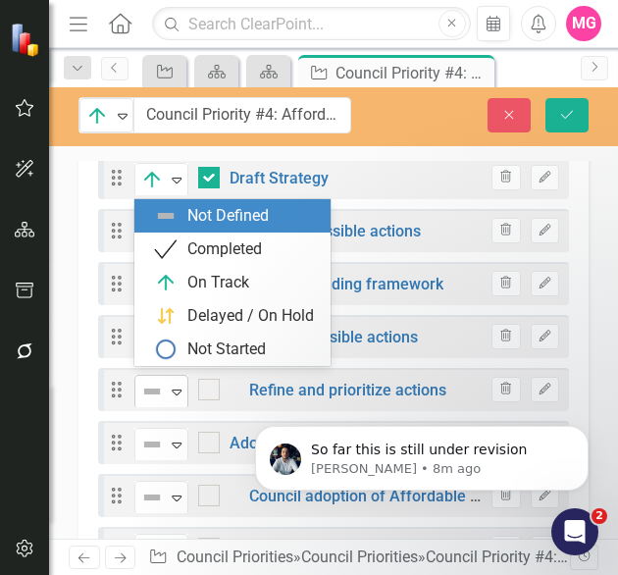
click at [173, 396] on div "Expand" at bounding box center [177, 392] width 20 height 32
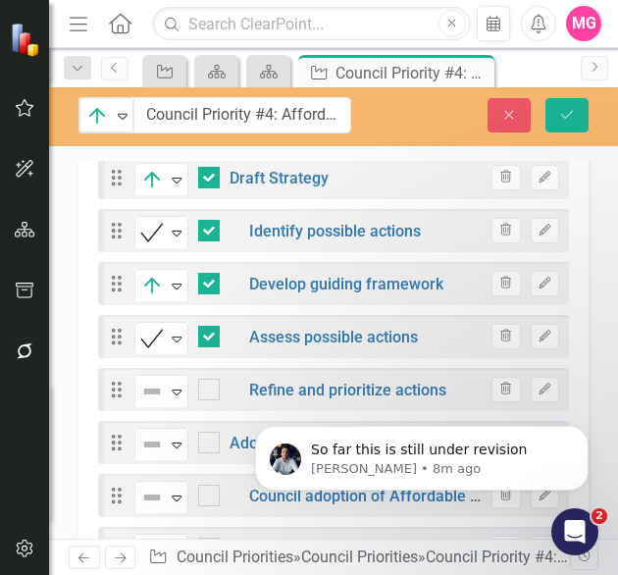
click at [584, 334] on div "Milestones Add Add Milestone ClearPoint AI AI Assistant Drag Completed Expand S…" at bounding box center [334, 175] width 540 height 955
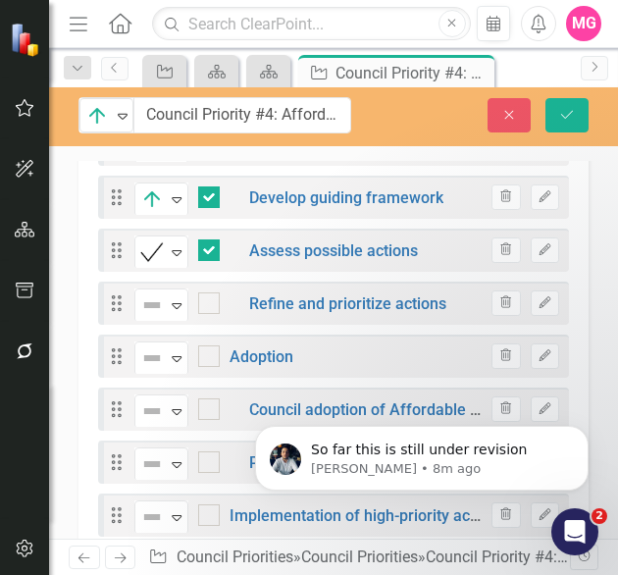
scroll to position [2107, 0]
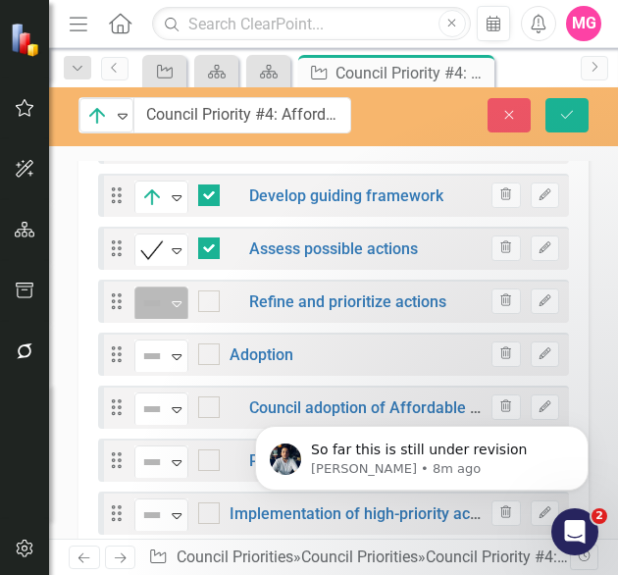
click at [165, 302] on div "Not Defined" at bounding box center [153, 303] width 26 height 24
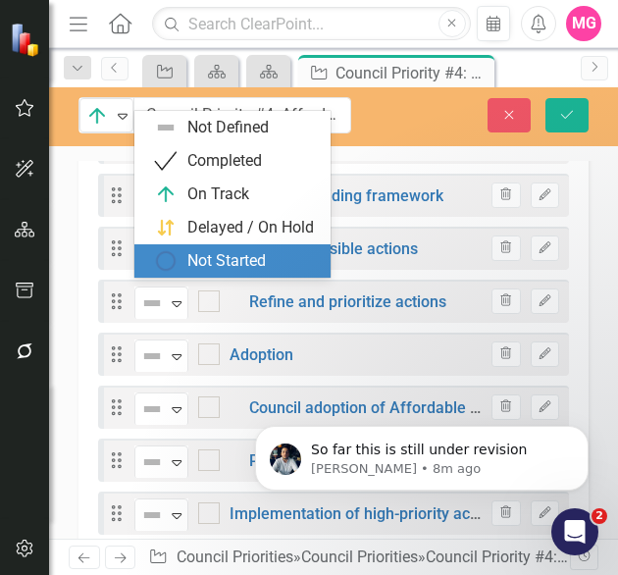
click at [195, 268] on div "Not Started" at bounding box center [226, 261] width 78 height 23
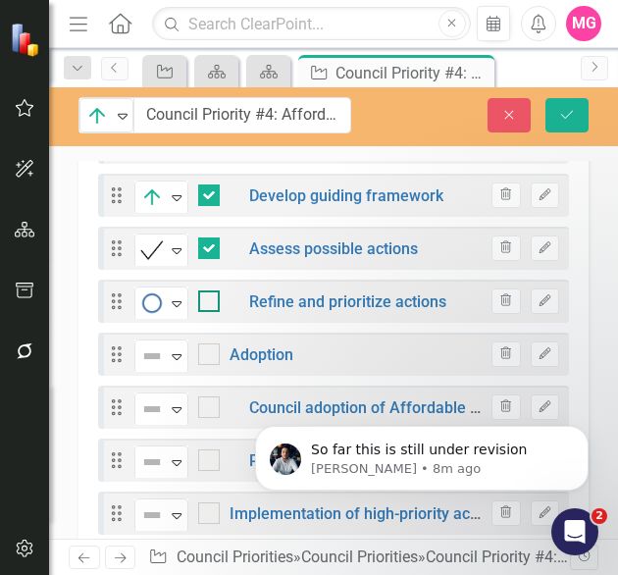
click at [209, 295] on div at bounding box center [209, 301] width 22 height 22
click at [209, 295] on input "checkbox" at bounding box center [204, 296] width 13 height 13
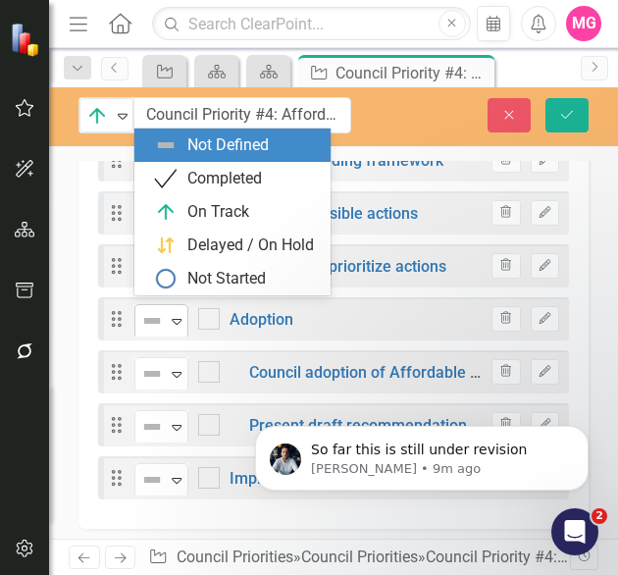
click at [160, 318] on img at bounding box center [152, 321] width 24 height 24
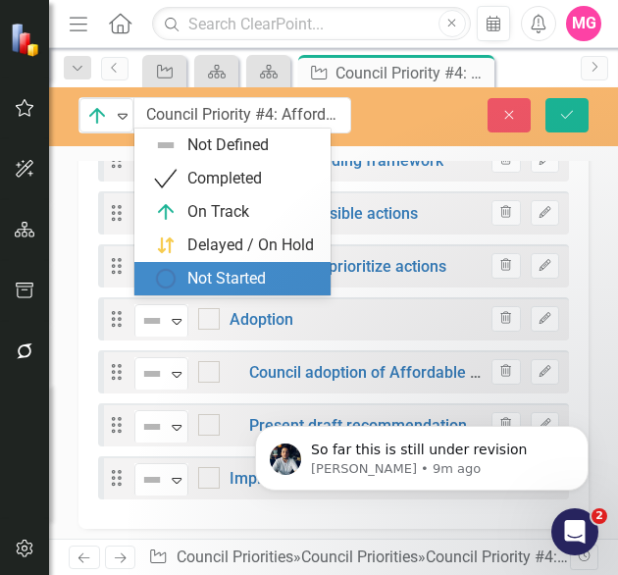
click at [194, 289] on div "Not Started" at bounding box center [226, 279] width 78 height 23
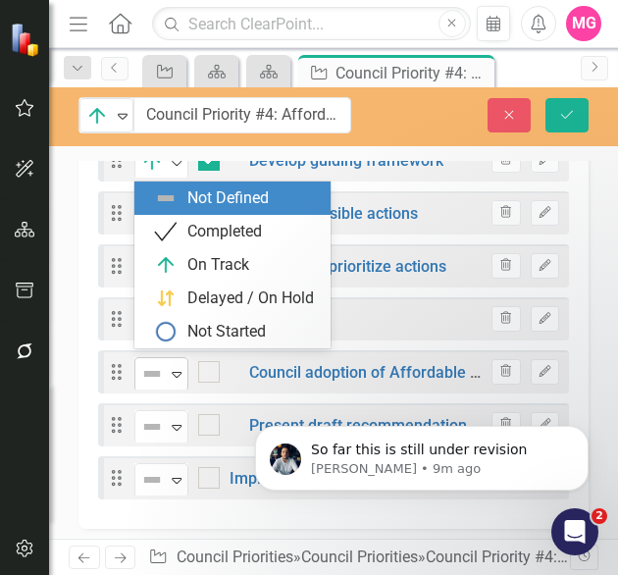
click at [173, 366] on icon "Expand" at bounding box center [177, 374] width 20 height 16
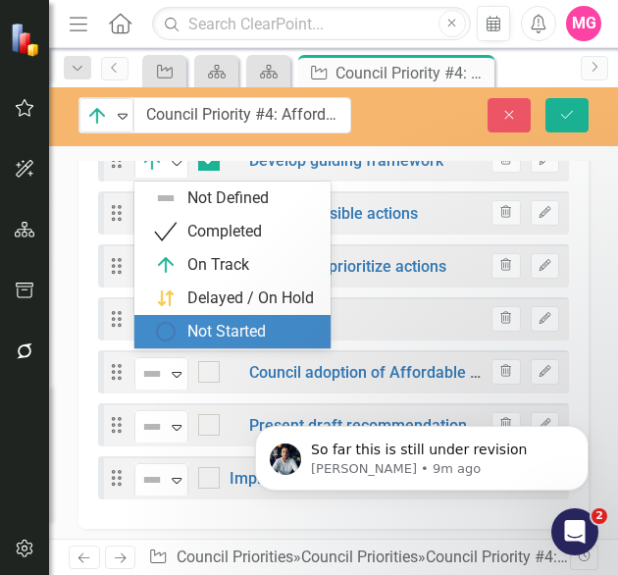
click at [188, 337] on div "Not Started" at bounding box center [226, 332] width 78 height 23
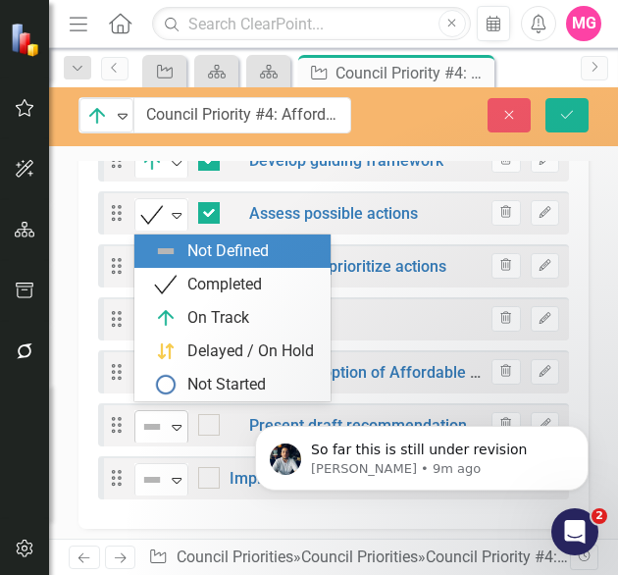
click at [173, 419] on icon "Expand" at bounding box center [177, 427] width 20 height 16
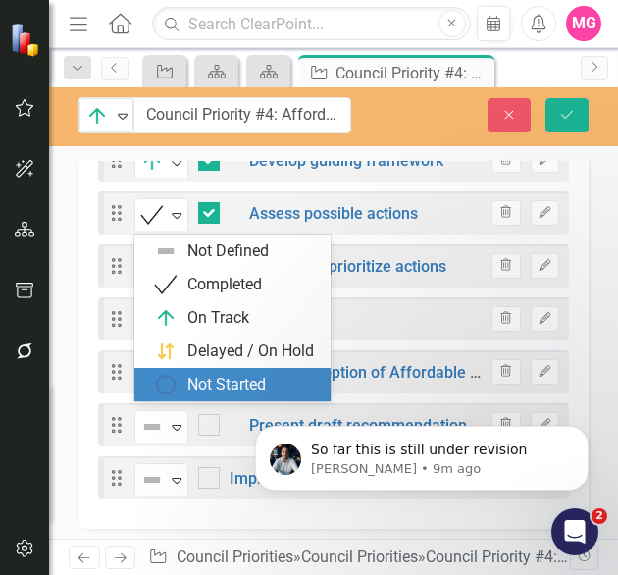
click at [214, 382] on div "Not Started" at bounding box center [226, 385] width 78 height 23
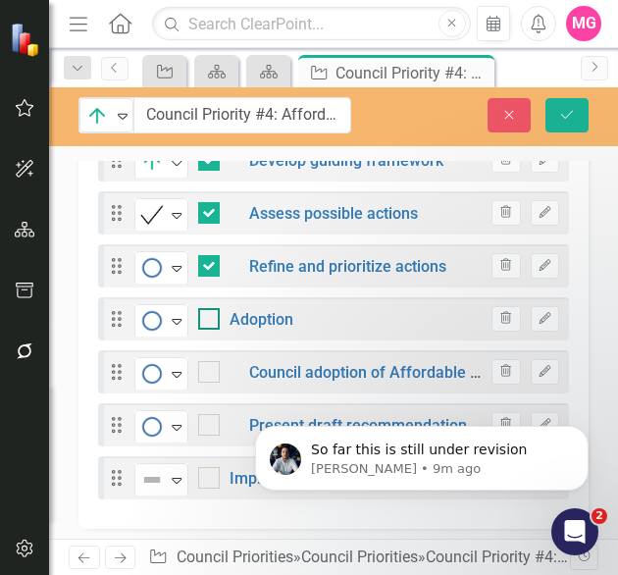
click at [216, 317] on div at bounding box center [209, 319] width 22 height 22
click at [211, 317] on input "checkbox" at bounding box center [204, 314] width 13 height 13
click at [210, 373] on div at bounding box center [209, 372] width 22 height 22
click at [210, 373] on input "checkbox" at bounding box center [204, 367] width 13 height 13
click at [210, 422] on div at bounding box center [209, 425] width 22 height 22
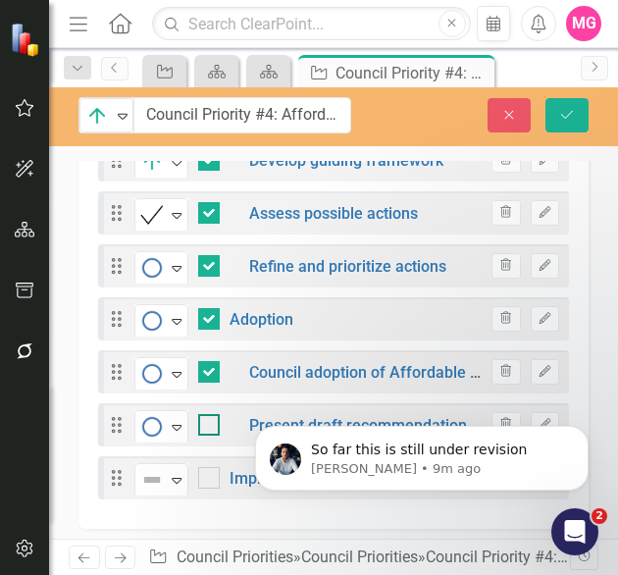
click at [210, 422] on input "checkbox" at bounding box center [204, 420] width 13 height 13
click at [583, 433] on icon "Dismiss notification" at bounding box center [583, 431] width 11 height 11
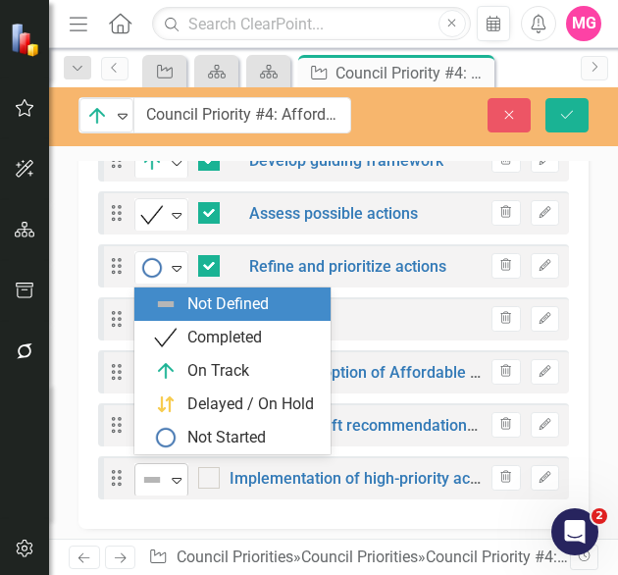
click at [173, 473] on icon "Expand" at bounding box center [177, 480] width 20 height 16
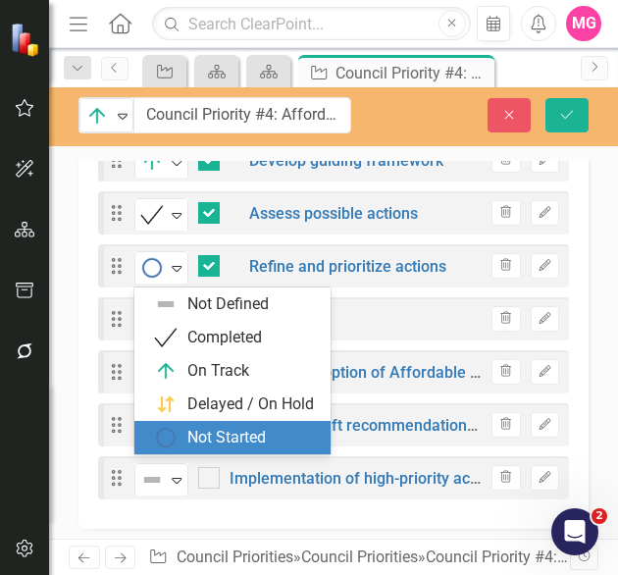
click at [205, 439] on div "Not Started" at bounding box center [226, 438] width 78 height 23
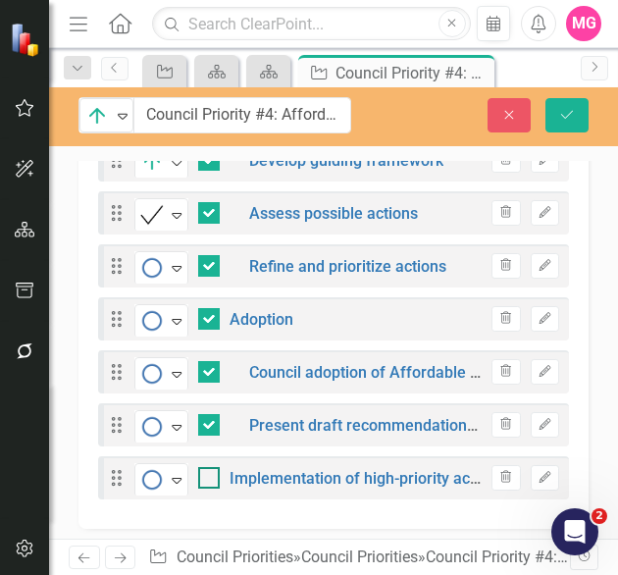
click at [209, 471] on input "checkbox" at bounding box center [204, 473] width 13 height 13
click at [545, 107] on button "Save" at bounding box center [566, 115] width 43 height 34
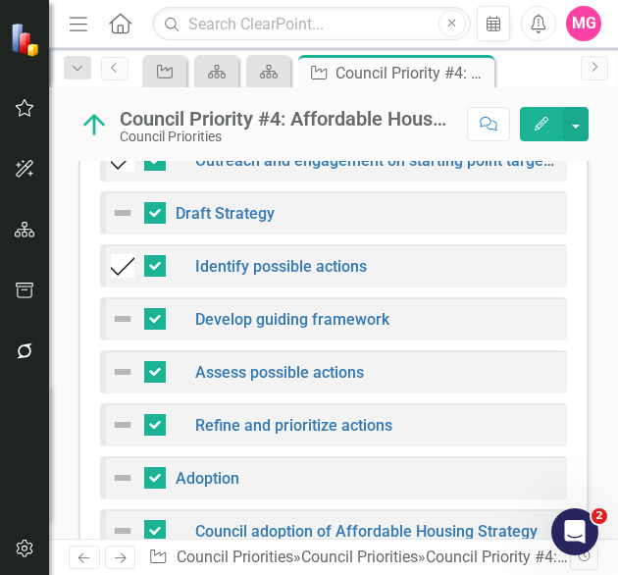
scroll to position [1206, 0]
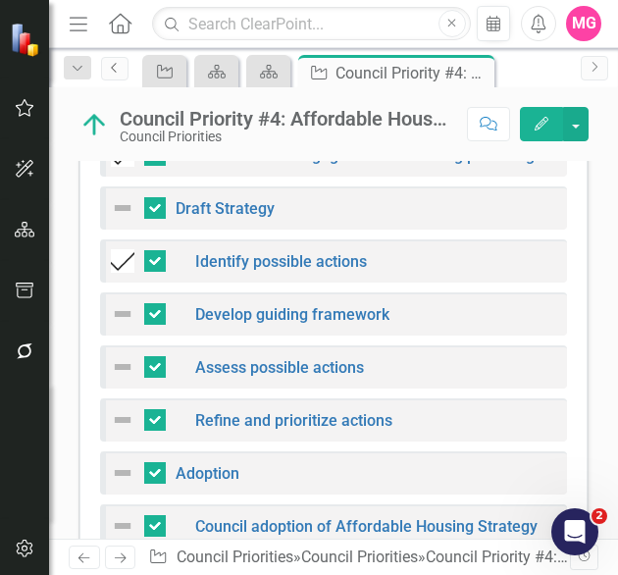
click at [110, 78] on link "Previous" at bounding box center [114, 69] width 27 height 24
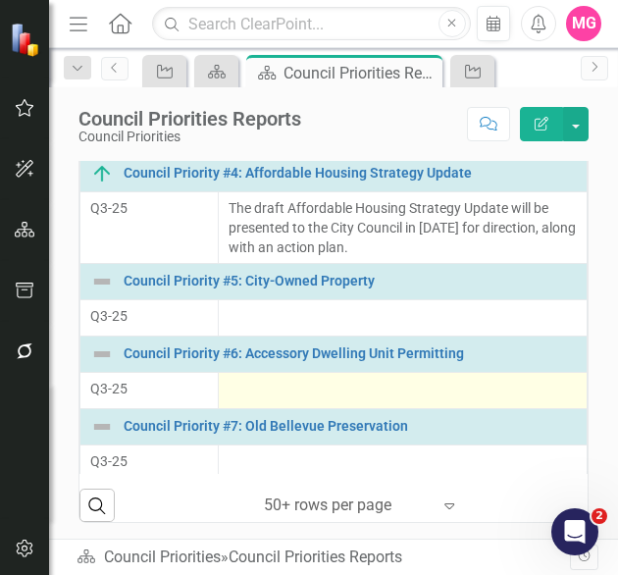
scroll to position [618, 0]
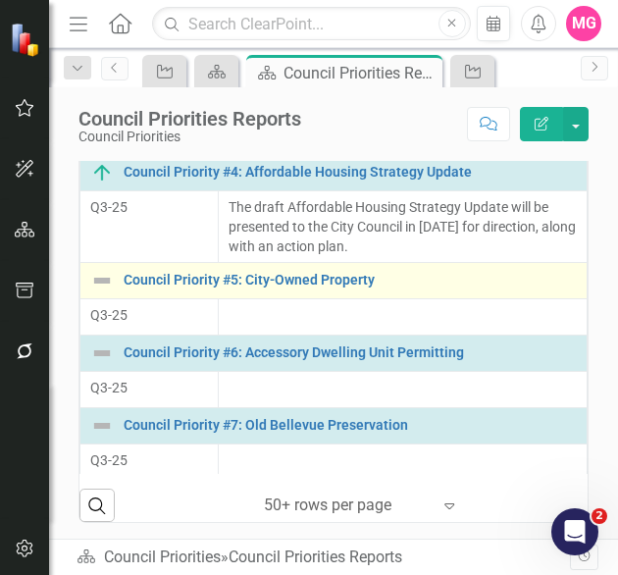
click at [265, 292] on div "Council Priority #5: City-Owned Property" at bounding box center [333, 281] width 487 height 24
click at [244, 287] on link "Council Priority #5: City-Owned Property" at bounding box center [350, 280] width 453 height 15
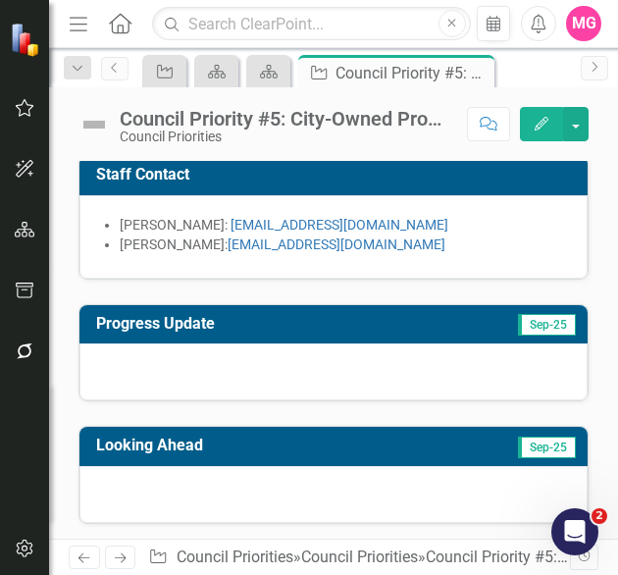
scroll to position [318, 0]
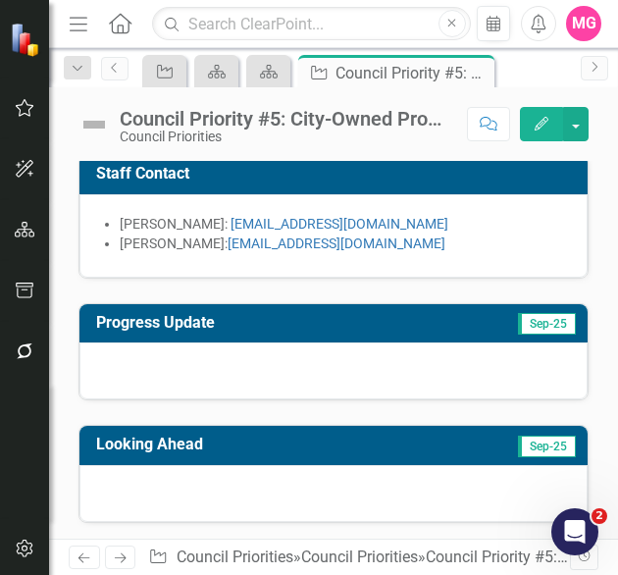
click at [205, 350] on div at bounding box center [333, 370] width 508 height 57
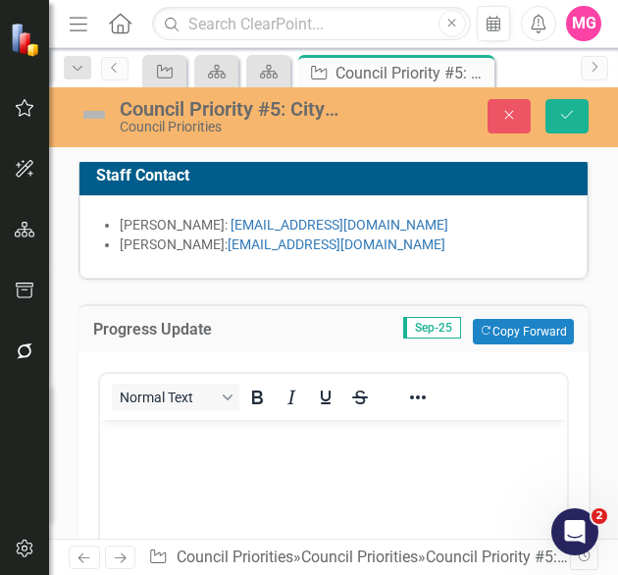
scroll to position [0, 0]
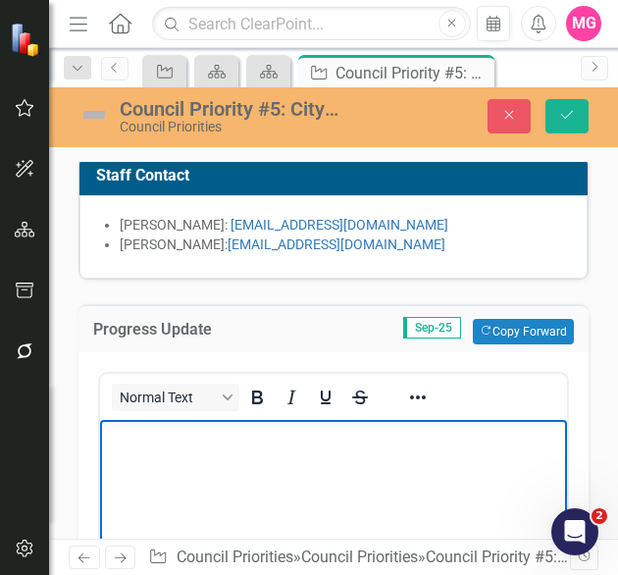
click at [240, 457] on body "Rich Text Area. Press ALT-0 for help." at bounding box center [333, 567] width 467 height 294
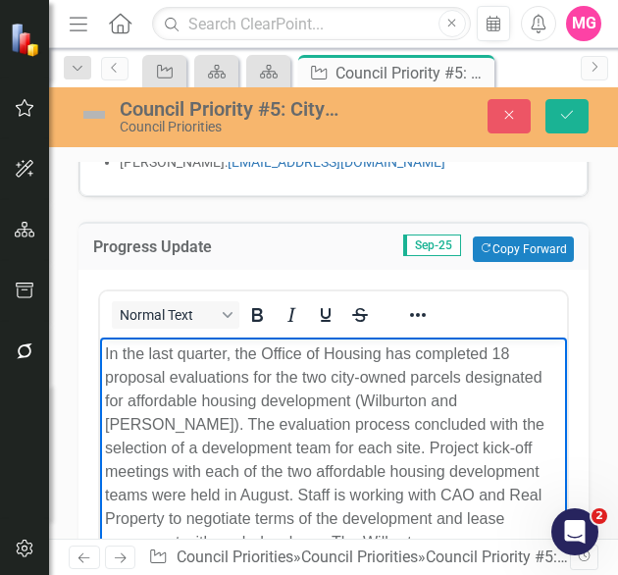
scroll to position [375, 0]
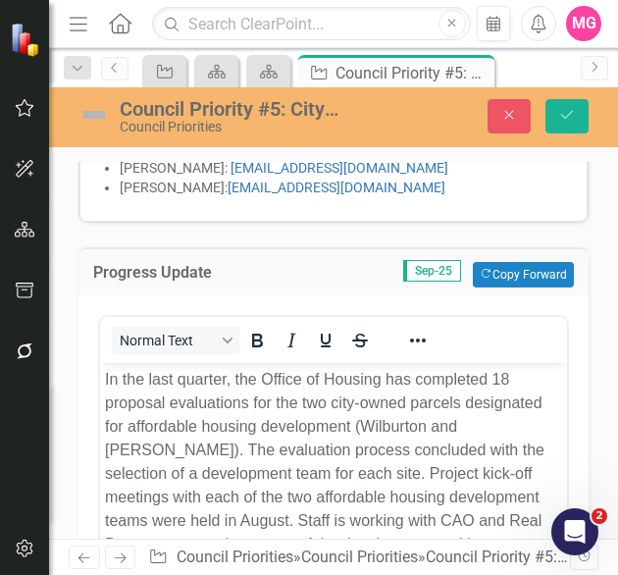
click at [88, 103] on img at bounding box center [93, 114] width 31 height 31
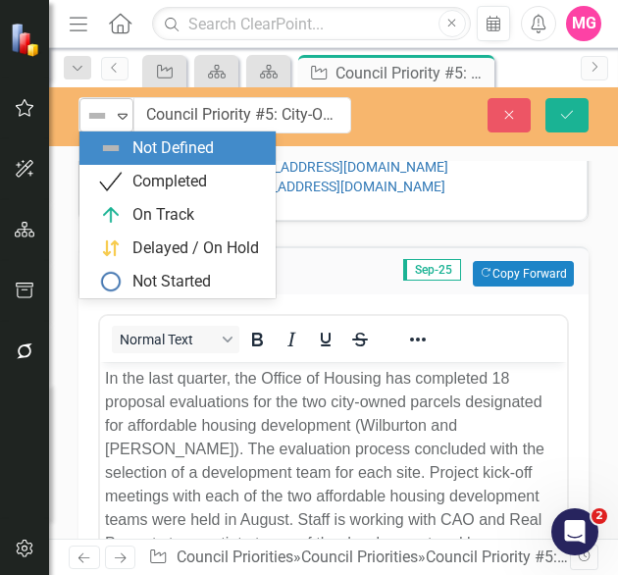
click at [94, 121] on img at bounding box center [97, 116] width 24 height 24
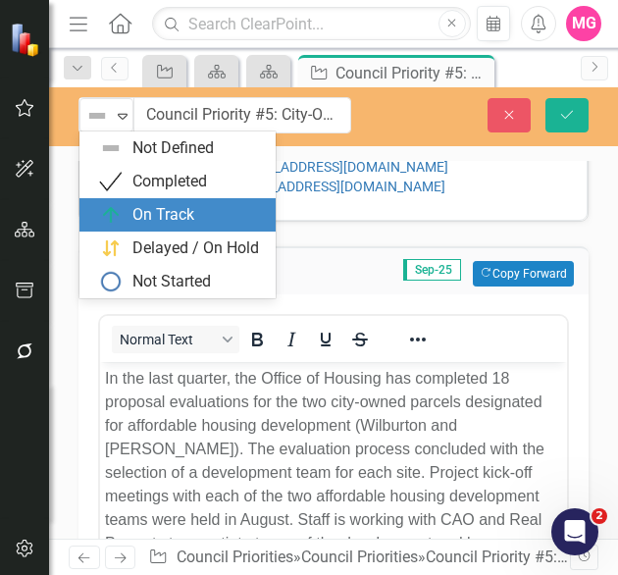
click at [129, 204] on div "On Track" at bounding box center [181, 215] width 165 height 24
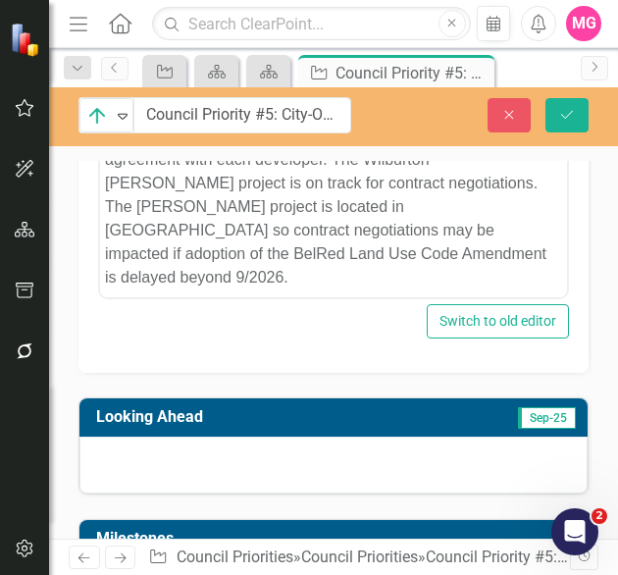
scroll to position [913, 0]
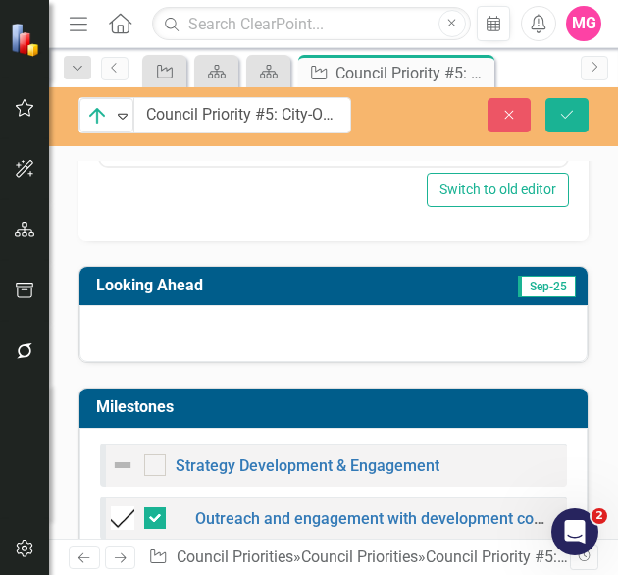
click at [347, 313] on div at bounding box center [333, 333] width 508 height 57
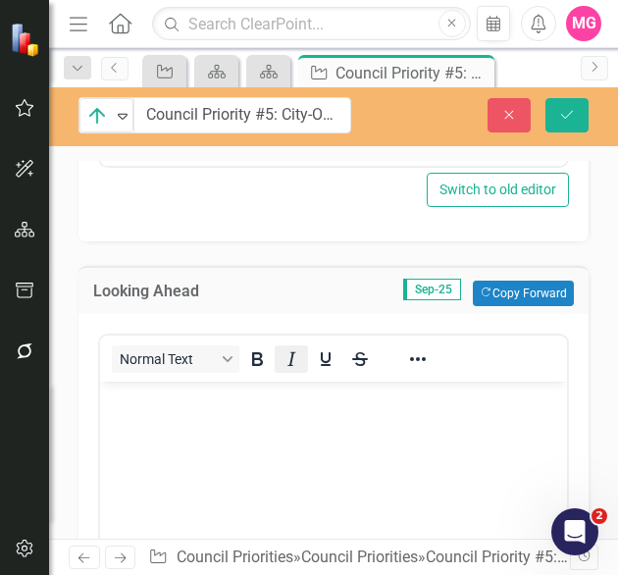
scroll to position [0, 0]
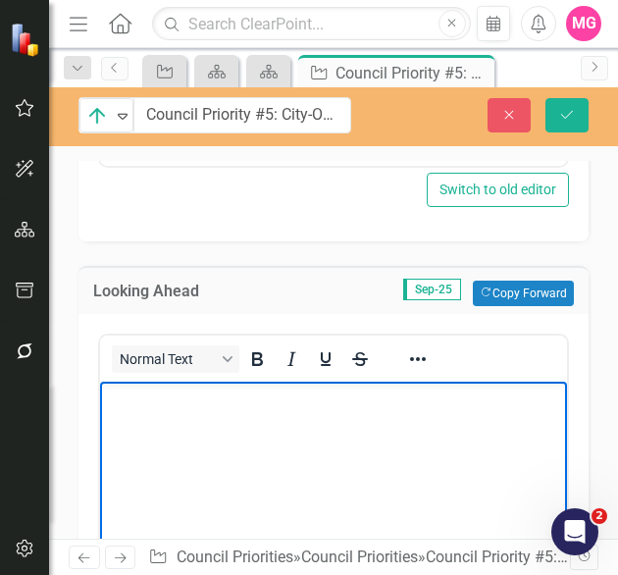
click at [279, 439] on body "Rich Text Area. Press ALT-0 for help." at bounding box center [333, 528] width 467 height 294
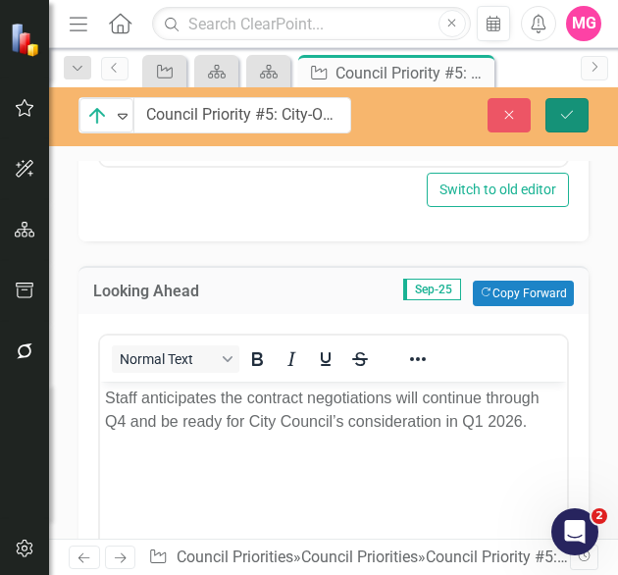
click at [548, 125] on button "Save" at bounding box center [566, 115] width 43 height 34
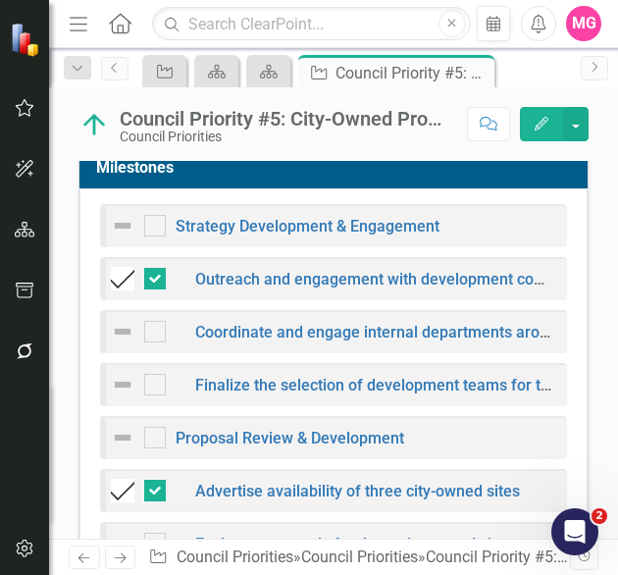
scroll to position [931, 0]
click at [122, 222] on img at bounding box center [123, 226] width 24 height 24
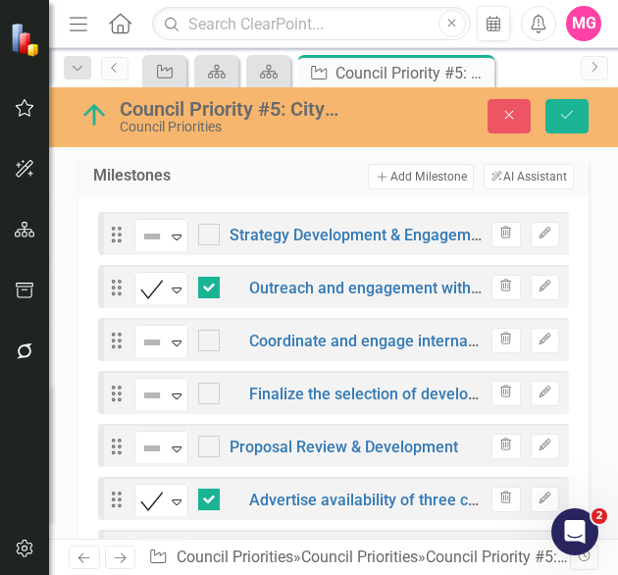
click at [154, 244] on div "Drag Not Defined Expand Strategy Development & Engagement Trash Edit" at bounding box center [333, 233] width 471 height 43
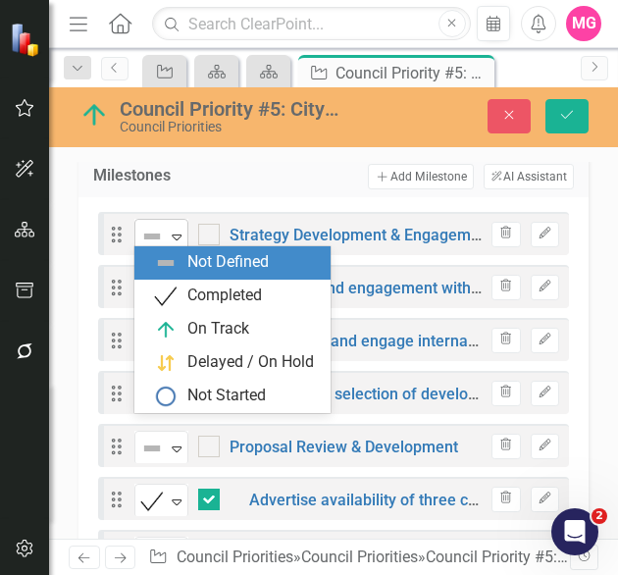
click at [152, 225] on img at bounding box center [152, 237] width 24 height 24
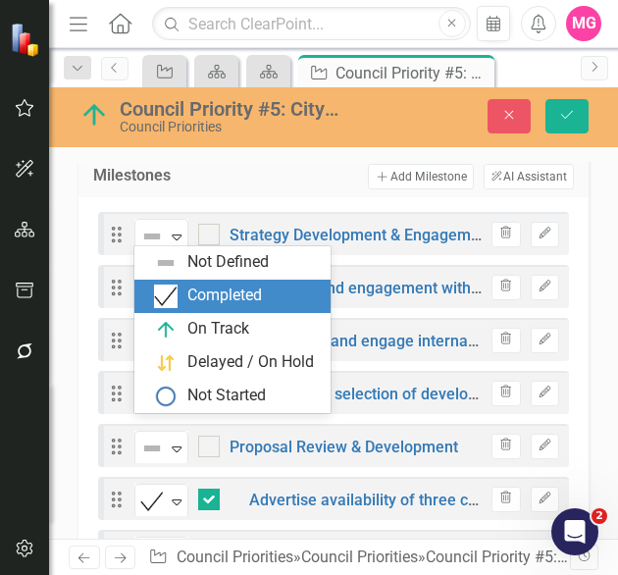
click at [221, 306] on div "Completed" at bounding box center [224, 295] width 75 height 23
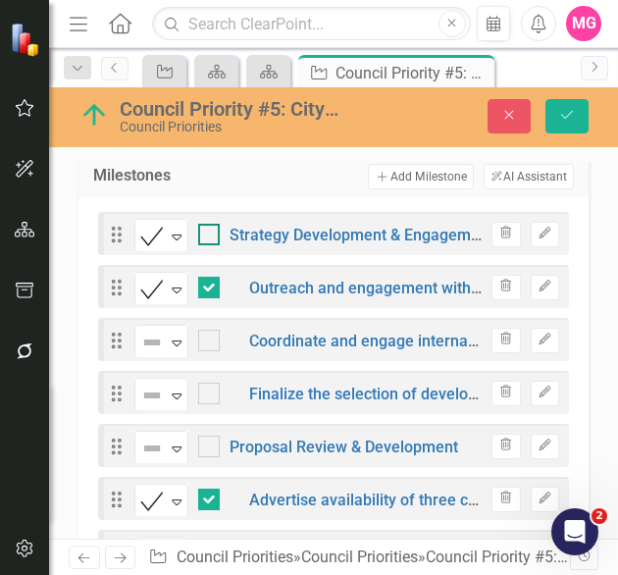
click at [202, 234] on div at bounding box center [209, 235] width 22 height 22
click at [202, 234] on input "checkbox" at bounding box center [204, 230] width 13 height 13
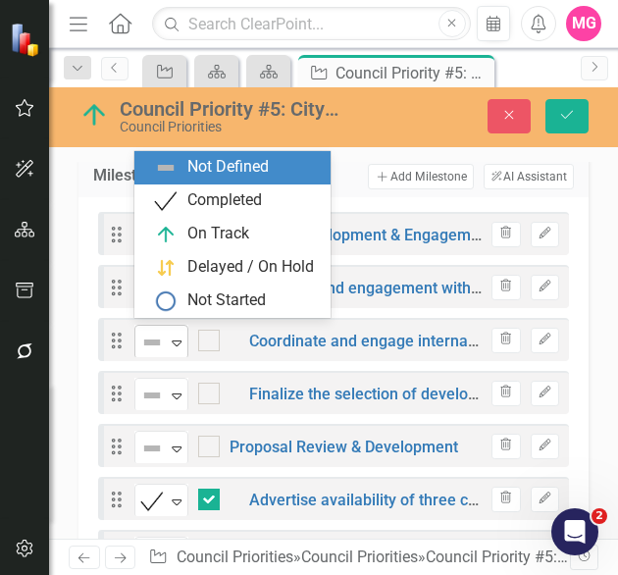
click at [170, 335] on icon "Expand" at bounding box center [177, 343] width 20 height 16
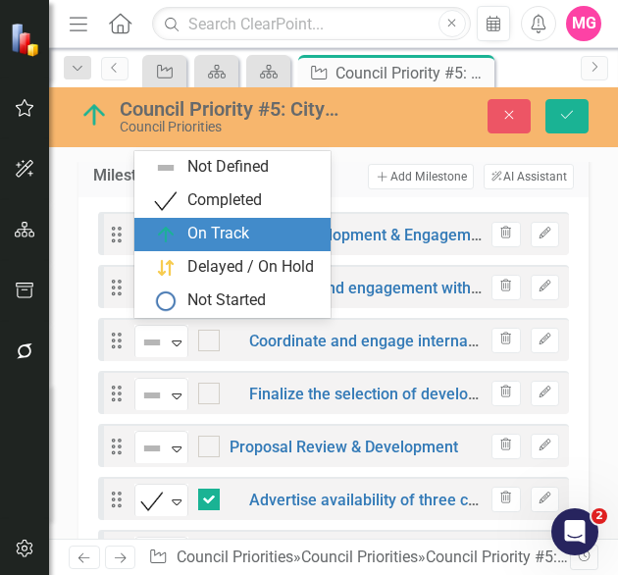
click at [224, 226] on div "On Track" at bounding box center [218, 234] width 62 height 23
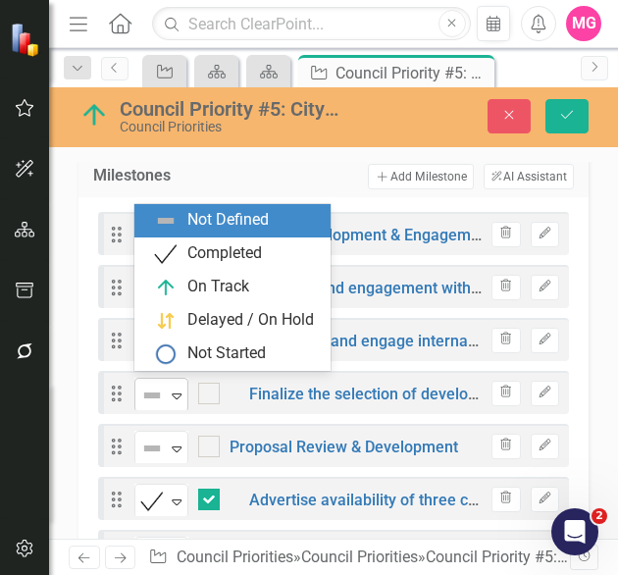
click at [151, 388] on img at bounding box center [152, 396] width 24 height 24
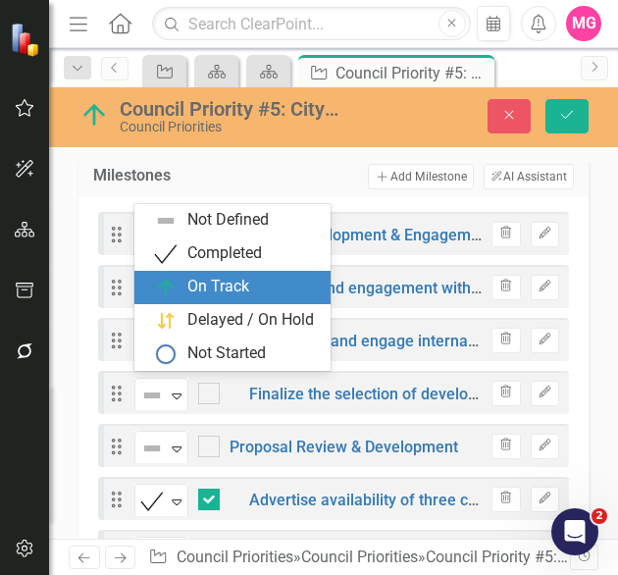
click at [184, 297] on div "On Track" at bounding box center [236, 288] width 165 height 24
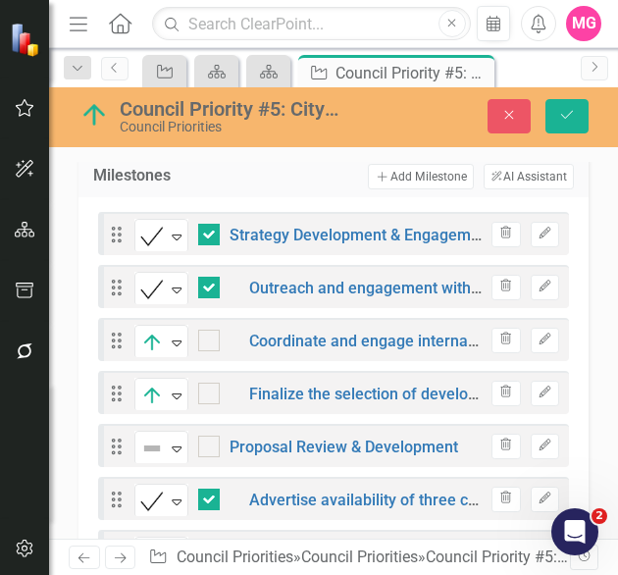
click at [206, 347] on div "On Track Expand Coordinate and engage internal departments around a proposal ev…" at bounding box center [308, 340] width 348 height 34
click at [209, 333] on input "checkbox" at bounding box center [204, 336] width 13 height 13
click at [220, 386] on div "On Track Expand Finalize the selection of development teams for three city-owne…" at bounding box center [308, 393] width 348 height 34
click at [206, 383] on input "checkbox" at bounding box center [204, 389] width 13 height 13
